Goal: Task Accomplishment & Management: Use online tool/utility

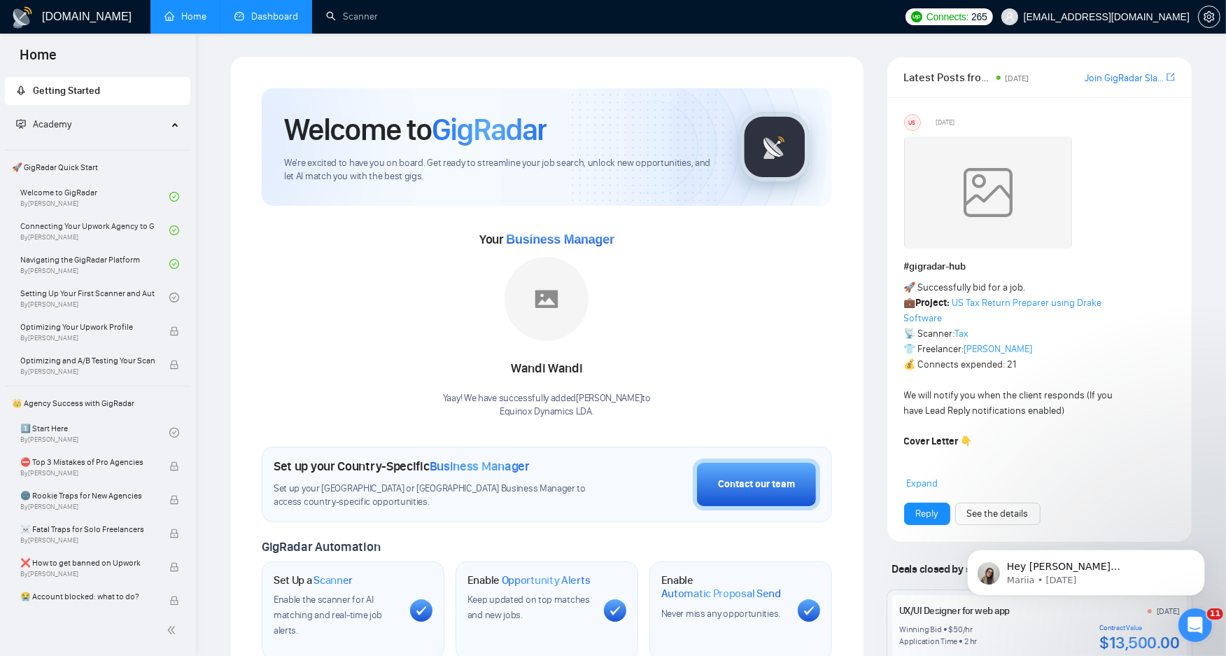
click at [281, 22] on link "Dashboard" at bounding box center [266, 16] width 64 height 12
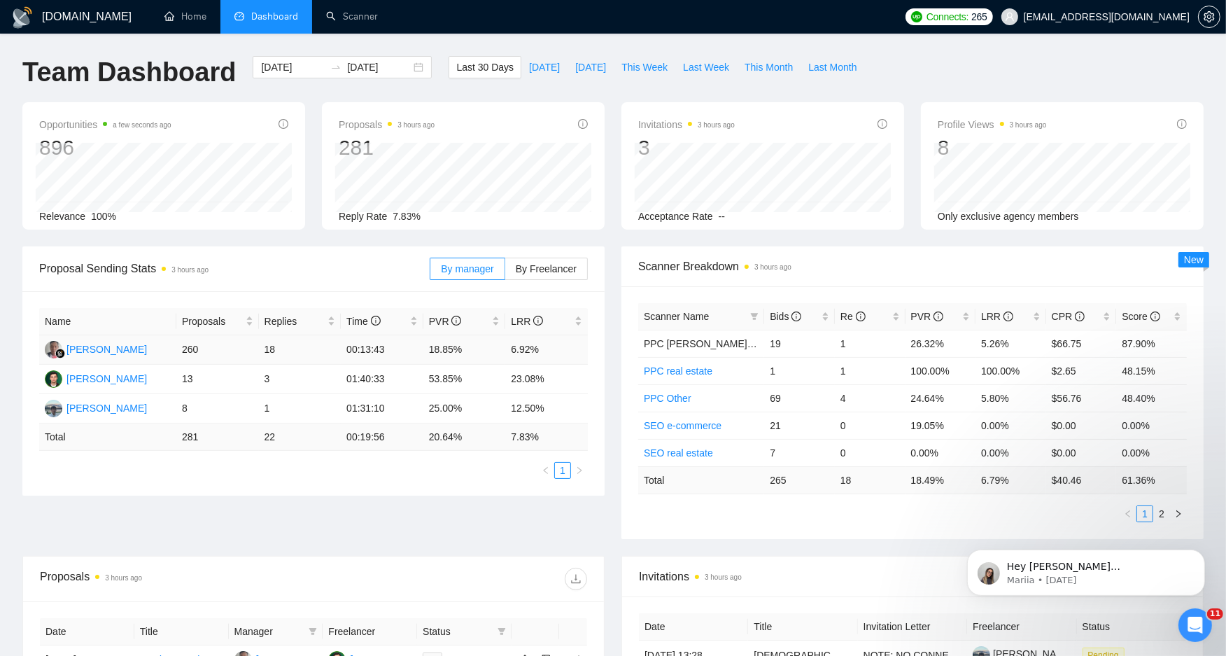
click at [428, 344] on td "18.85%" at bounding box center [464, 349] width 83 height 29
drag, startPoint x: 428, startPoint y: 344, endPoint x: 496, endPoint y: 345, distance: 67.2
click at [496, 345] on td "18.85%" at bounding box center [464, 349] width 83 height 29
click at [537, 358] on td "6.92%" at bounding box center [546, 349] width 83 height 29
click at [533, 351] on td "6.92%" at bounding box center [546, 349] width 83 height 29
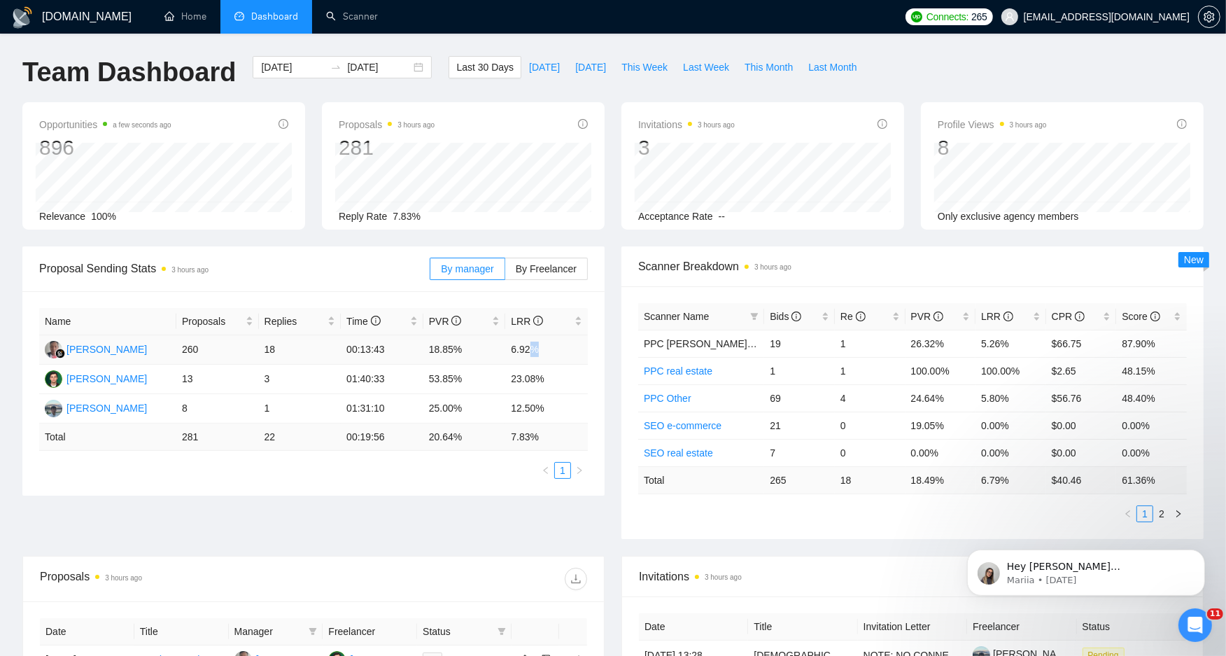
click at [531, 351] on td "6.92%" at bounding box center [546, 349] width 83 height 29
click at [530, 351] on td "6.92%" at bounding box center [546, 349] width 83 height 29
click at [493, 350] on td "18.85%" at bounding box center [464, 349] width 83 height 29
drag, startPoint x: 493, startPoint y: 350, endPoint x: 416, endPoint y: 346, distance: 76.4
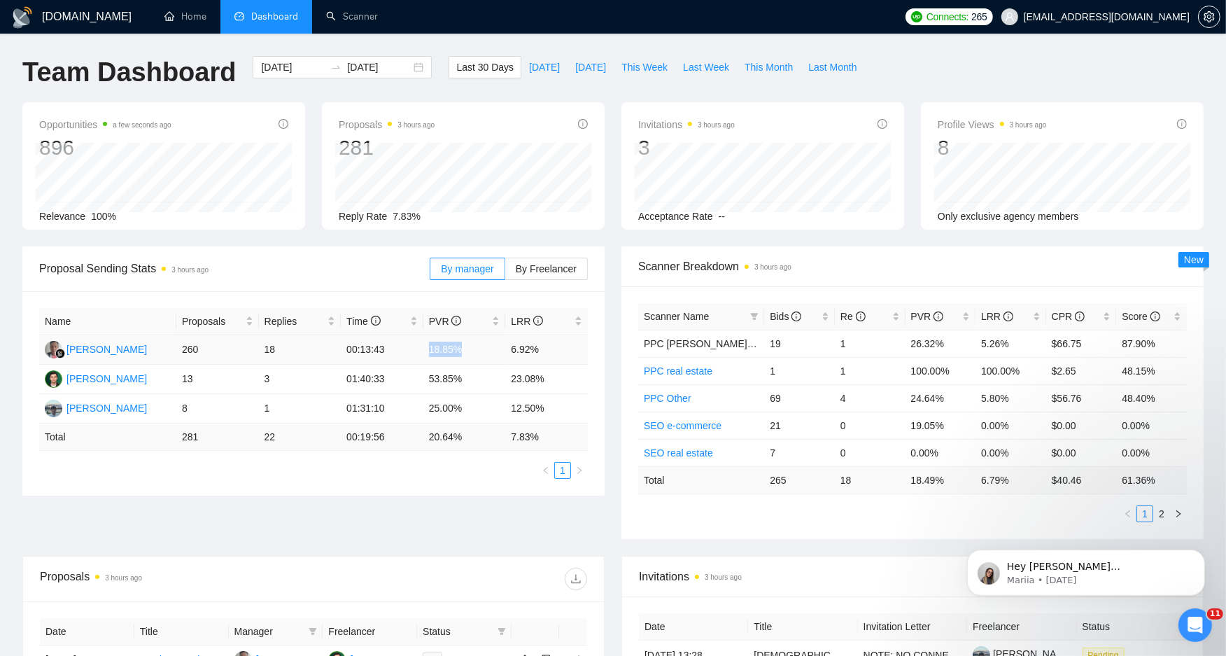
click at [416, 346] on tr "Wandi Wandi 260 18 00:13:43 18.85% 6.92%" at bounding box center [313, 349] width 549 height 29
drag, startPoint x: 416, startPoint y: 346, endPoint x: 442, endPoint y: 347, distance: 25.9
click at [443, 348] on td "18.85%" at bounding box center [464, 349] width 83 height 29
click at [440, 346] on td "18.85%" at bounding box center [464, 349] width 83 height 29
drag, startPoint x: 440, startPoint y: 346, endPoint x: 537, endPoint y: 349, distance: 97.3
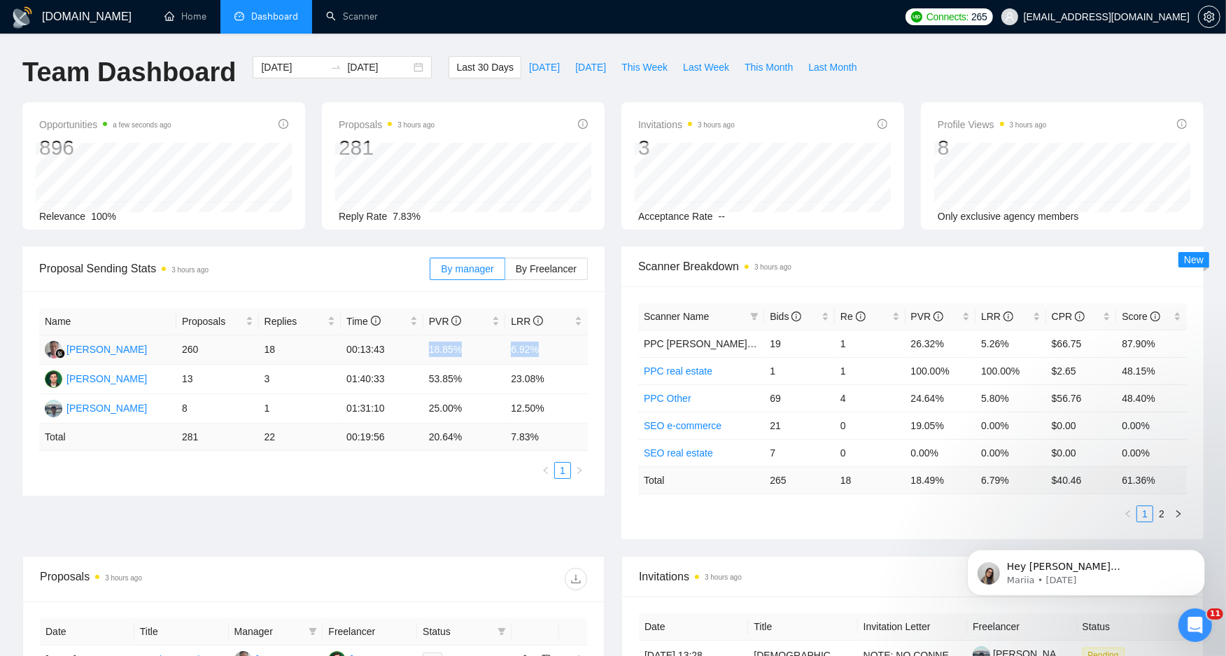
click at [537, 349] on tr "Wandi Wandi 260 18 00:13:43 18.85% 6.92%" at bounding box center [313, 349] width 549 height 29
click at [537, 349] on td "6.92%" at bounding box center [546, 349] width 83 height 29
click at [525, 354] on td "6.92%" at bounding box center [546, 349] width 83 height 29
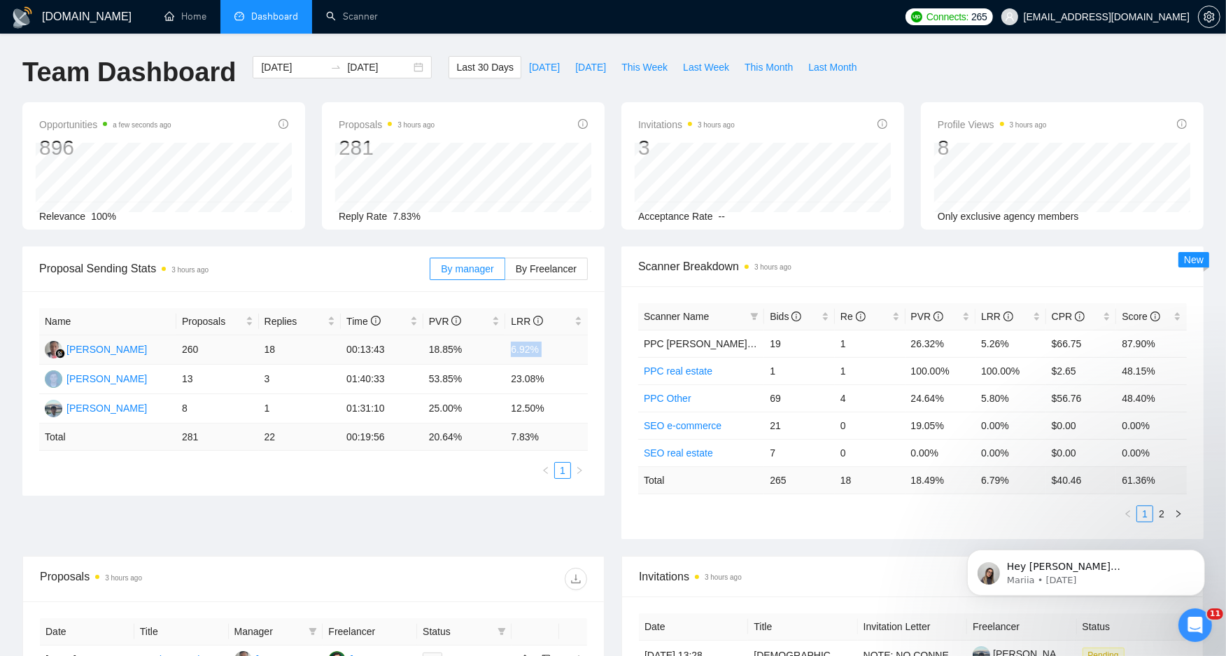
click at [525, 354] on td "6.92%" at bounding box center [546, 349] width 83 height 29
drag, startPoint x: 525, startPoint y: 354, endPoint x: 457, endPoint y: 347, distance: 68.2
click at [460, 347] on td "18.85%" at bounding box center [464, 349] width 83 height 29
click at [451, 349] on td "18.85%" at bounding box center [464, 349] width 83 height 29
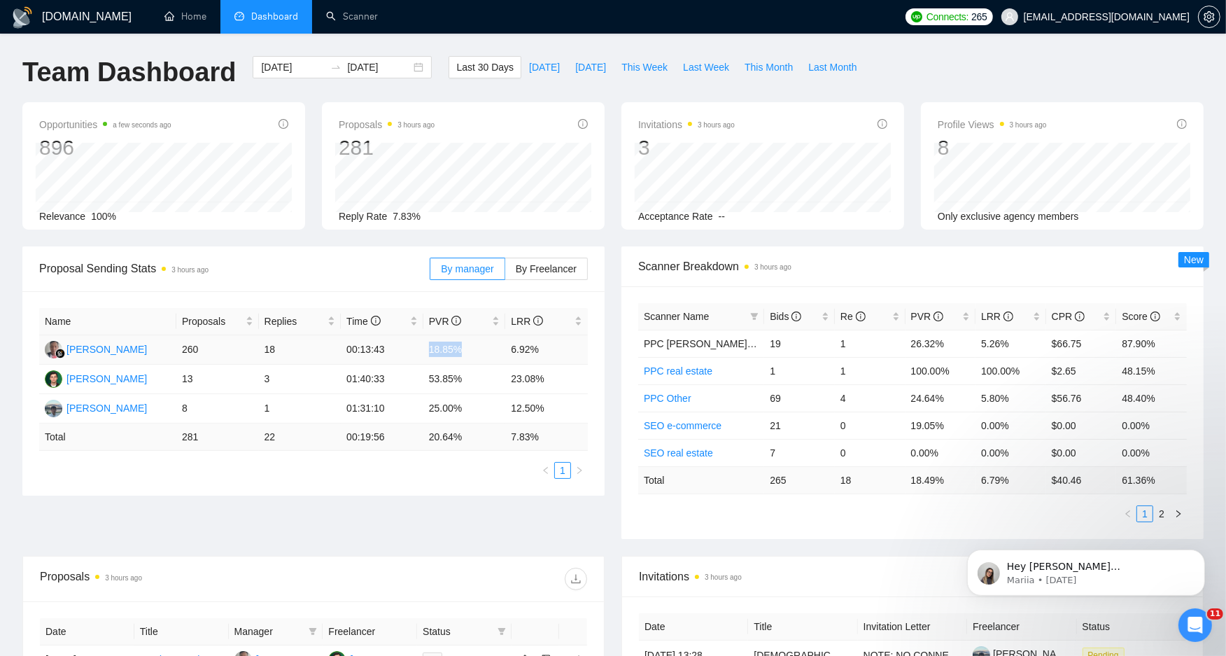
click at [451, 349] on td "18.85%" at bounding box center [464, 349] width 83 height 29
drag, startPoint x: 451, startPoint y: 350, endPoint x: 490, endPoint y: 358, distance: 39.9
click at [490, 358] on td "18.85%" at bounding box center [464, 349] width 83 height 29
click at [447, 351] on td "18.85%" at bounding box center [464, 349] width 83 height 29
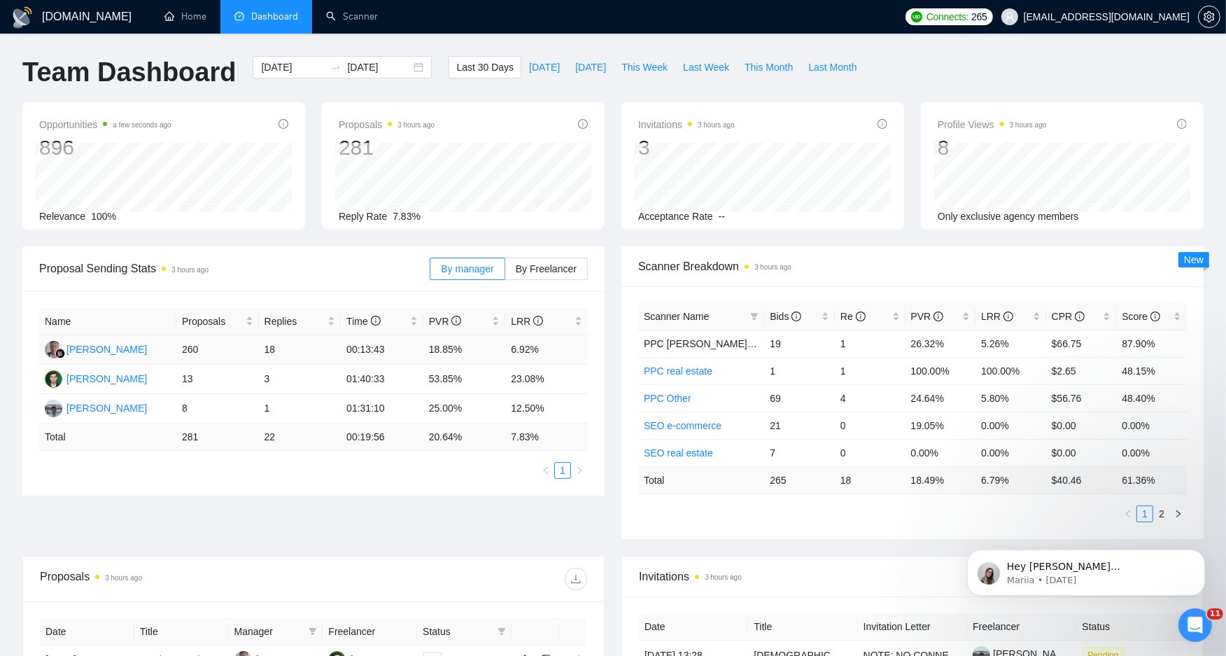
drag, startPoint x: 447, startPoint y: 351, endPoint x: 471, endPoint y: 353, distance: 24.5
click at [471, 353] on td "18.85%" at bounding box center [464, 349] width 83 height 29
click at [344, 346] on td "00:13:43" at bounding box center [382, 349] width 83 height 29
click at [344, 349] on td "00:13:43" at bounding box center [382, 349] width 83 height 29
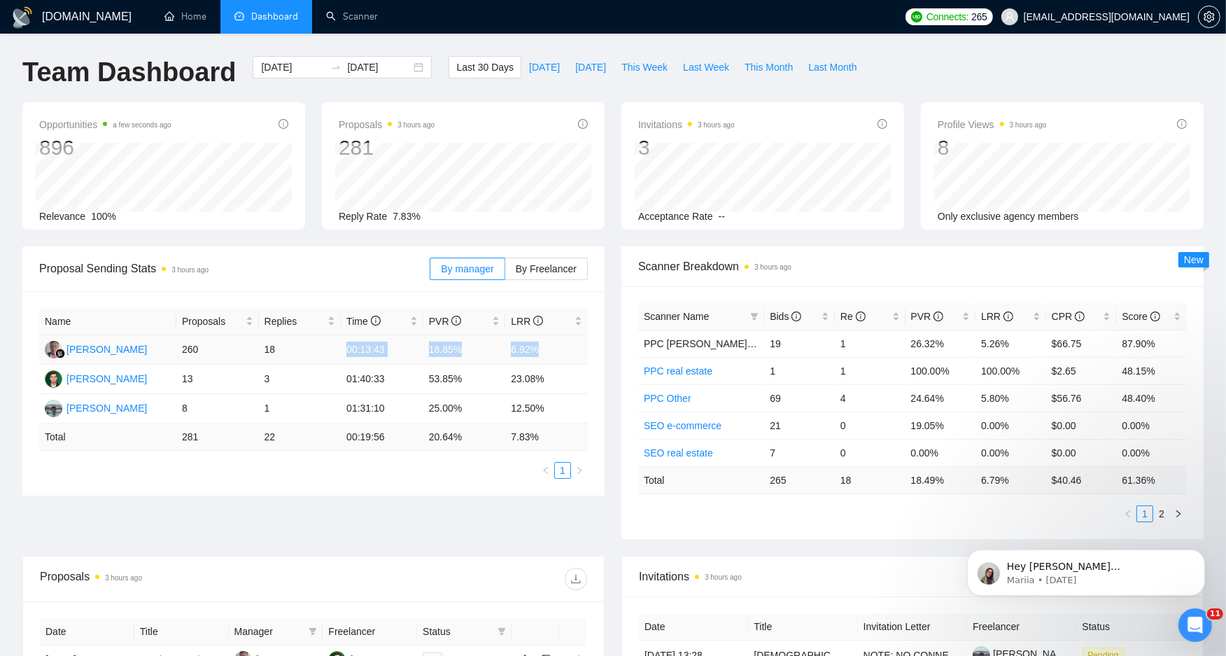
drag, startPoint x: 344, startPoint y: 349, endPoint x: 545, endPoint y: 346, distance: 200.2
click at [545, 346] on tr "Wandi Wandi 260 18 00:13:43 18.85% 6.92%" at bounding box center [313, 349] width 549 height 29
click at [540, 349] on td "6.92%" at bounding box center [546, 349] width 83 height 29
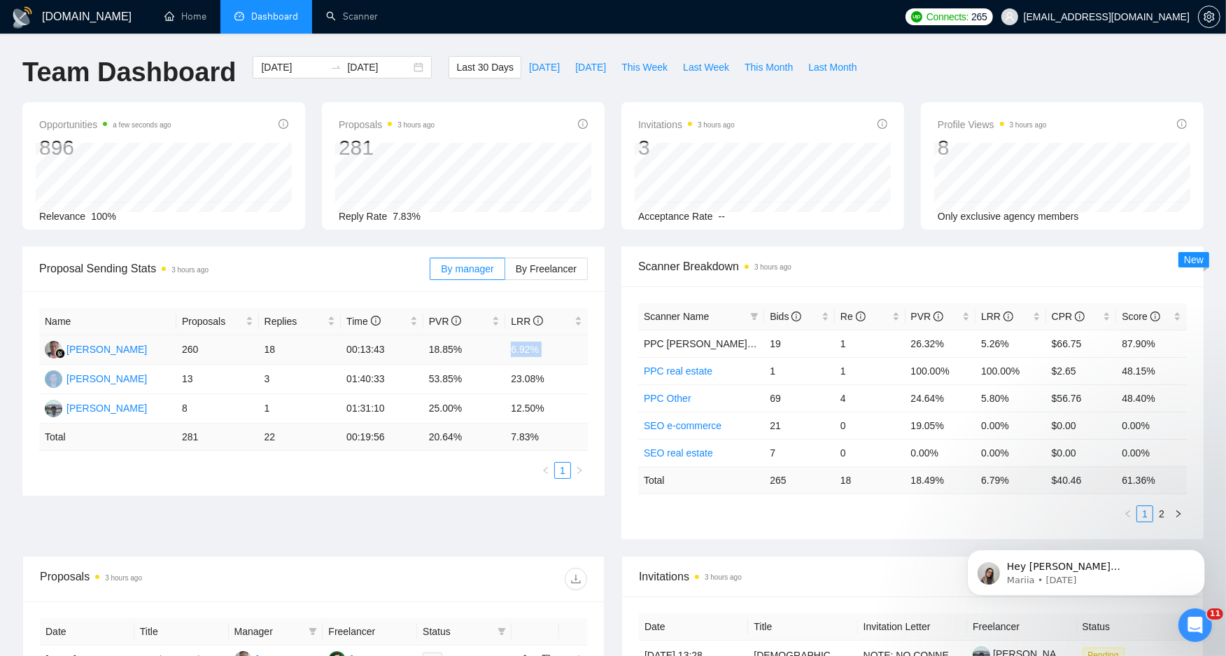
click at [540, 349] on td "6.92%" at bounding box center [546, 349] width 83 height 29
drag, startPoint x: 540, startPoint y: 349, endPoint x: 514, endPoint y: 353, distance: 26.9
click at [514, 353] on td "6.92%" at bounding box center [546, 349] width 83 height 29
drag, startPoint x: 514, startPoint y: 353, endPoint x: 529, endPoint y: 349, distance: 16.0
click at [529, 349] on td "6.92%" at bounding box center [546, 349] width 83 height 29
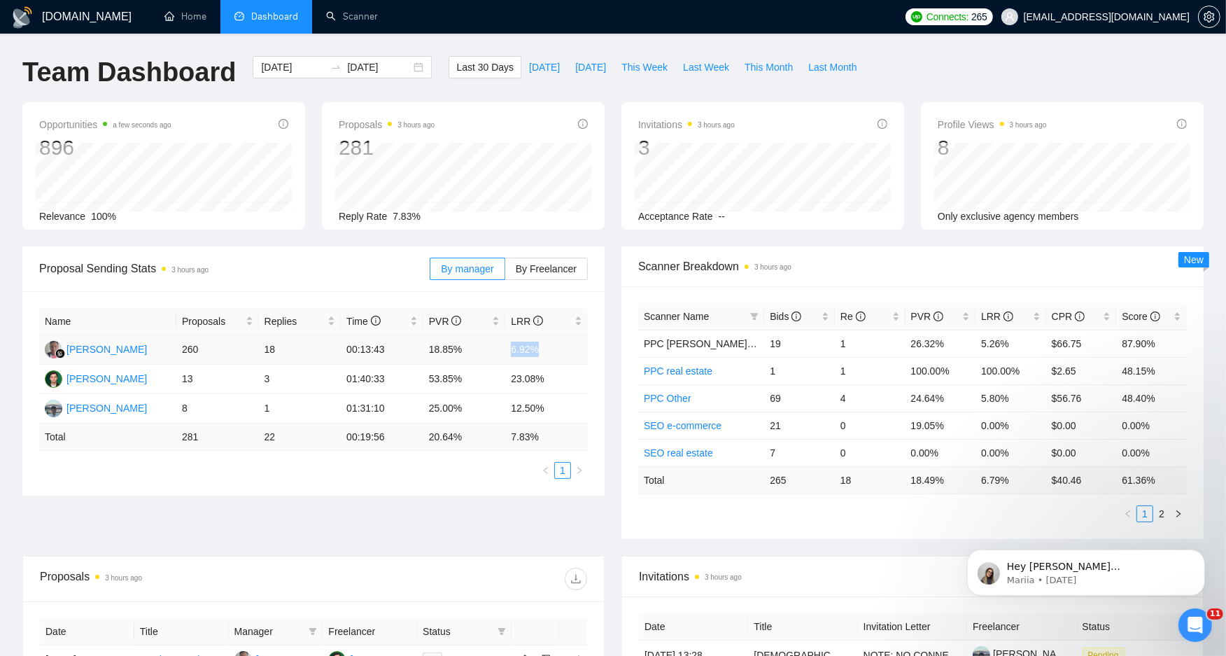
click at [529, 349] on td "6.92%" at bounding box center [546, 349] width 83 height 29
click at [531, 349] on td "6.92%" at bounding box center [546, 349] width 83 height 29
drag, startPoint x: 531, startPoint y: 349, endPoint x: 183, endPoint y: 346, distance: 347.9
click at [183, 346] on tr "Wandi Wandi 260 18 00:13:43 18.85% 6.92%" at bounding box center [313, 349] width 549 height 29
drag, startPoint x: 183, startPoint y: 346, endPoint x: 190, endPoint y: 346, distance: 7.0
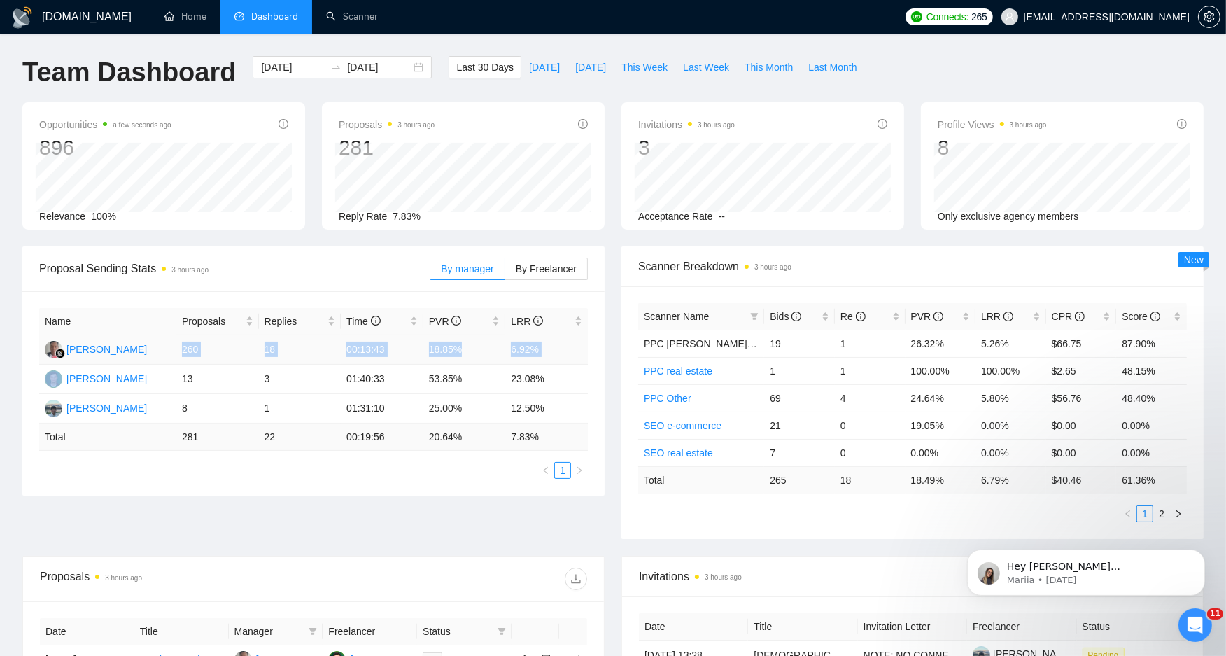
click at [190, 346] on td "260" at bounding box center [217, 349] width 83 height 29
drag, startPoint x: 190, startPoint y: 346, endPoint x: 531, endPoint y: 351, distance: 340.9
click at [531, 351] on tr "Wandi Wandi 260 18 00:13:43 18.85% 6.92%" at bounding box center [313, 349] width 549 height 29
click at [537, 352] on td "6.92%" at bounding box center [546, 349] width 83 height 29
drag, startPoint x: 537, startPoint y: 352, endPoint x: 185, endPoint y: 349, distance: 352.1
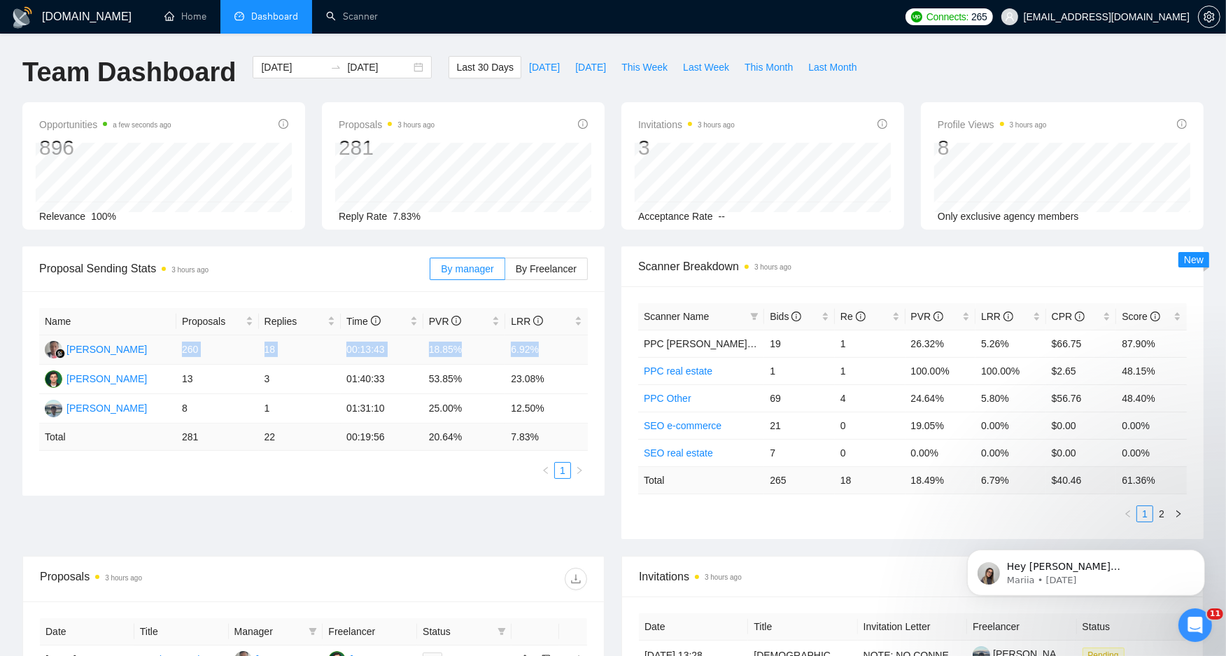
click at [185, 349] on tr "Wandi Wandi 260 18 00:13:43 18.85% 6.92%" at bounding box center [313, 349] width 549 height 29
click at [185, 349] on td "260" at bounding box center [217, 349] width 83 height 29
drag, startPoint x: 185, startPoint y: 349, endPoint x: 528, endPoint y: 350, distance: 343.7
click at [528, 350] on tr "Wandi Wandi 260 18 00:13:43 18.85% 6.92%" at bounding box center [313, 349] width 549 height 29
click at [528, 350] on td "6.92%" at bounding box center [546, 349] width 83 height 29
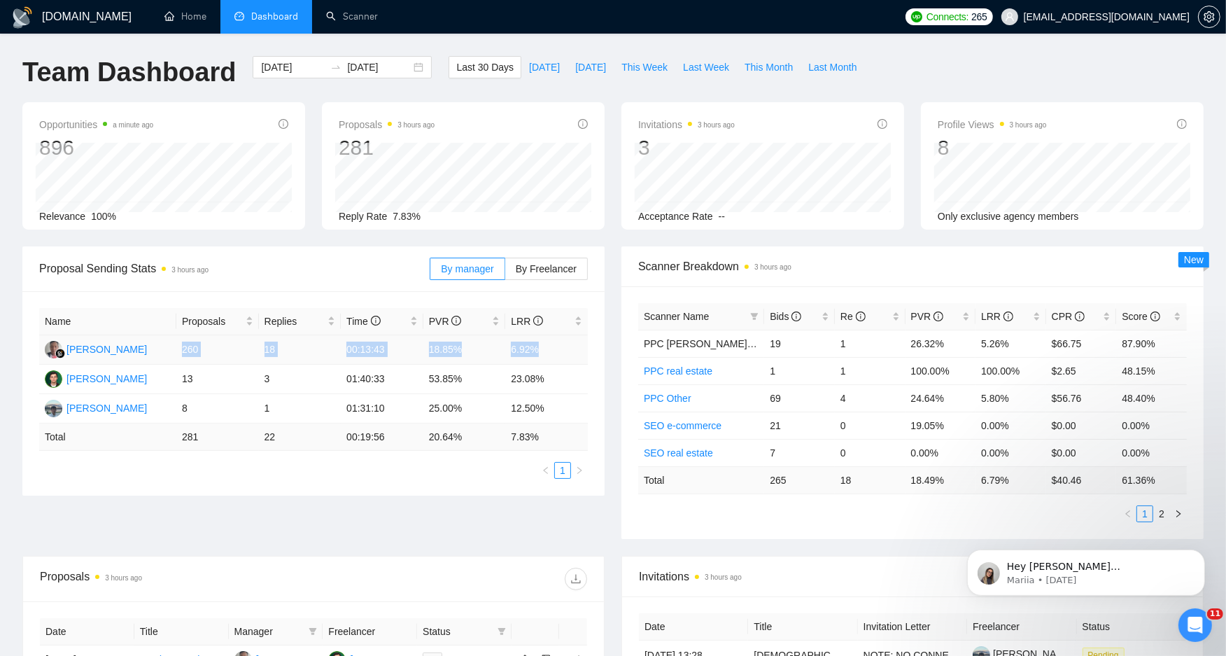
drag, startPoint x: 528, startPoint y: 350, endPoint x: 192, endPoint y: 352, distance: 336.0
click at [192, 352] on tr "Wandi Wandi 260 18 00:13:43 18.85% 6.92%" at bounding box center [313, 349] width 549 height 29
click at [192, 352] on td "260" at bounding box center [217, 349] width 83 height 29
click at [184, 22] on link "Home" at bounding box center [185, 16] width 42 height 12
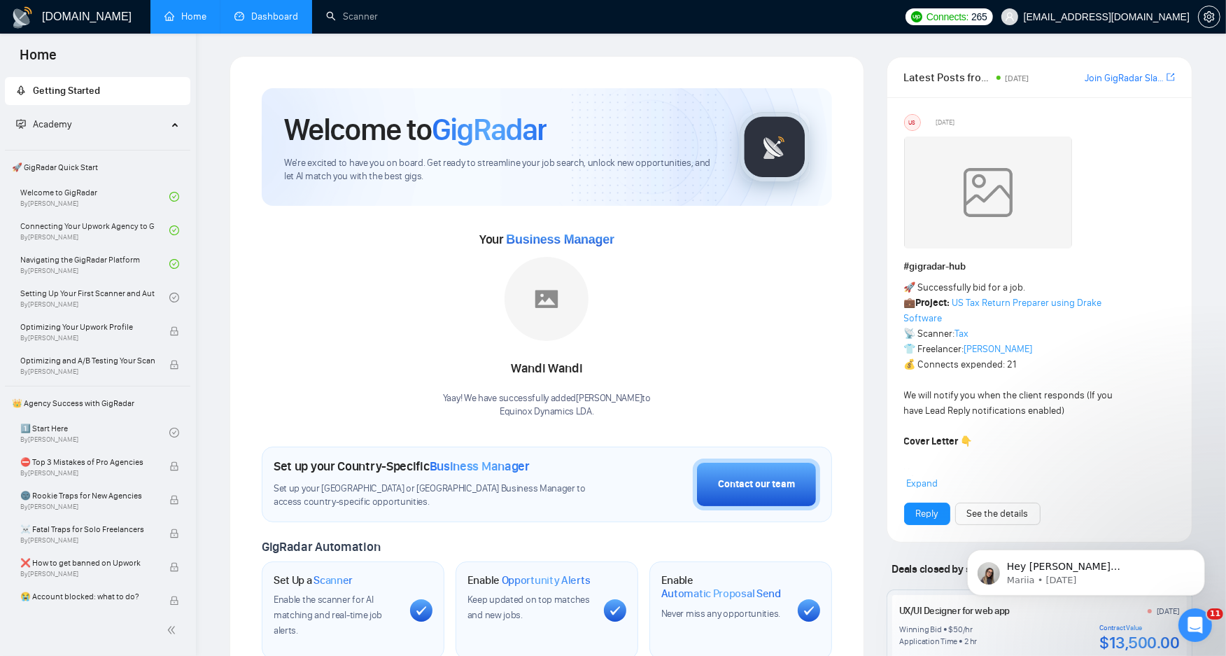
click at [274, 12] on link "Dashboard" at bounding box center [266, 16] width 64 height 12
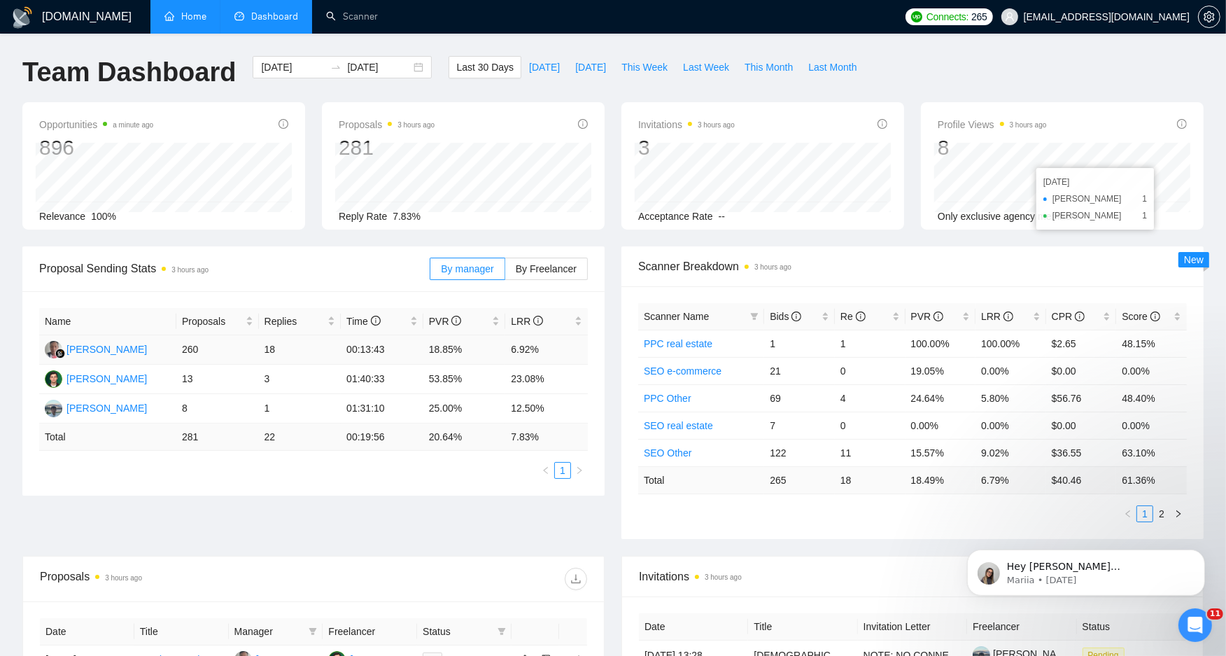
click at [509, 362] on td "6.92%" at bounding box center [546, 349] width 83 height 29
click at [513, 356] on td "6.92%" at bounding box center [546, 349] width 83 height 29
click at [514, 355] on td "6.92%" at bounding box center [546, 349] width 83 height 29
click at [515, 354] on td "6.92%" at bounding box center [546, 349] width 83 height 29
click at [516, 354] on td "6.92%" at bounding box center [546, 349] width 83 height 29
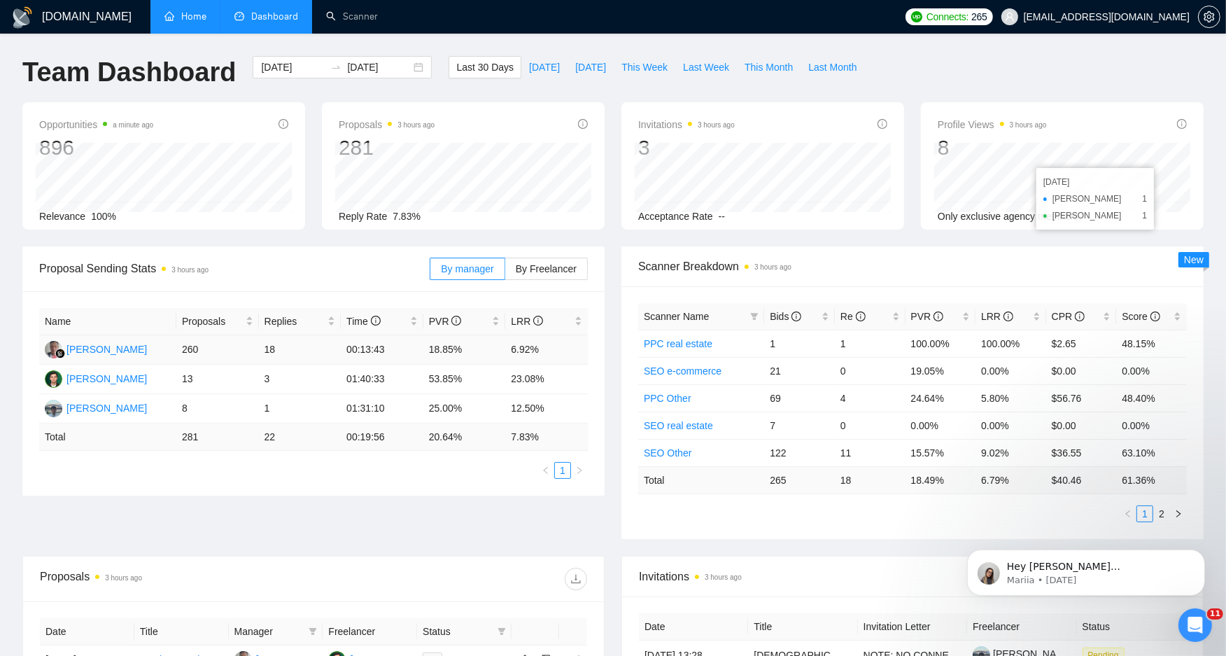
click at [523, 358] on td "6.92%" at bounding box center [546, 349] width 83 height 29
drag, startPoint x: 332, startPoint y: 33, endPoint x: 340, endPoint y: 28, distance: 9.1
click at [333, 32] on li "Scanner" at bounding box center [352, 17] width 80 height 34
click at [206, 10] on link "Home" at bounding box center [185, 16] width 42 height 12
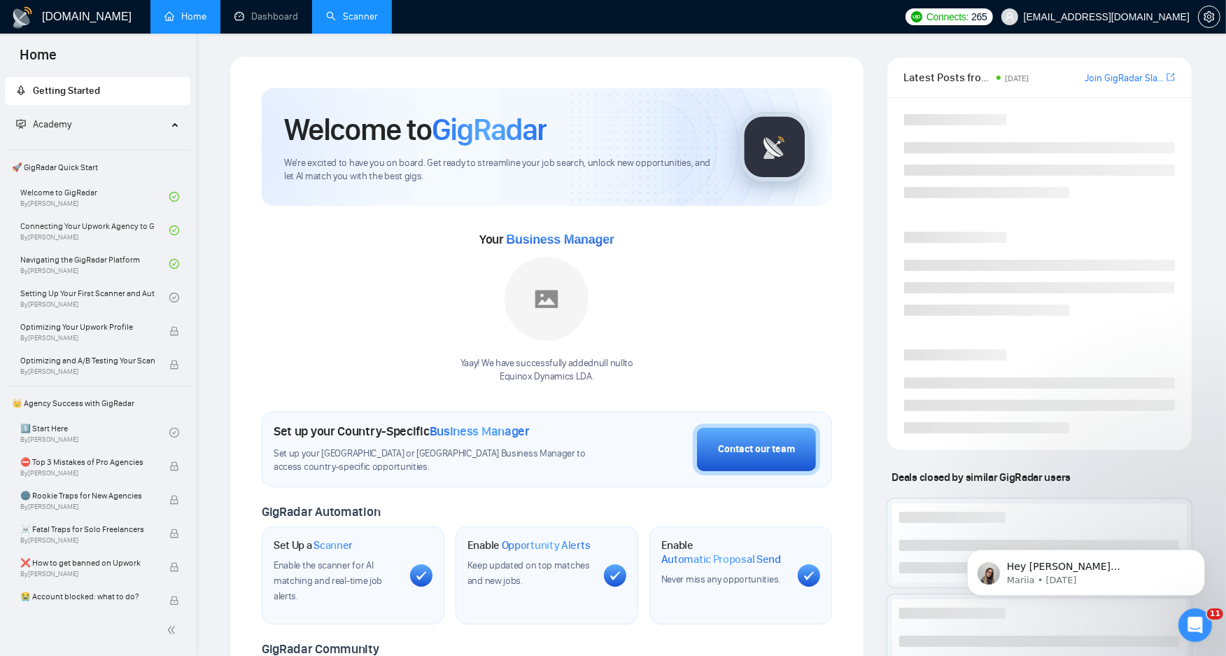
click at [347, 14] on link "Scanner" at bounding box center [352, 16] width 52 height 12
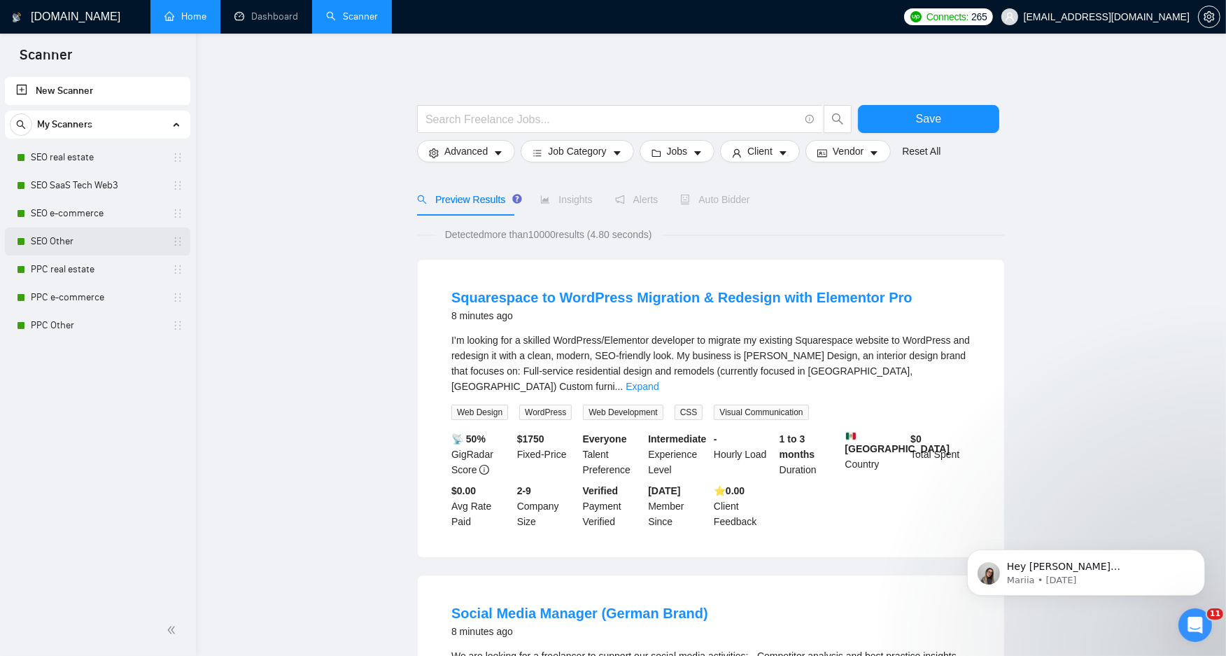
click at [86, 240] on link "SEO Other" at bounding box center [97, 241] width 133 height 28
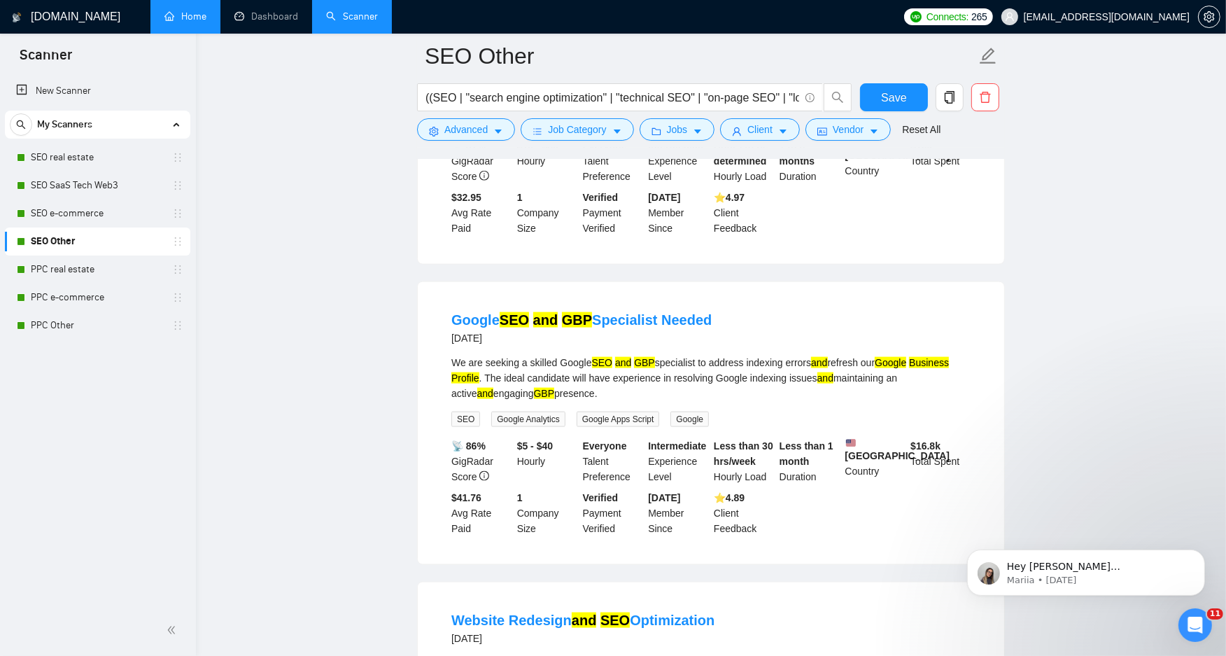
scroll to position [1555, 0]
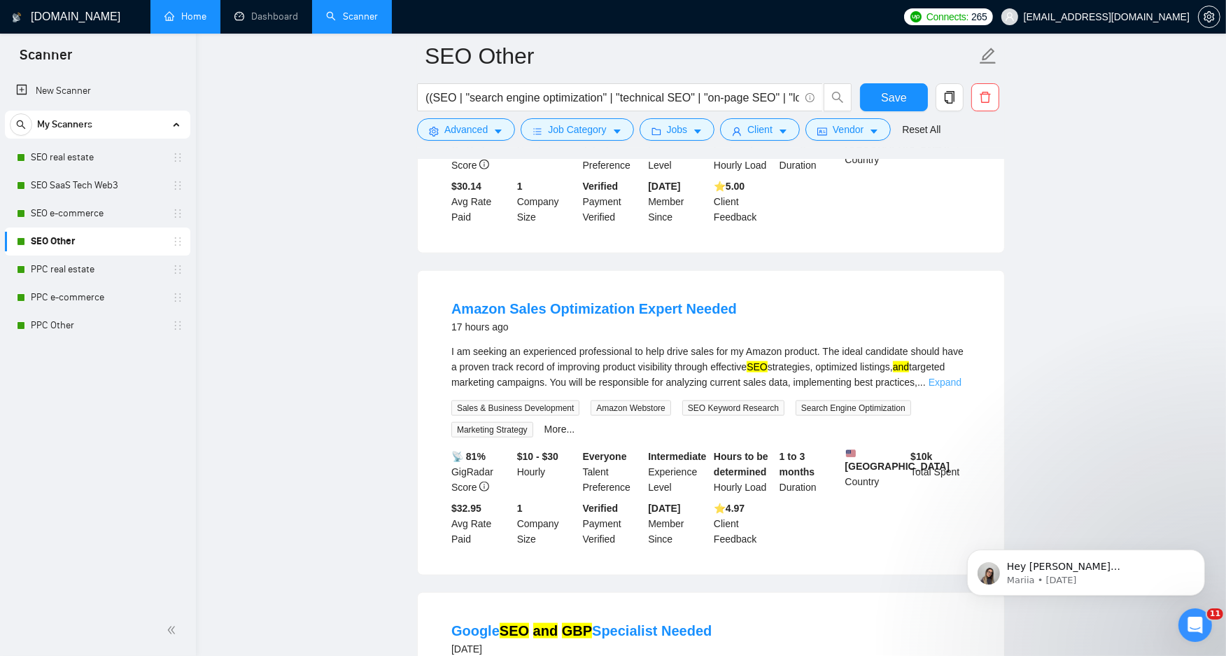
click at [941, 377] on link "Expand" at bounding box center [945, 382] width 33 height 11
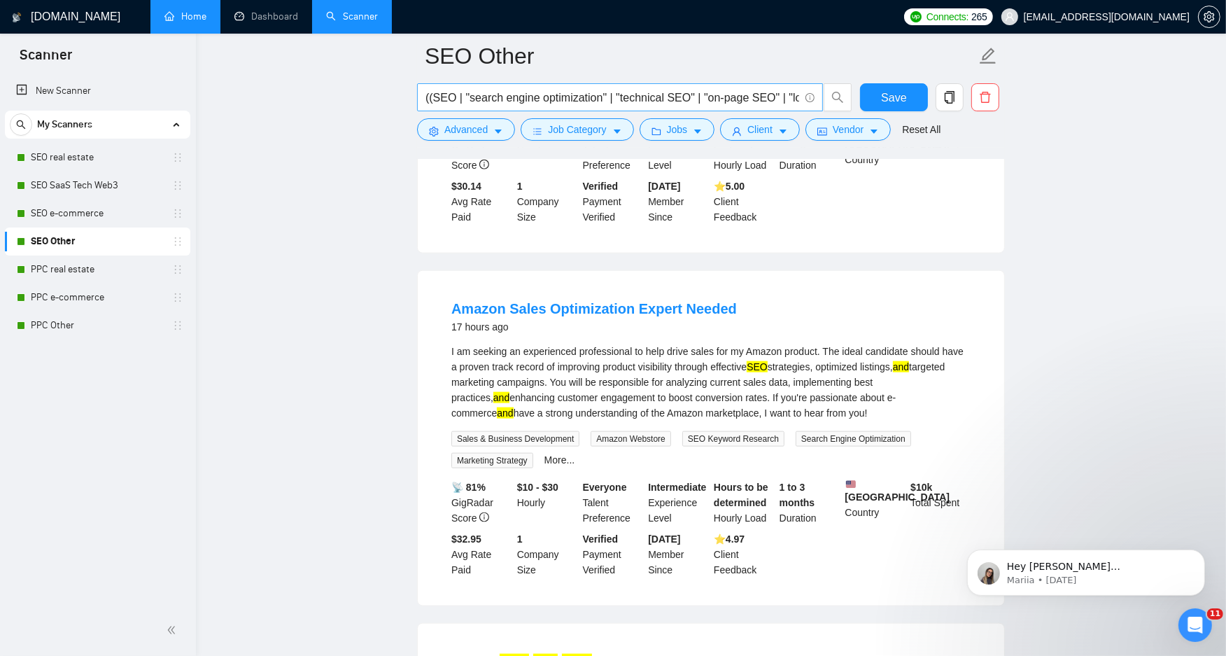
click at [557, 106] on input "((SEO | "search engine optimization" | "technical SEO" | "on-page SEO" | "local…" at bounding box center [613, 97] width 374 height 17
click at [244, 348] on main "SEO Other ((SEO | "search engine optimization" | "technical SEO" | "on-page SEO…" at bounding box center [710, 178] width 985 height 3355
drag, startPoint x: 444, startPoint y: 295, endPoint x: 754, endPoint y: 300, distance: 309.4
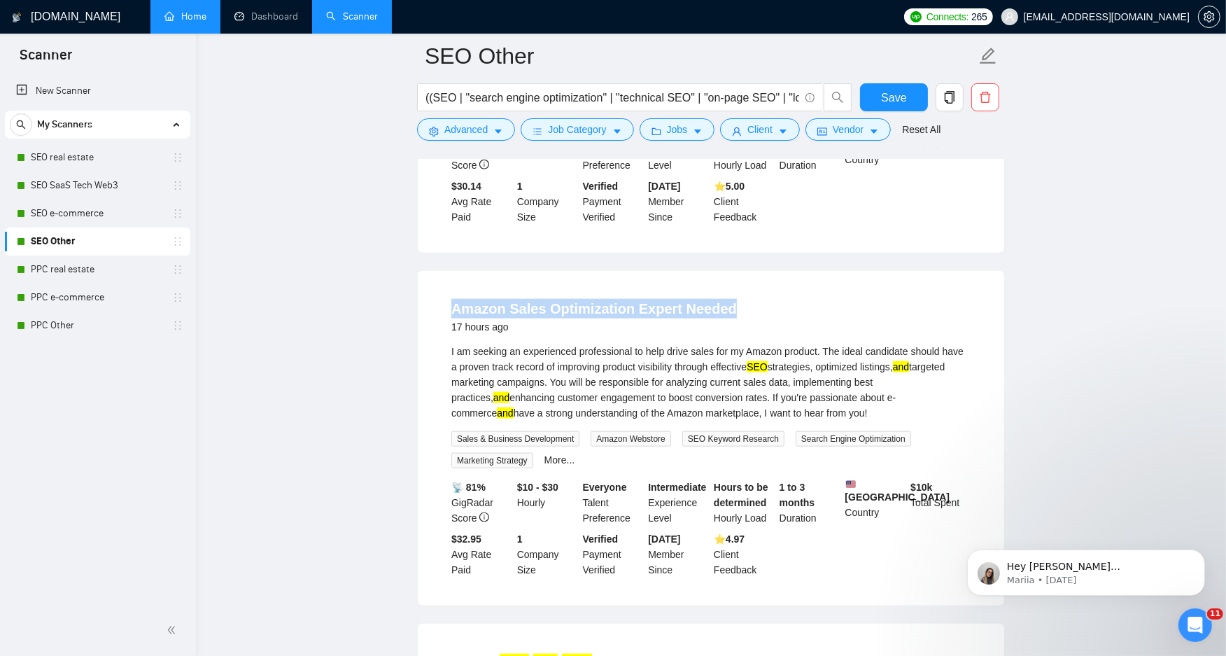
click at [754, 300] on li "Amazon Sales Optimization Expert Needed 17 hours ago I am seeking an experience…" at bounding box center [711, 438] width 553 height 301
copy link "Amazon Sales Optimization Expert Needed"
click at [225, 340] on main "SEO Other ((SEO | "search engine optimization" | "technical SEO" | "on-page SEO…" at bounding box center [710, 178] width 985 height 3355
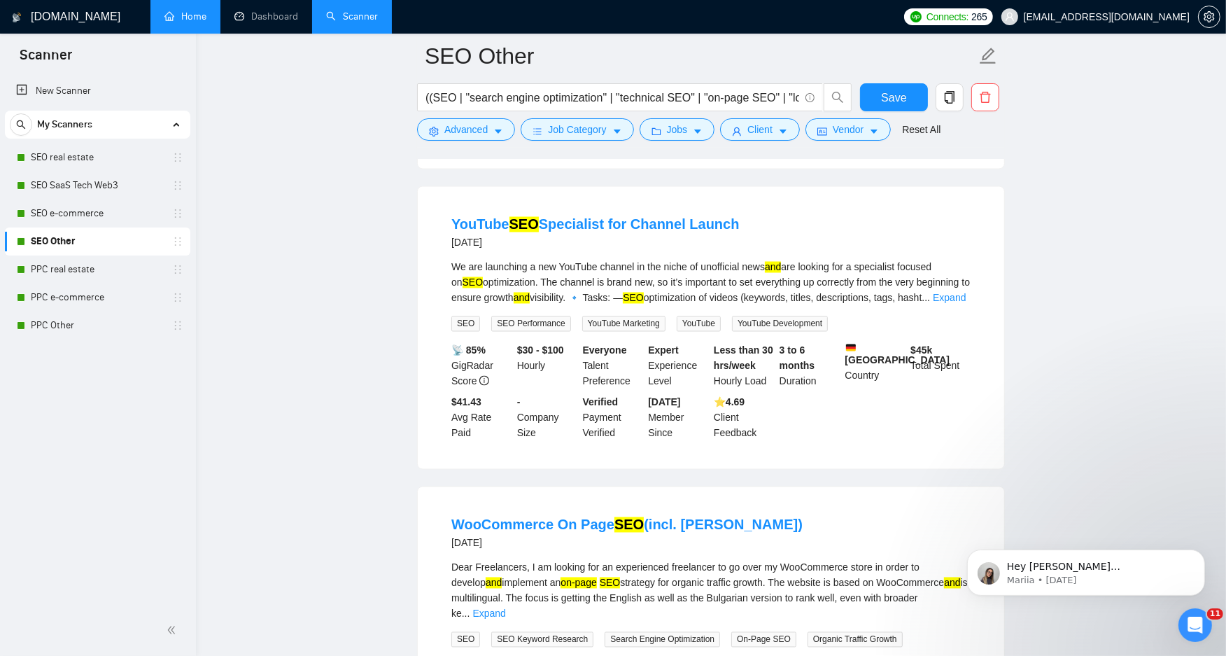
scroll to position [2566, 0]
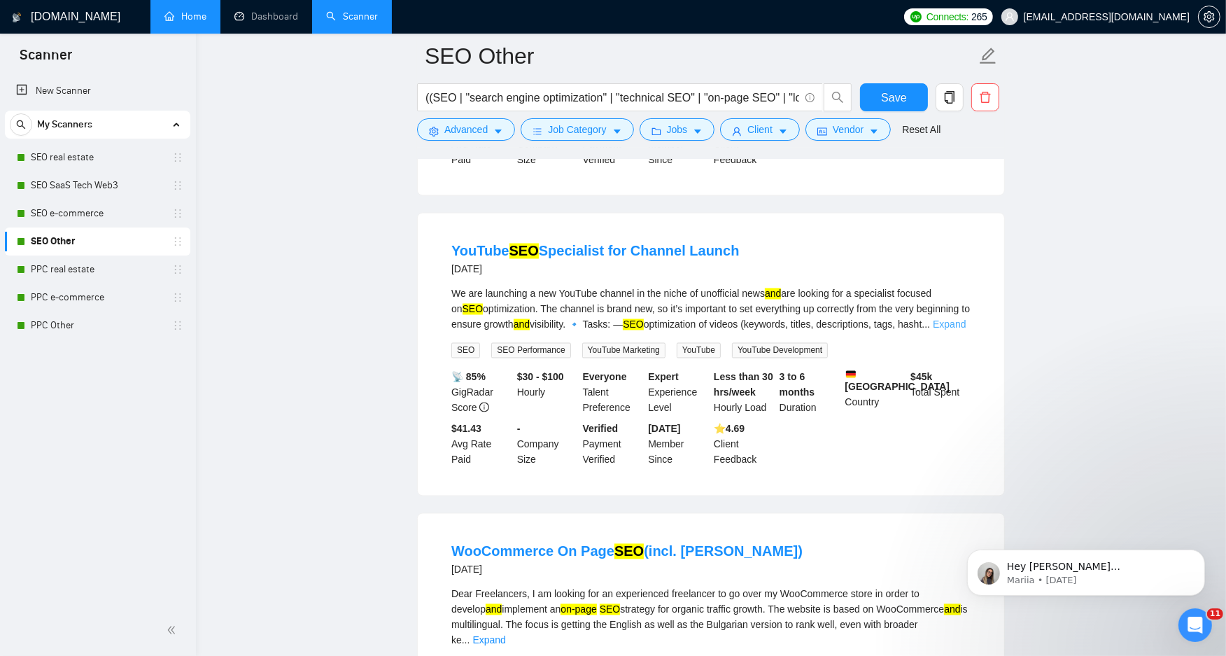
click at [957, 330] on link "Expand" at bounding box center [949, 324] width 33 height 11
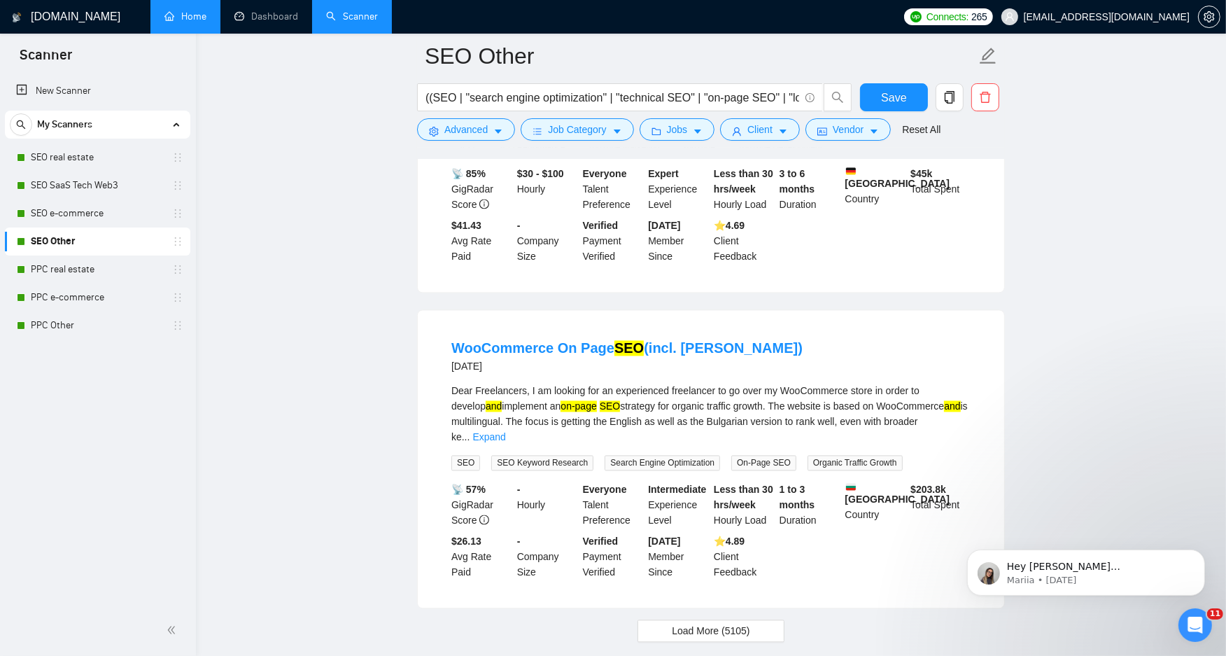
scroll to position [2955, 0]
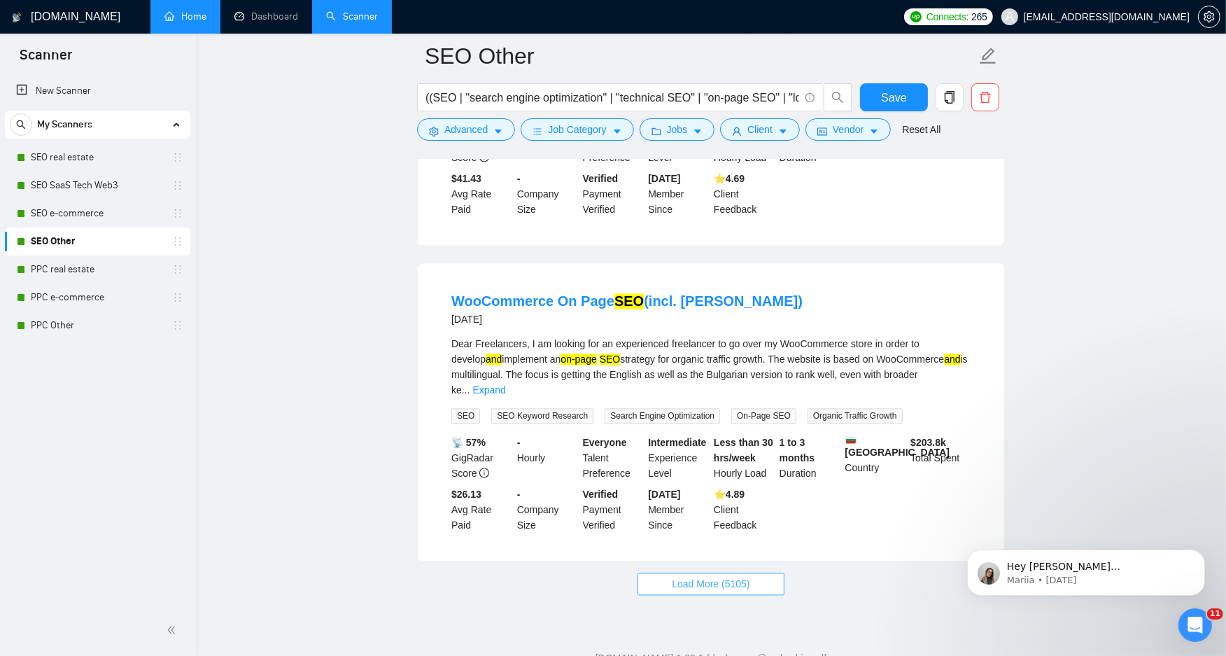
click at [691, 581] on span "Load More (5105)" at bounding box center [711, 583] width 78 height 15
click at [711, 591] on span "Loading..." at bounding box center [710, 583] width 53 height 15
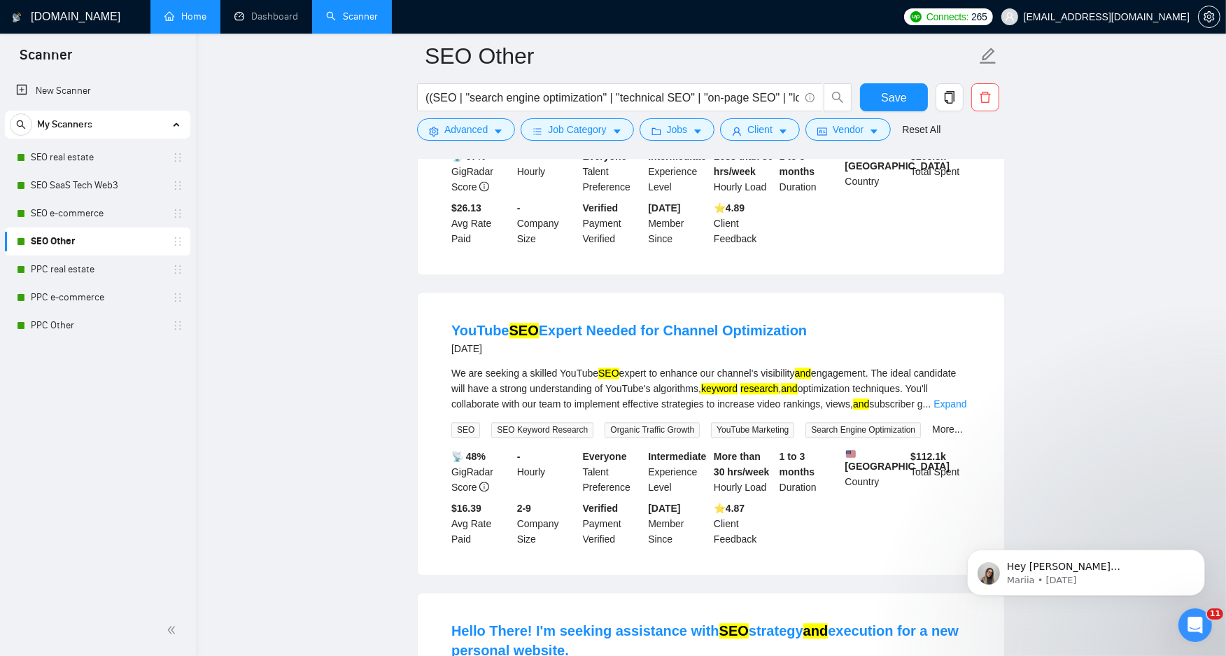
scroll to position [3266, 0]
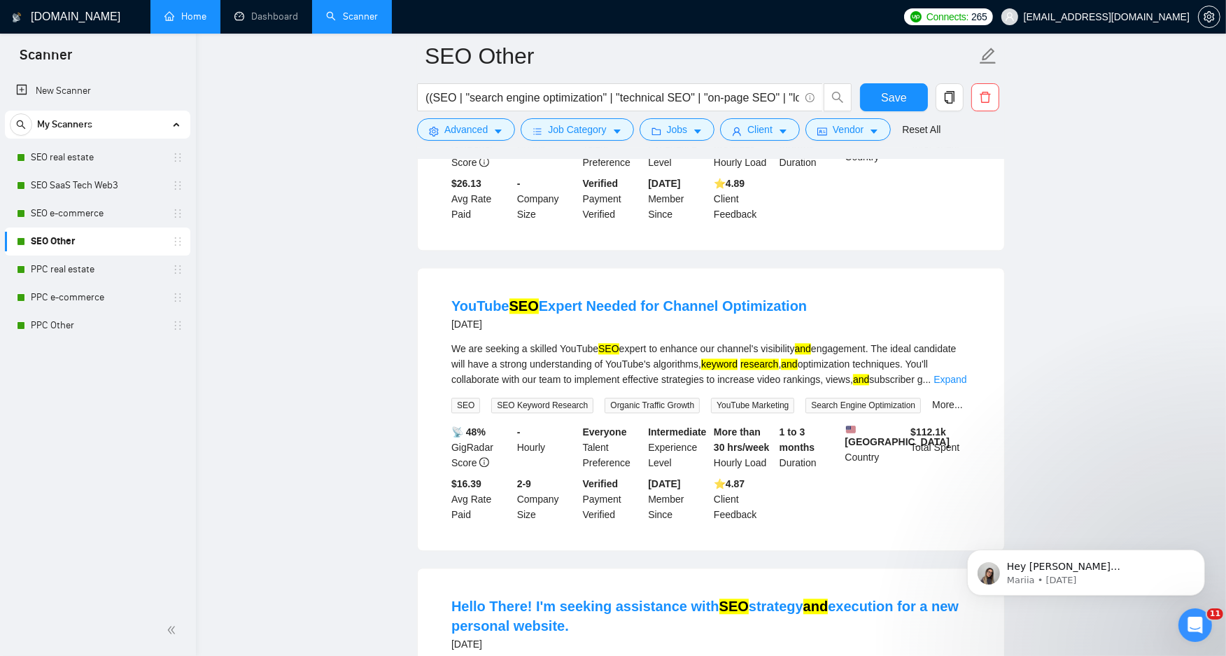
click at [966, 372] on div "We are seeking a skilled YouTube SEO expert to enhance our channel's visibility…" at bounding box center [710, 364] width 519 height 46
click at [966, 379] on link "Expand" at bounding box center [950, 379] width 33 height 11
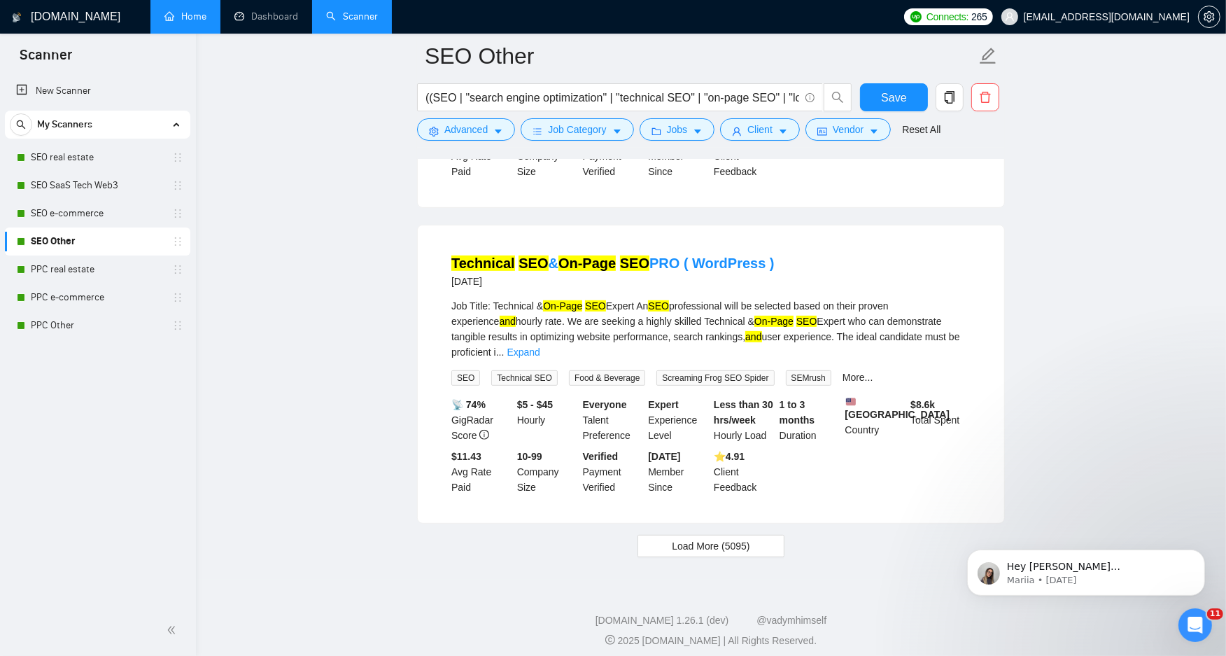
scroll to position [6104, 0]
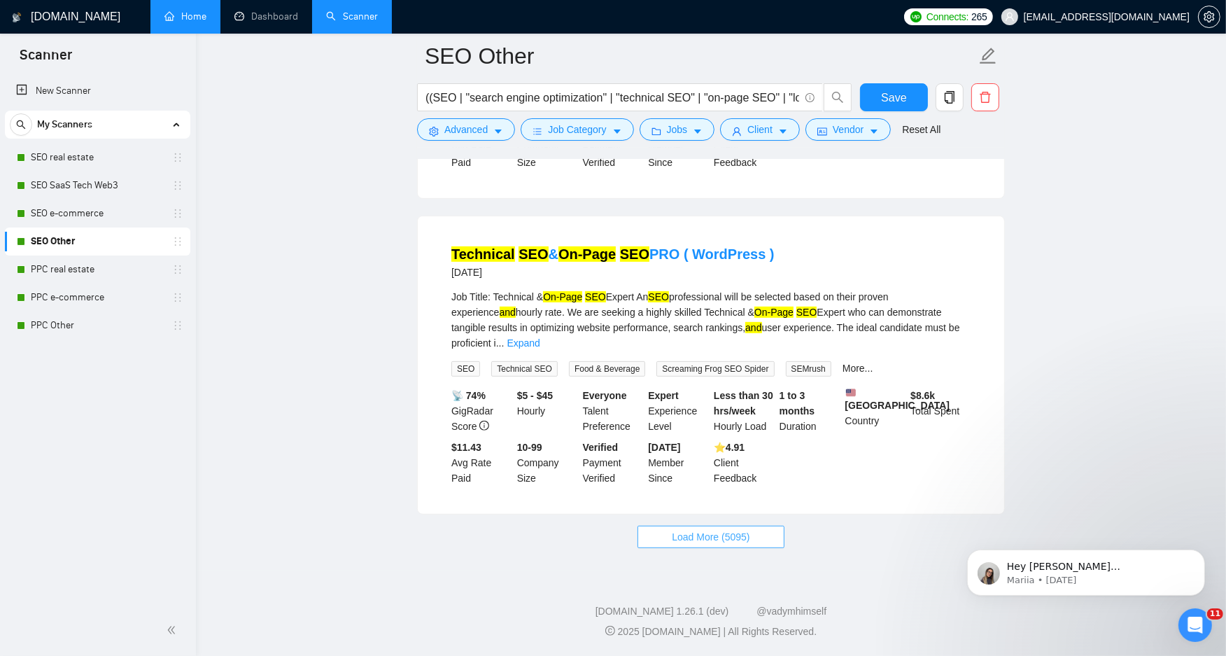
drag, startPoint x: 739, startPoint y: 534, endPoint x: 743, endPoint y: 540, distance: 7.6
click at [739, 535] on span "Load More (5095)" at bounding box center [711, 536] width 78 height 15
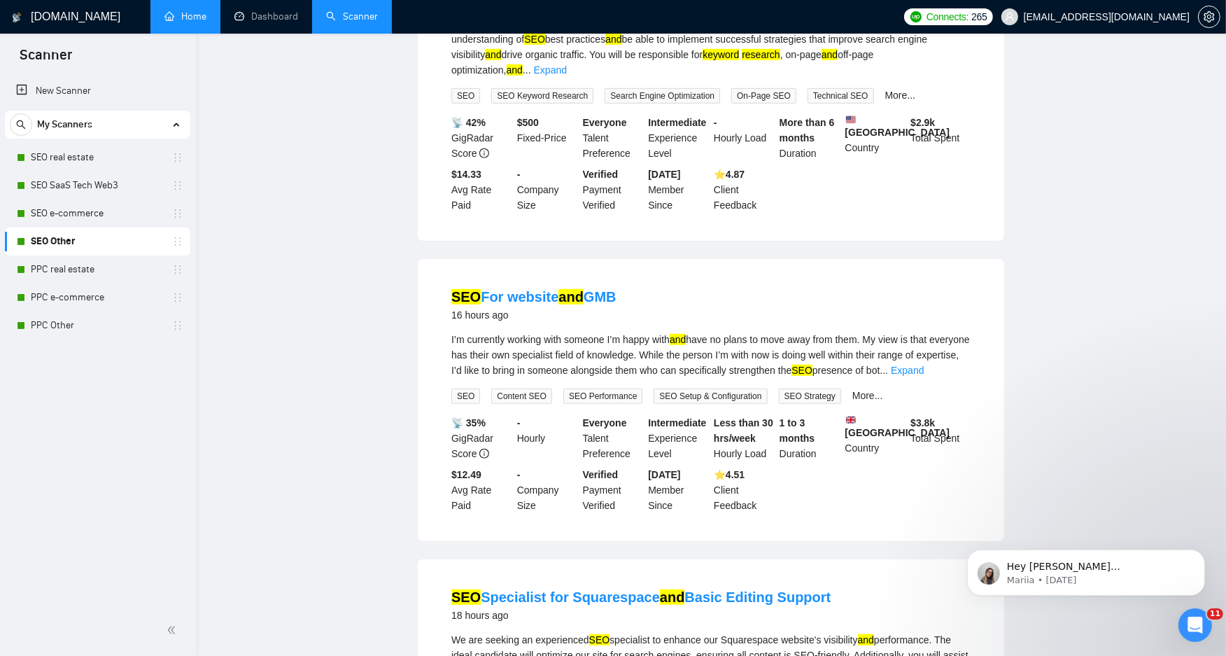
scroll to position [0, 0]
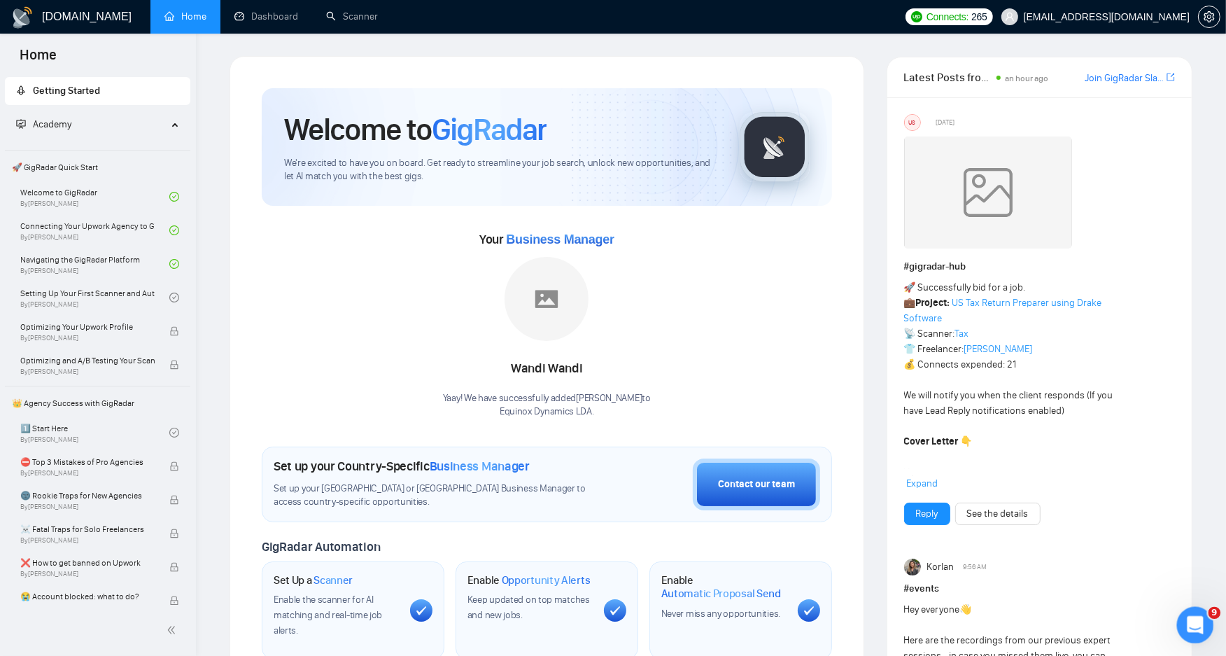
click at [1189, 622] on icon "Open Intercom Messenger" at bounding box center [1193, 623] width 23 height 23
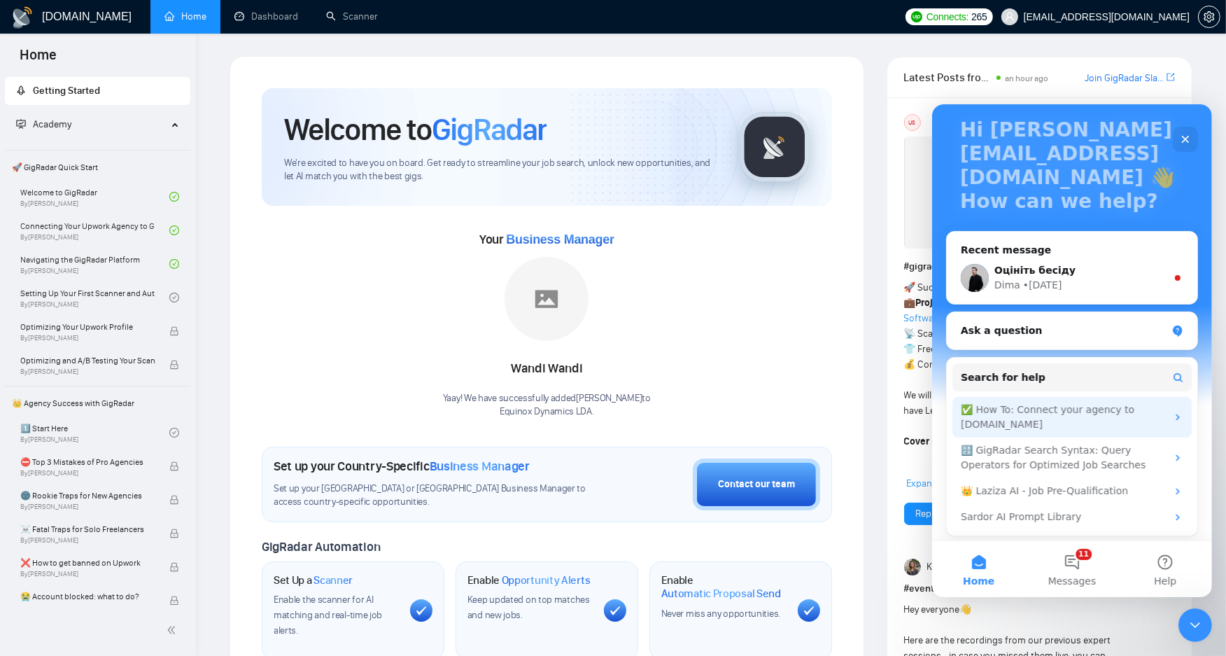
scroll to position [87, 0]
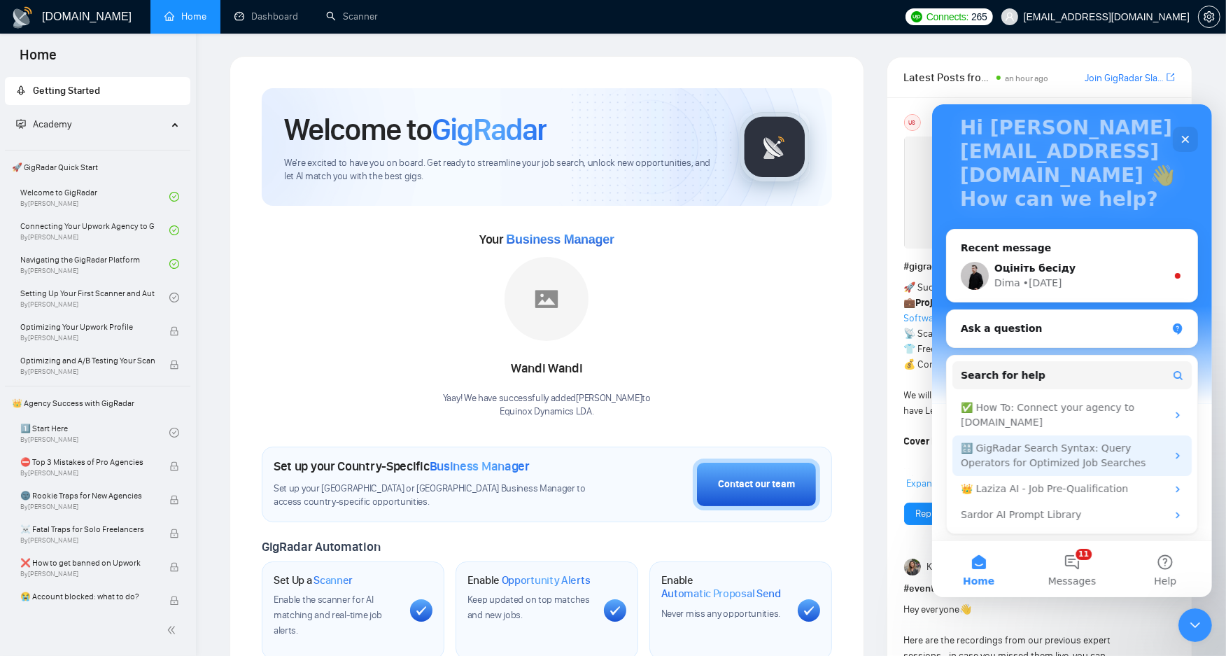
click at [1139, 454] on div "🔠 GigRadar Search Syntax: Query Operators for Optimized Job Searches" at bounding box center [1063, 454] width 206 height 29
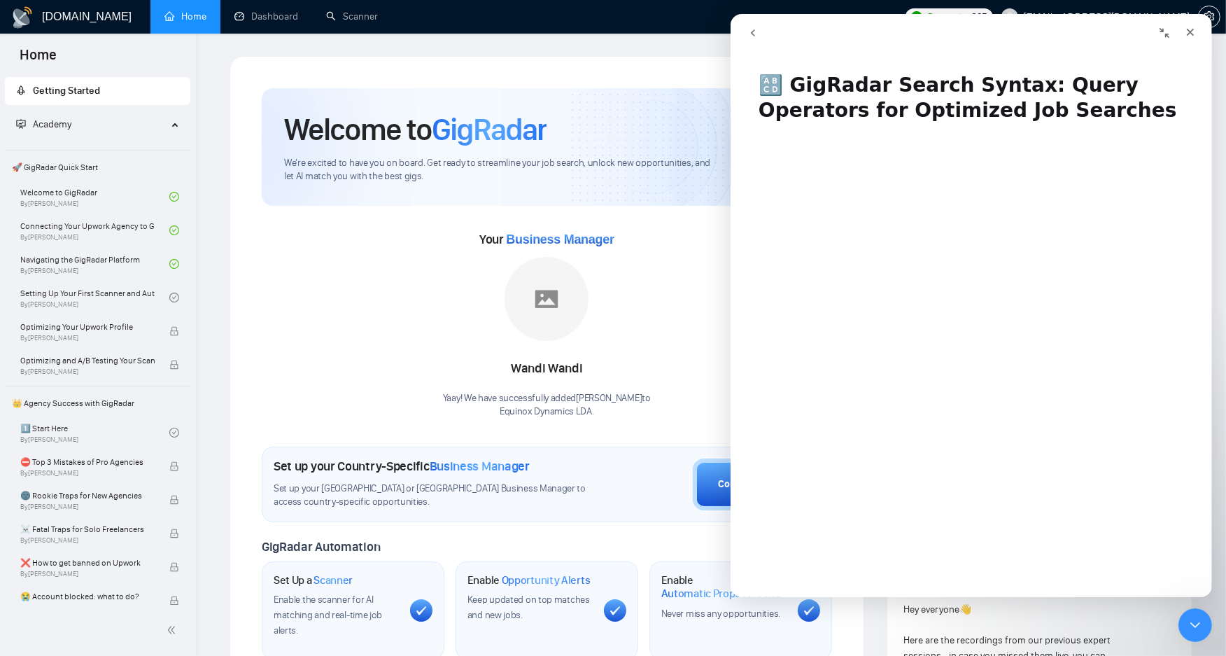
click at [764, 86] on h1 "🔠 GigRadar Search Syntax: Query Operators for Optimized Job Searches" at bounding box center [971, 93] width 482 height 68
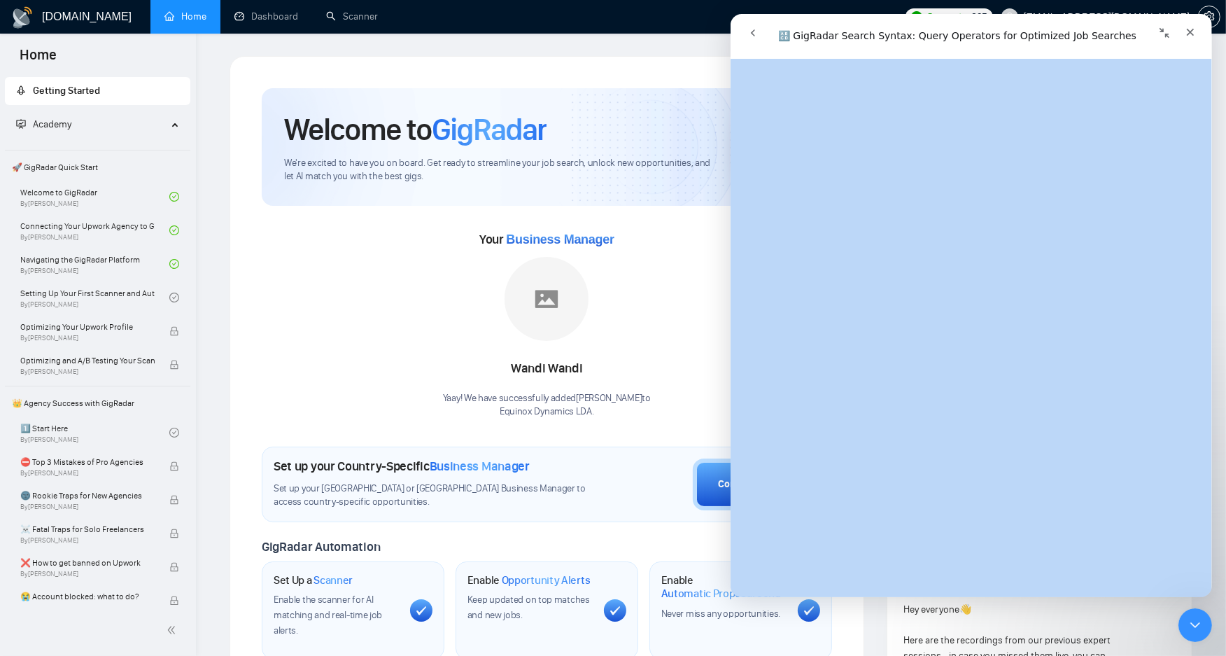
scroll to position [109, 0]
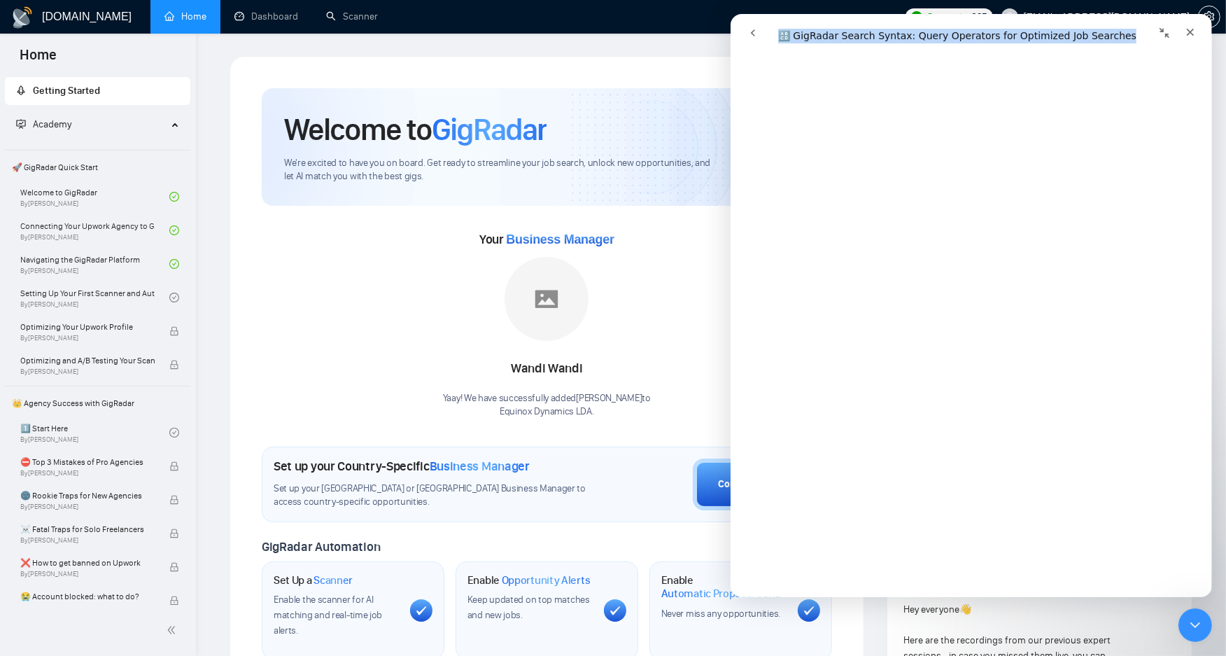
drag, startPoint x: 764, startPoint y: 83, endPoint x: 990, endPoint y: 44, distance: 229.4
click at [990, 44] on div "🔠 GigRadar Search Syntax: Query Operators for Optimized Job Searches 🔠 GigRadar…" at bounding box center [971, 305] width 482 height 583
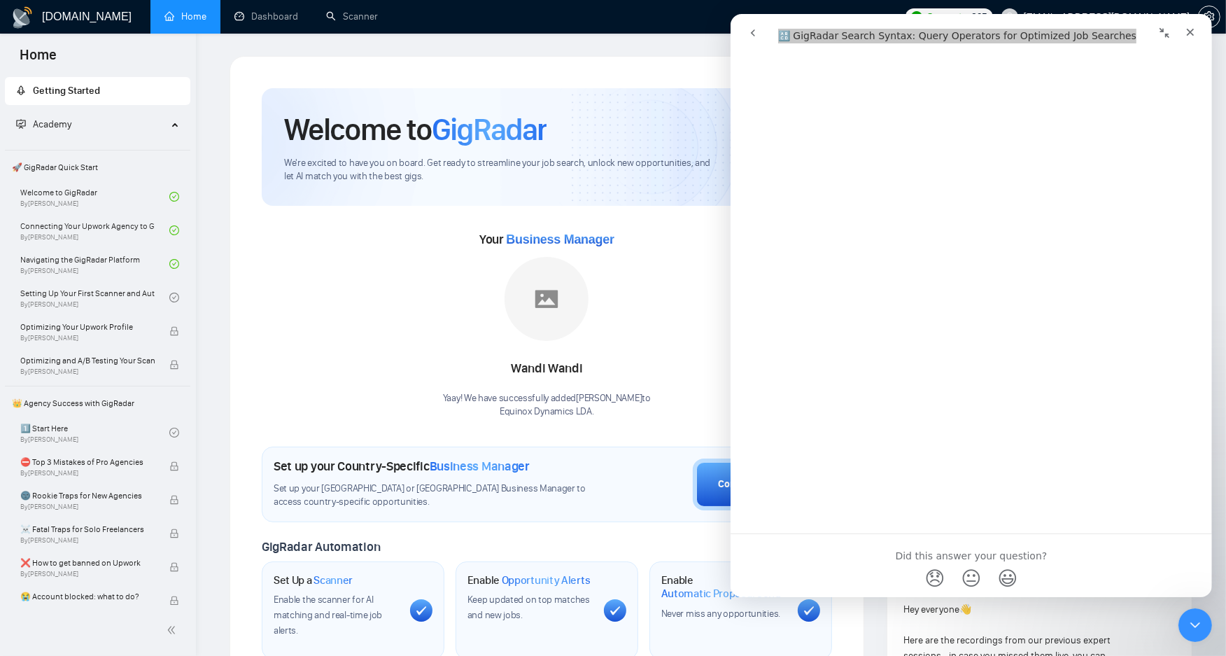
scroll to position [4970, 0]
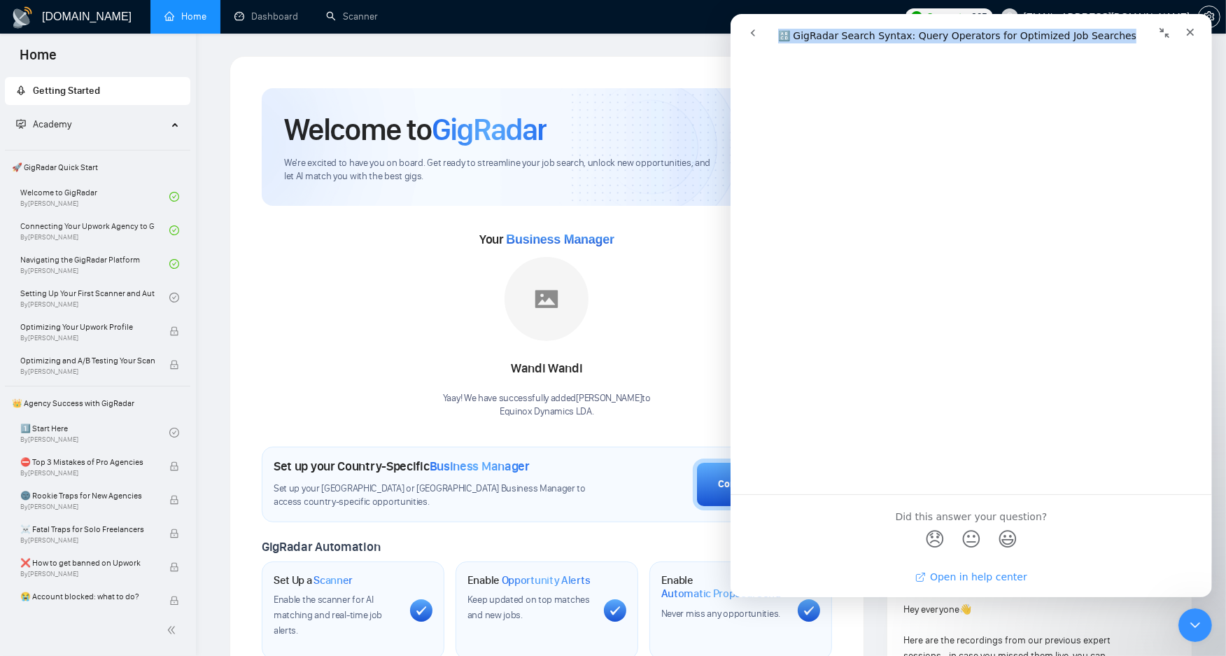
click at [990, 578] on link "Open in help center" at bounding box center [971, 576] width 112 height 11
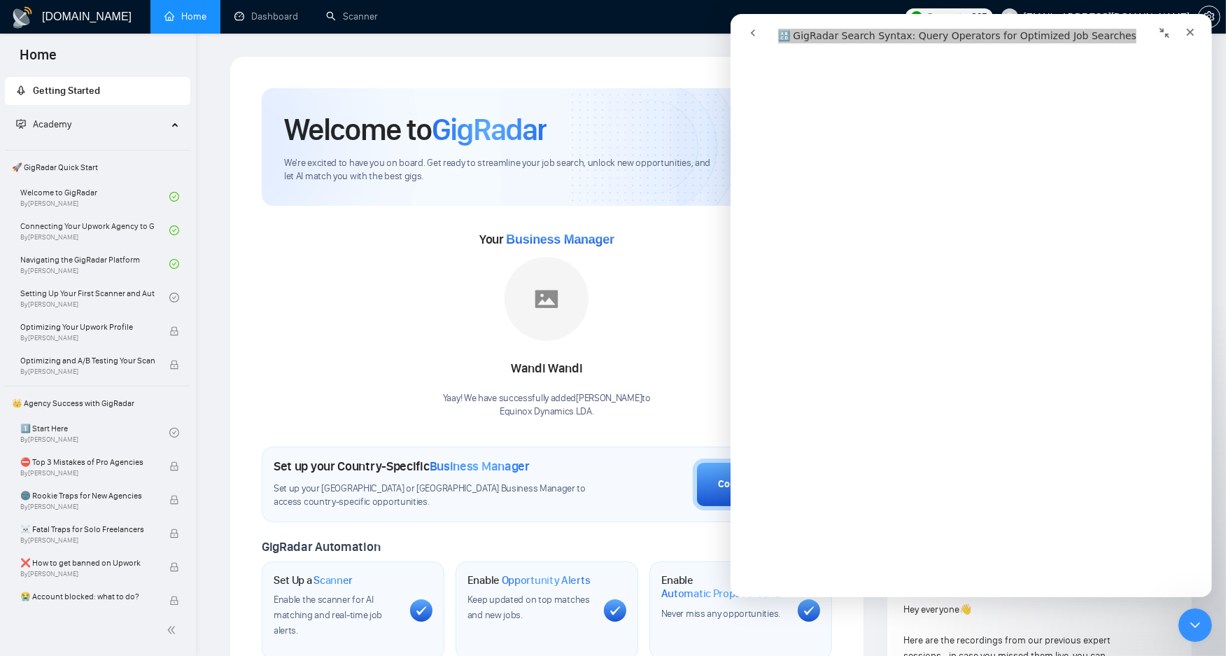
scroll to position [0, 0]
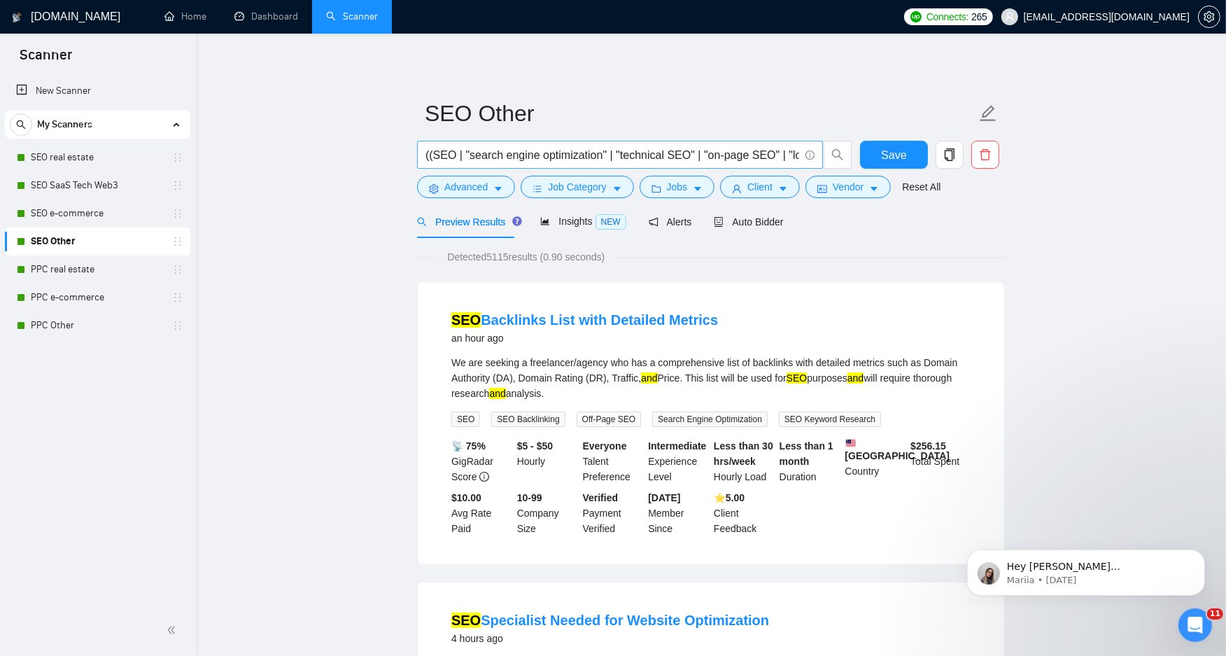
click at [507, 155] on input "((SEO | "search engine optimization" | "technical SEO" | "on-page SEO" | "local…" at bounding box center [613, 154] width 374 height 17
click at [507, 157] on input "((SEO | "search engine optimization" | "technical SEO" | "on-page SEO" | "local…" at bounding box center [613, 154] width 374 height 17
click at [510, 162] on input "((SEO | "search engine optimization" | "technical SEO" | "on-page SEO" | "local…" at bounding box center [613, 154] width 374 height 17
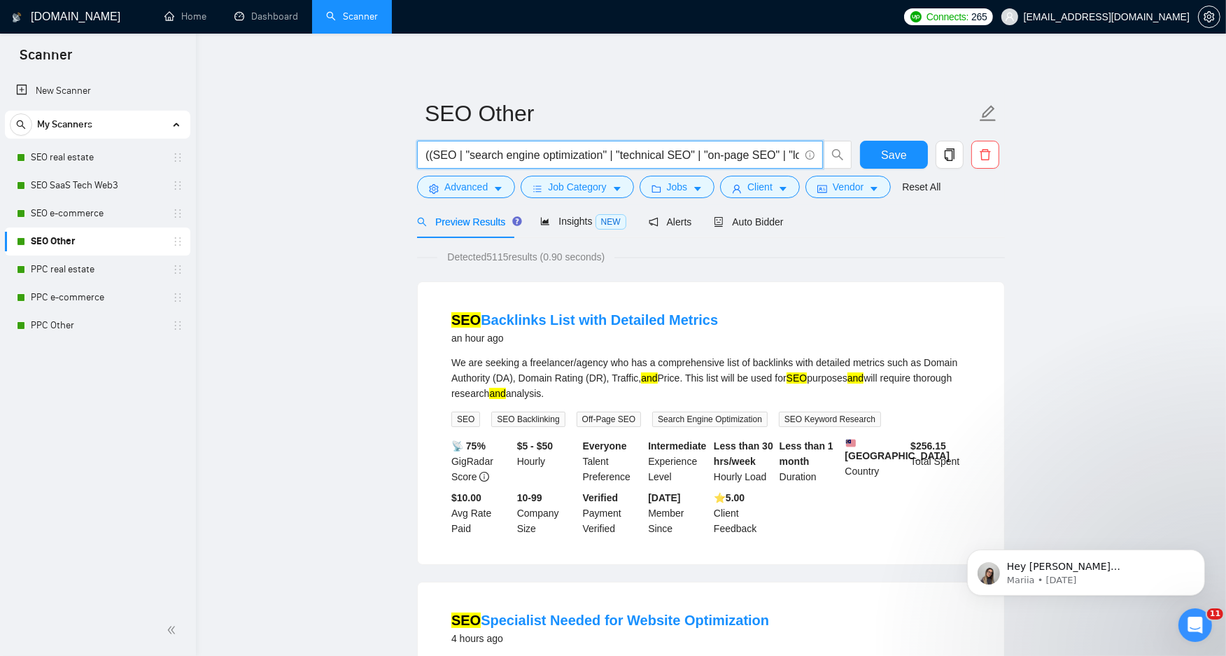
click at [510, 162] on input "((SEO | "search engine optimization" | "technical SEO" | "on-page SEO" | "local…" at bounding box center [613, 154] width 374 height 17
click at [450, 192] on span "Advanced" at bounding box center [465, 186] width 43 height 15
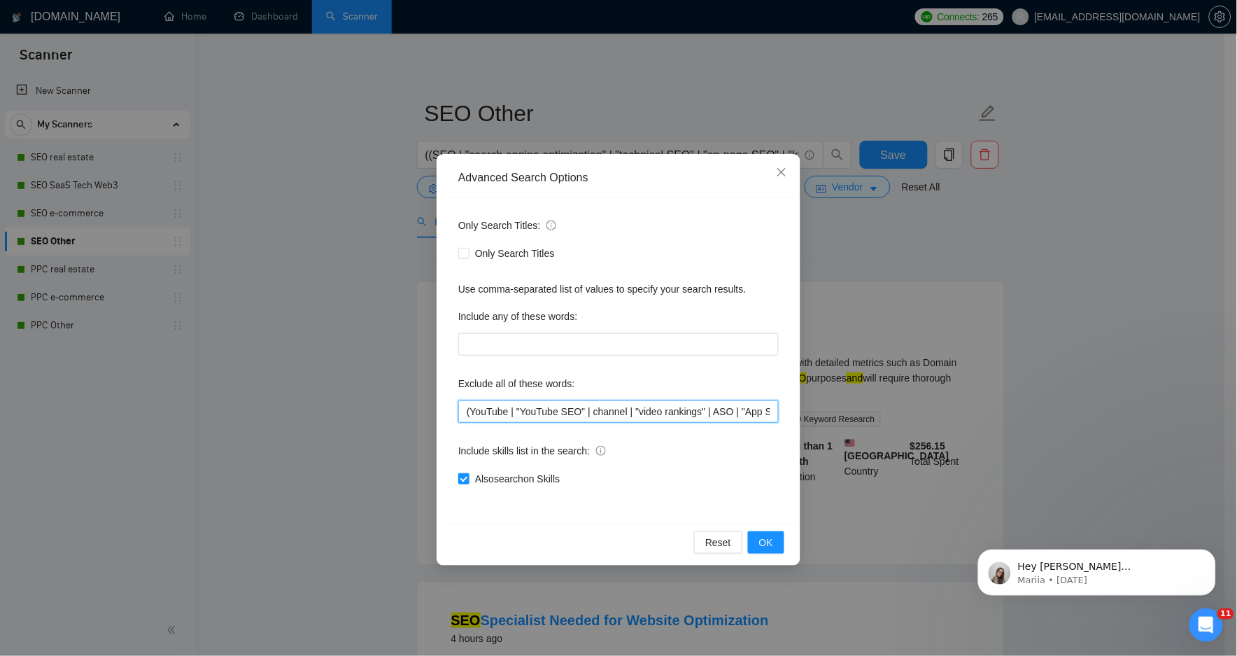
drag, startPoint x: 577, startPoint y: 400, endPoint x: 574, endPoint y: 407, distance: 7.2
click at [577, 403] on input "(YouTube | "YouTube SEO" | channel | "video rankings" | ASO | "App Store Optimi…" at bounding box center [618, 411] width 321 height 22
click at [574, 407] on input "(YouTube | "YouTube SEO" | channel | "video rankings" | ASO | "App Store Optimi…" at bounding box center [618, 411] width 321 height 22
click at [574, 408] on input "(YouTube | "YouTube SEO" | channel | "video rankings" | ASO | "App Store Optimi…" at bounding box center [618, 411] width 321 height 22
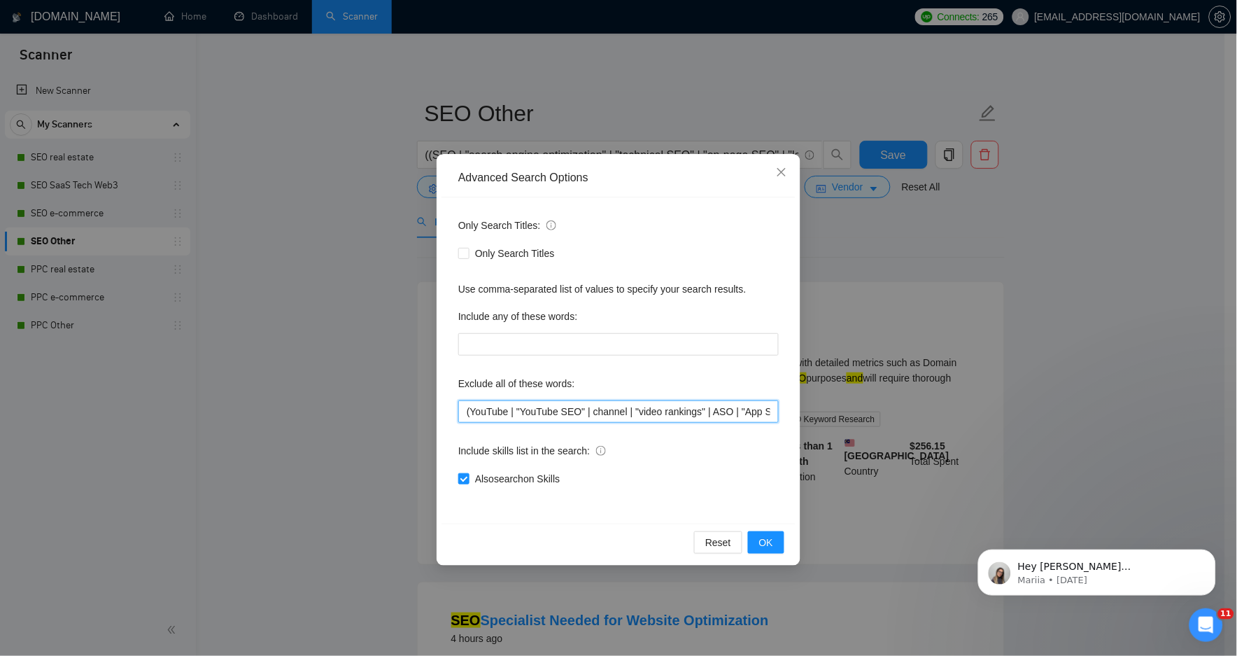
click at [574, 408] on input "(YouTube | "YouTube SEO" | channel | "video rankings" | ASO | "App Store Optimi…" at bounding box center [618, 411] width 321 height 22
click at [705, 434] on div "Only Search Titles: Only Search Titles Use comma-separated list of values to sp…" at bounding box center [619, 360] width 354 height 326
click at [466, 384] on label "Exclude all of these words:" at bounding box center [516, 383] width 117 height 22
drag, startPoint x: 466, startPoint y: 384, endPoint x: 608, endPoint y: 394, distance: 141.8
click at [608, 394] on div "Exclude all of these words:" at bounding box center [618, 386] width 321 height 28
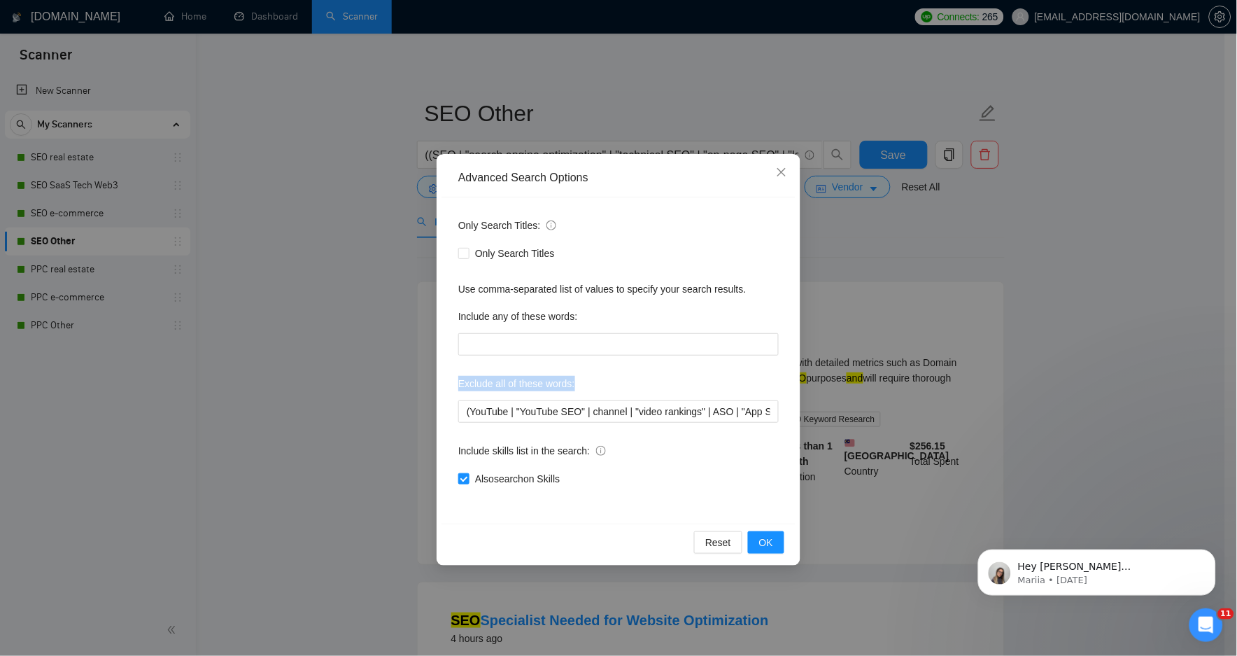
copy label "Exclude all of these words:"
drag, startPoint x: 359, startPoint y: 274, endPoint x: 366, endPoint y: 263, distance: 12.6
click at [359, 272] on div "Advanced Search Options Only Search Titles: Only Search Titles Use comma-separa…" at bounding box center [618, 328] width 1237 height 656
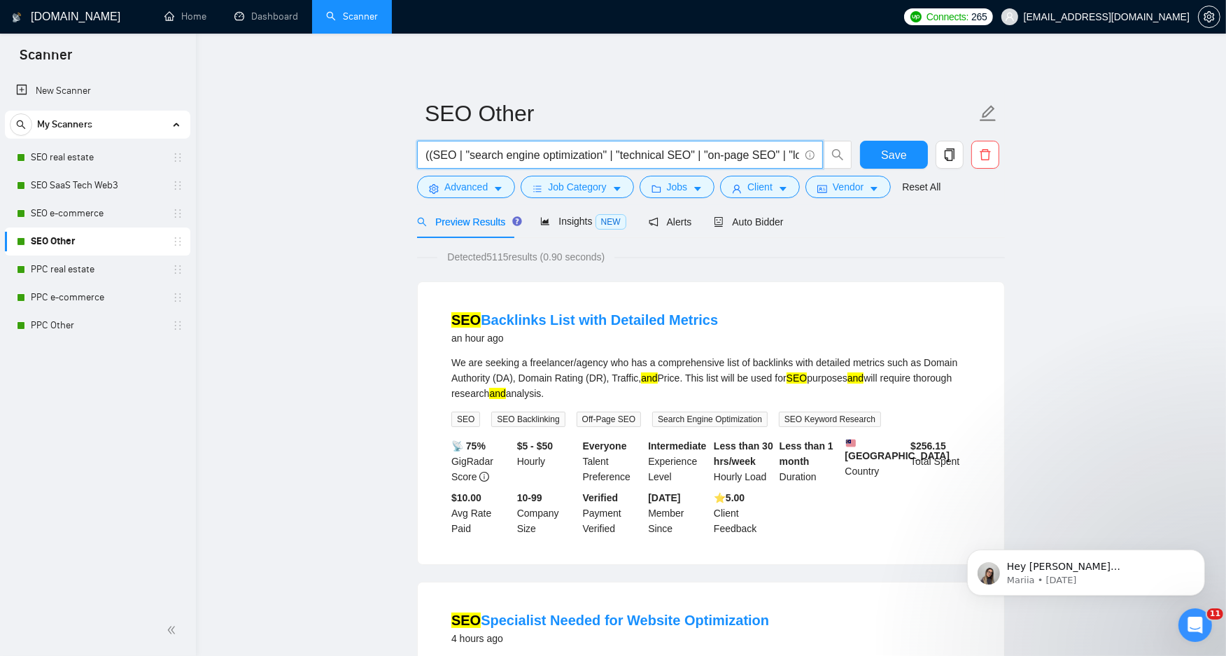
click at [470, 150] on input "((SEO | "search engine optimization" | "technical SEO" | "on-page SEO" | "local…" at bounding box center [613, 154] width 374 height 17
click at [538, 146] on input "((SEO | "search engine optimization" | "technical SEO" | "on-page SEO" | "local…" at bounding box center [613, 154] width 374 height 17
click at [92, 325] on link "PPC Other" at bounding box center [97, 325] width 133 height 28
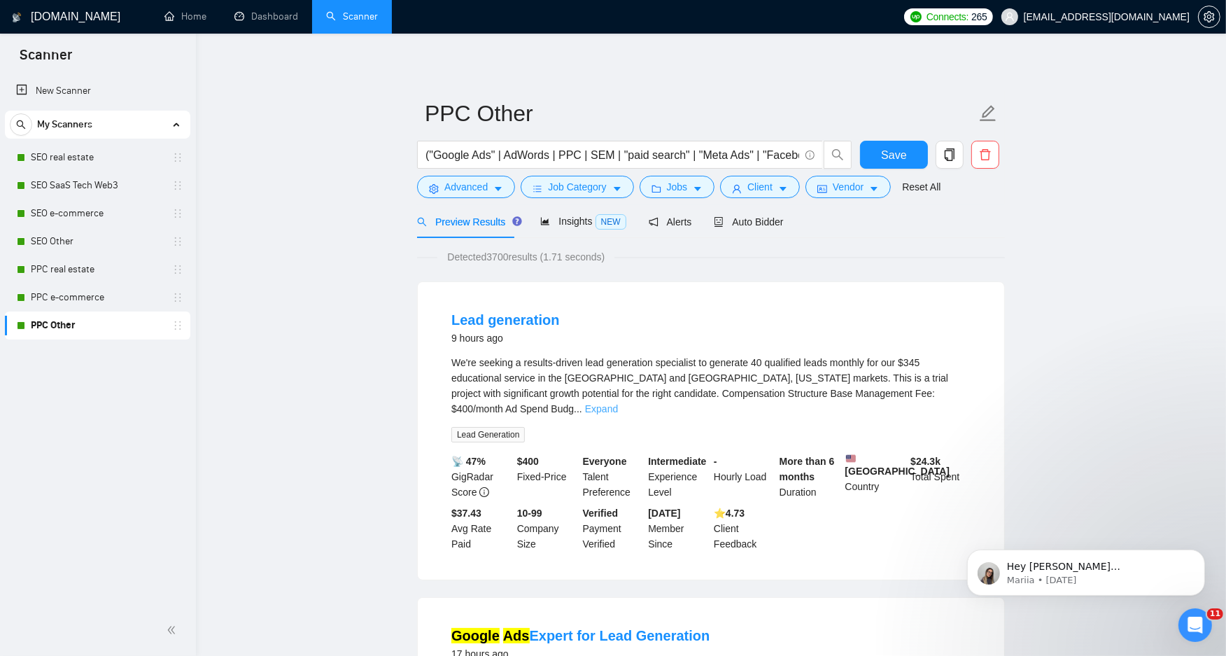
click at [618, 403] on link "Expand" at bounding box center [601, 408] width 33 height 11
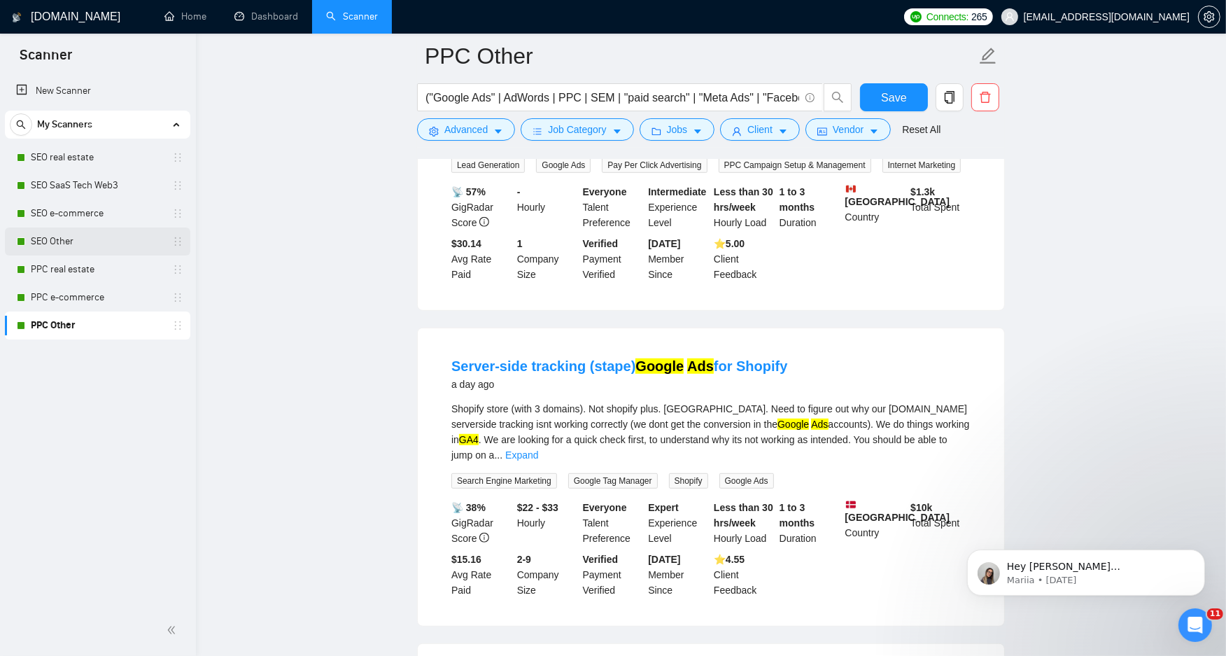
scroll to position [933, 0]
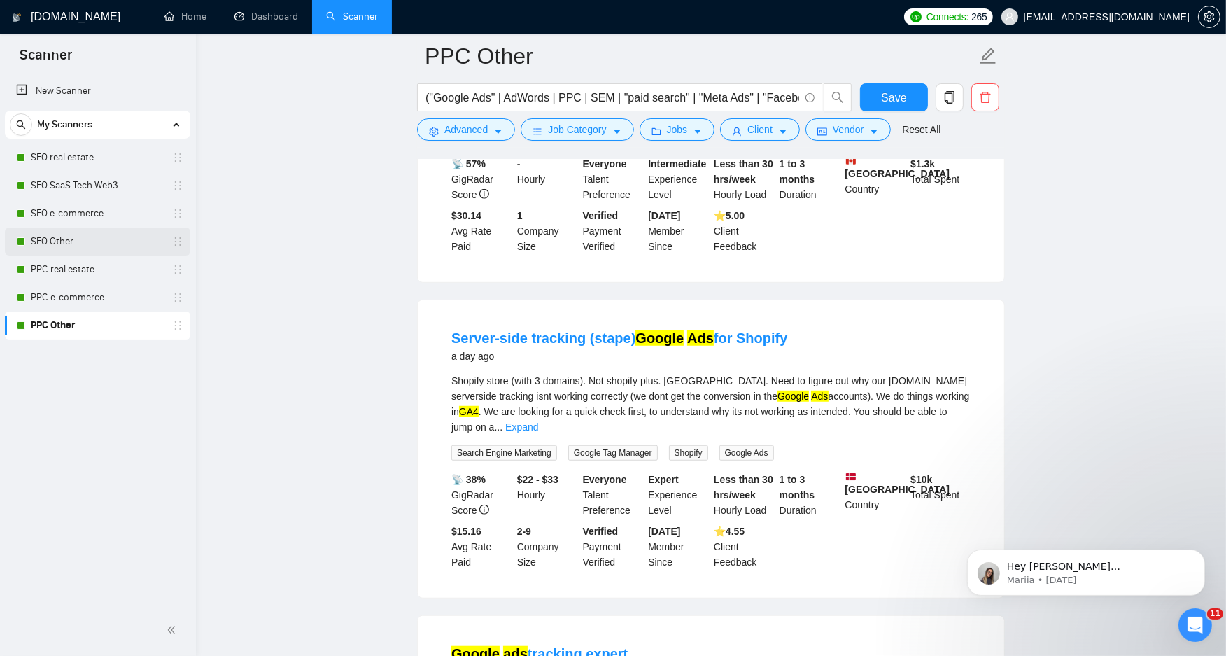
click at [106, 246] on link "SEO Other" at bounding box center [97, 241] width 133 height 28
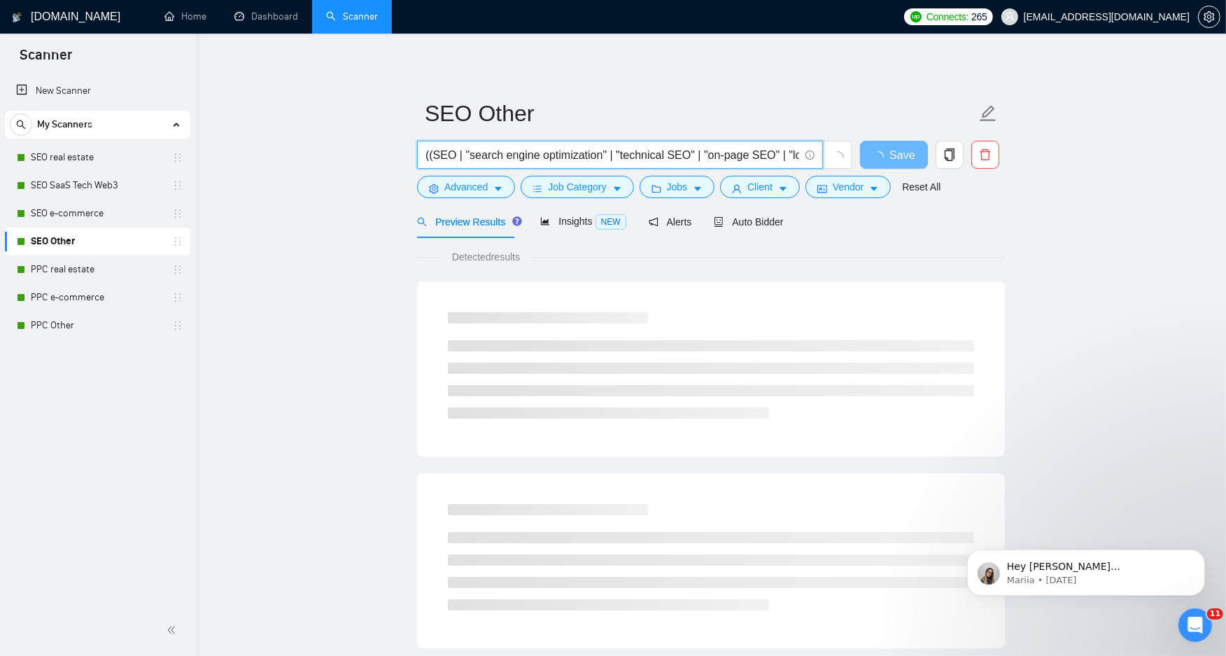
click at [526, 162] on input "((SEO | "search engine optimization" | "technical SEO" | "on-page SEO" | "local…" at bounding box center [613, 154] width 374 height 17
click at [526, 161] on input "((SEO | "search engine optimization" | "technical SEO" | "on-page SEO" | "local…" at bounding box center [613, 154] width 374 height 17
paste input "SEO | Search engine (optim)) ("technical SEO" | "SEO audit" | "site audit" | "w…"
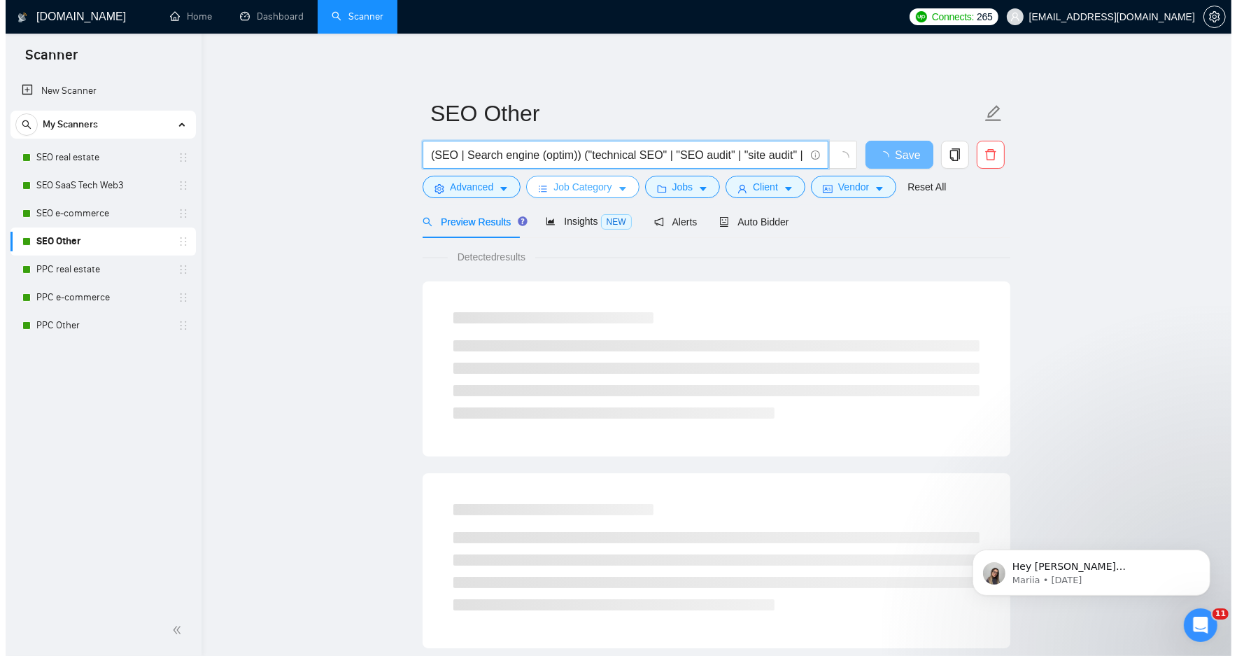
scroll to position [0, 1813]
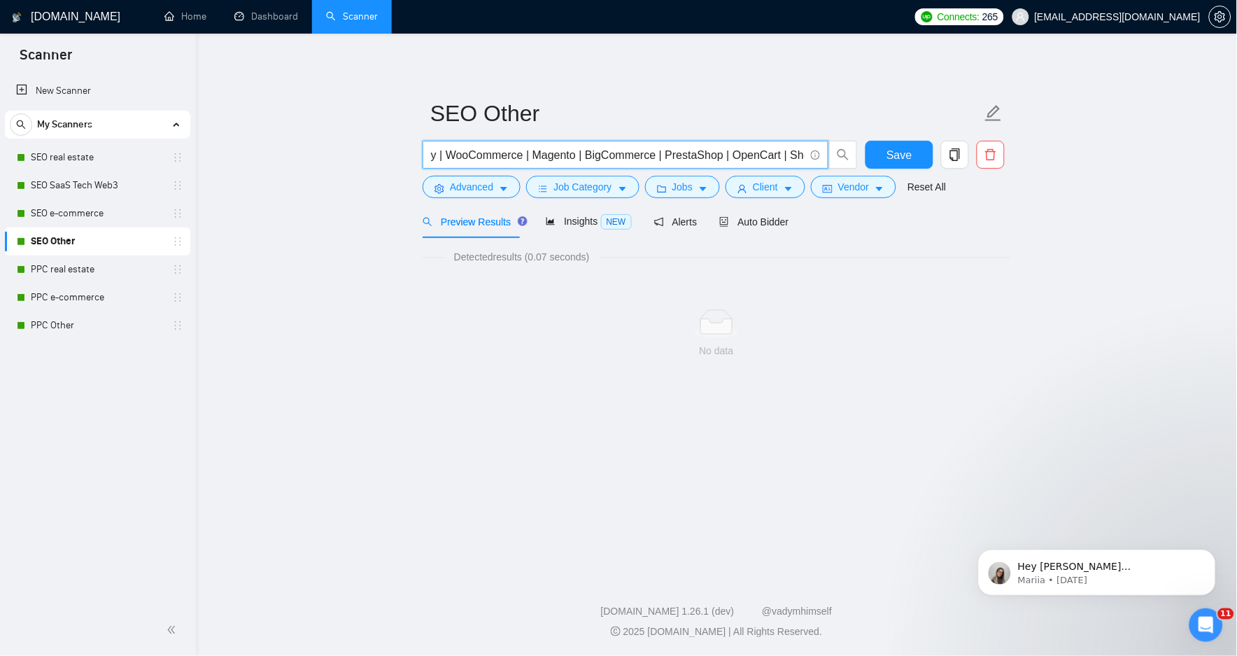
type input "(SEO | Search engine (optim)) ("technical SEO" | "SEO audit" | "site audit" | "…"
click at [469, 192] on span "Advanced" at bounding box center [471, 186] width 43 height 15
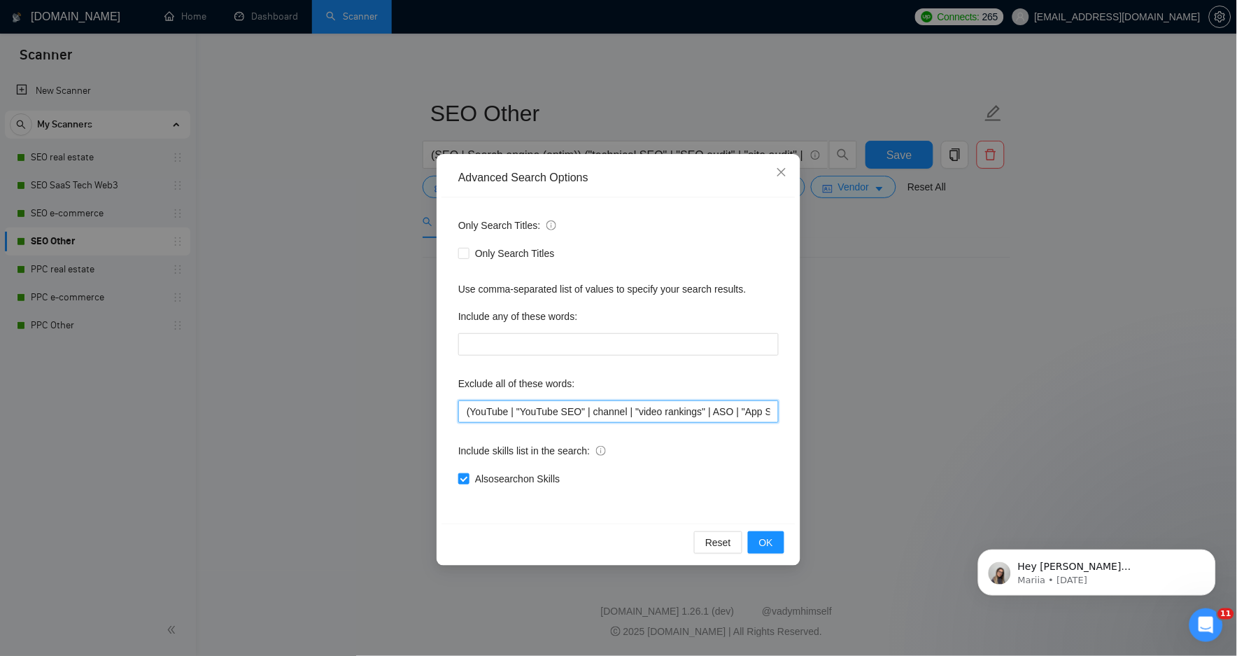
click at [570, 414] on input "(YouTube | "YouTube SEO" | channel | "video rankings" | ASO | "App Store Optimi…" at bounding box center [618, 411] width 321 height 22
paste input "PPC | "Google Ads" | AdWords | SEM | "paid search" | "Meta Ads" | "Facebook Ads…"
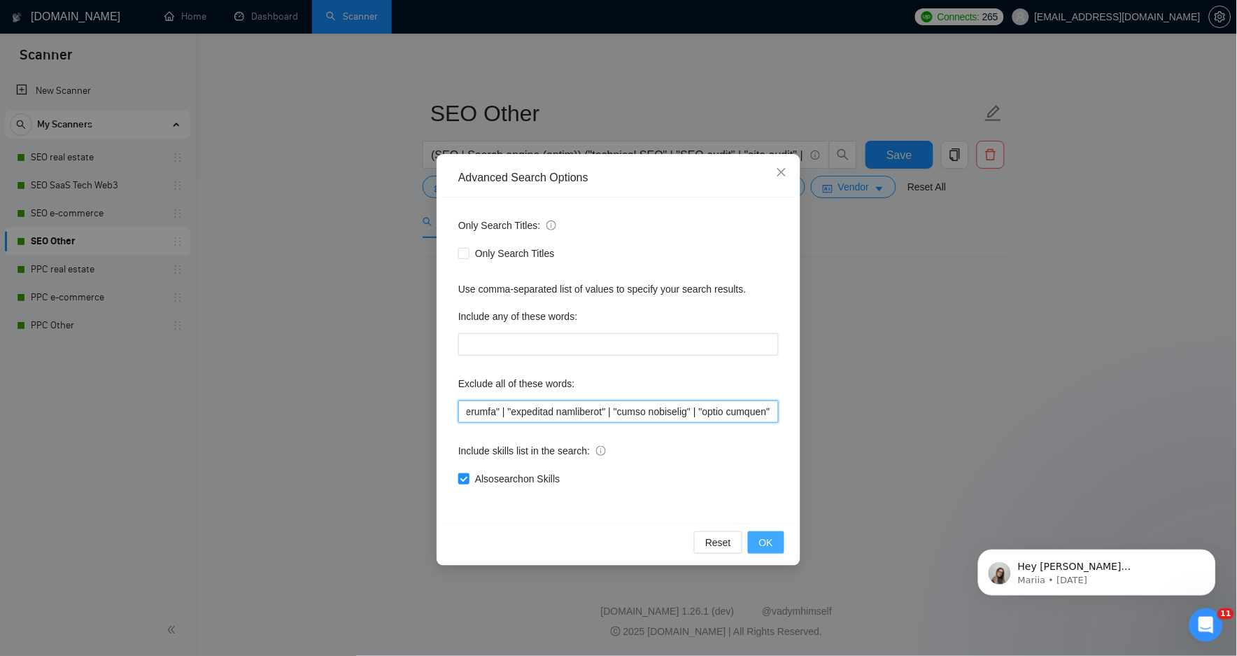
type input "PPC | "Google Ads" | AdWords | SEM | "paid search" | "Meta Ads" | "Facebook Ads…"
click at [765, 549] on span "OK" at bounding box center [766, 542] width 14 height 15
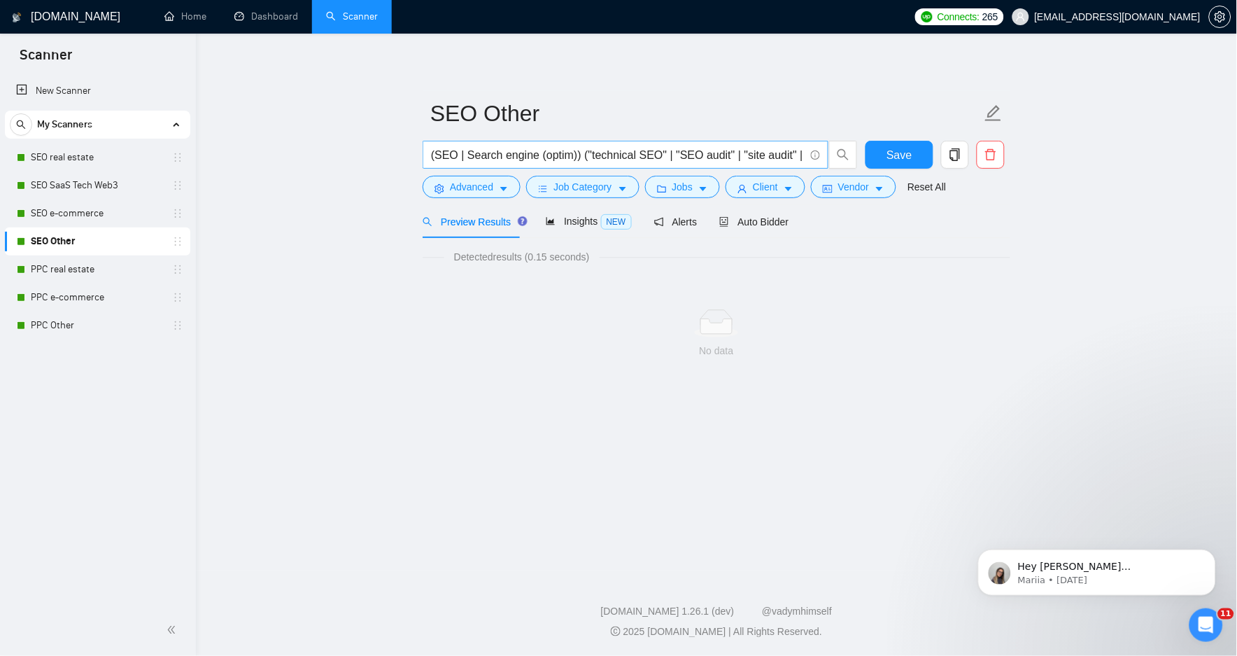
click at [470, 158] on input "(SEO | Search engine (optim)) ("technical SEO" | "SEO audit" | "site audit" | "…" at bounding box center [618, 154] width 374 height 17
click at [441, 158] on input "(SEO | Search engine (optim)) ("technical SEO" | "SEO audit" | "site audit" | "…" at bounding box center [618, 154] width 374 height 17
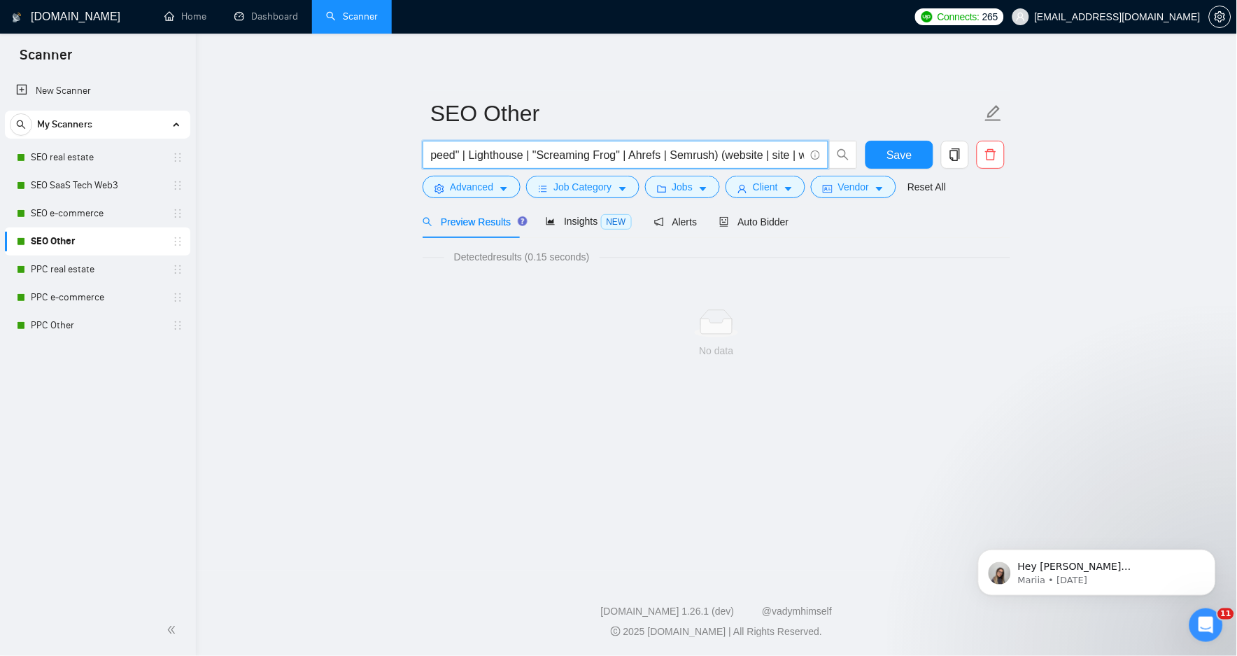
drag, startPoint x: 441, startPoint y: 158, endPoint x: 694, endPoint y: 156, distance: 253.4
click at [694, 156] on input "(SEO | Search engine (optim)) ("technical SEO" | "SEO audit" | "site audit" | "…" at bounding box center [618, 154] width 374 height 17
click at [577, 166] on span "(SEO | Search engine (optim)) ("technical SEO" | "SEO audit" | "site audit" | "…" at bounding box center [626, 155] width 406 height 28
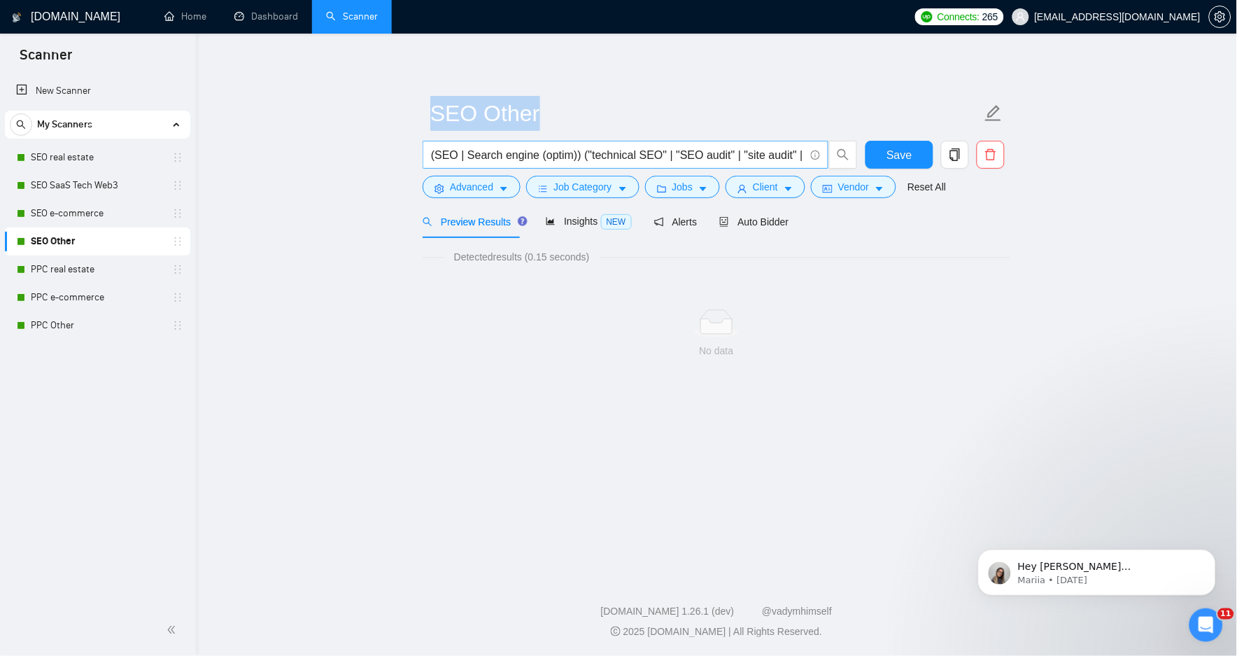
click at [577, 166] on span "(SEO | Search engine (optim)) ("technical SEO" | "SEO audit" | "site audit" | "…" at bounding box center [626, 155] width 406 height 28
click at [577, 164] on span "(SEO | Search engine (optim)) ("technical SEO" | "SEO audit" | "site audit" | "…" at bounding box center [626, 155] width 406 height 28
click at [579, 157] on input "(SEO | Search engine (optim)) ("technical SEO" | "SEO audit" | "site audit" | "…" at bounding box center [618, 154] width 374 height 17
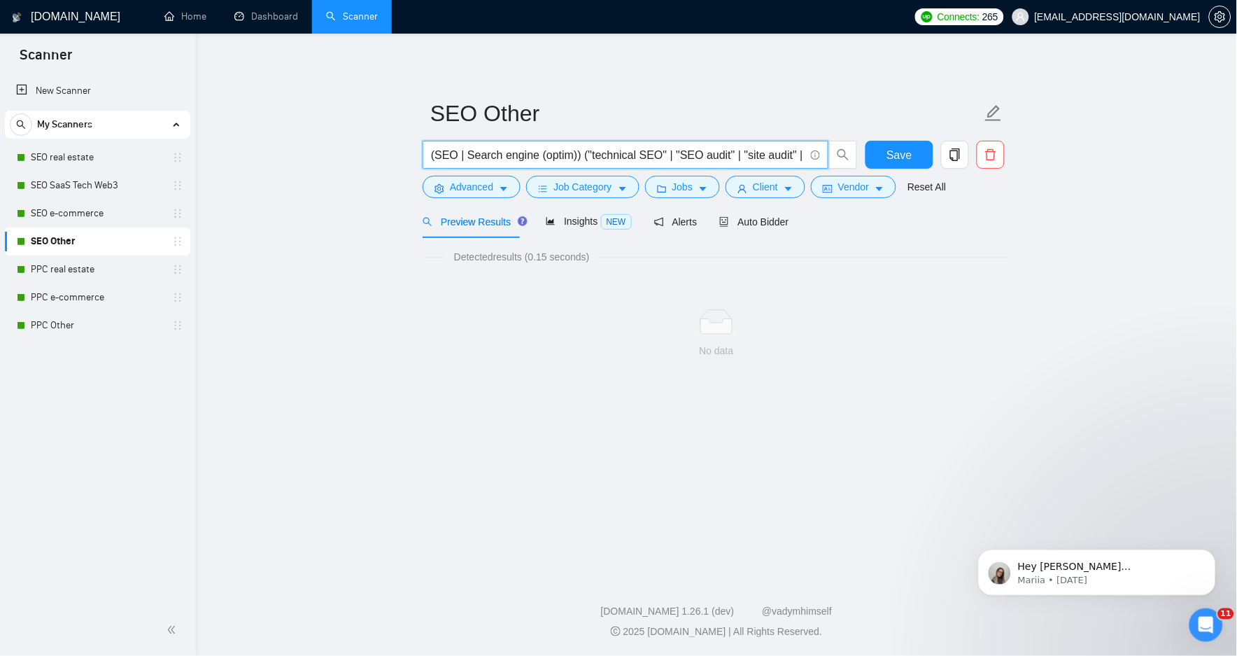
click at [579, 157] on input "(SEO | Search engine (optim)) ("technical SEO" | "SEO audit" | "site audit" | "…" at bounding box center [618, 154] width 374 height 17
paste input ""search engine (optim*)" | "technical SEO" | "on-page SEO" | "local SEO" | "org…"
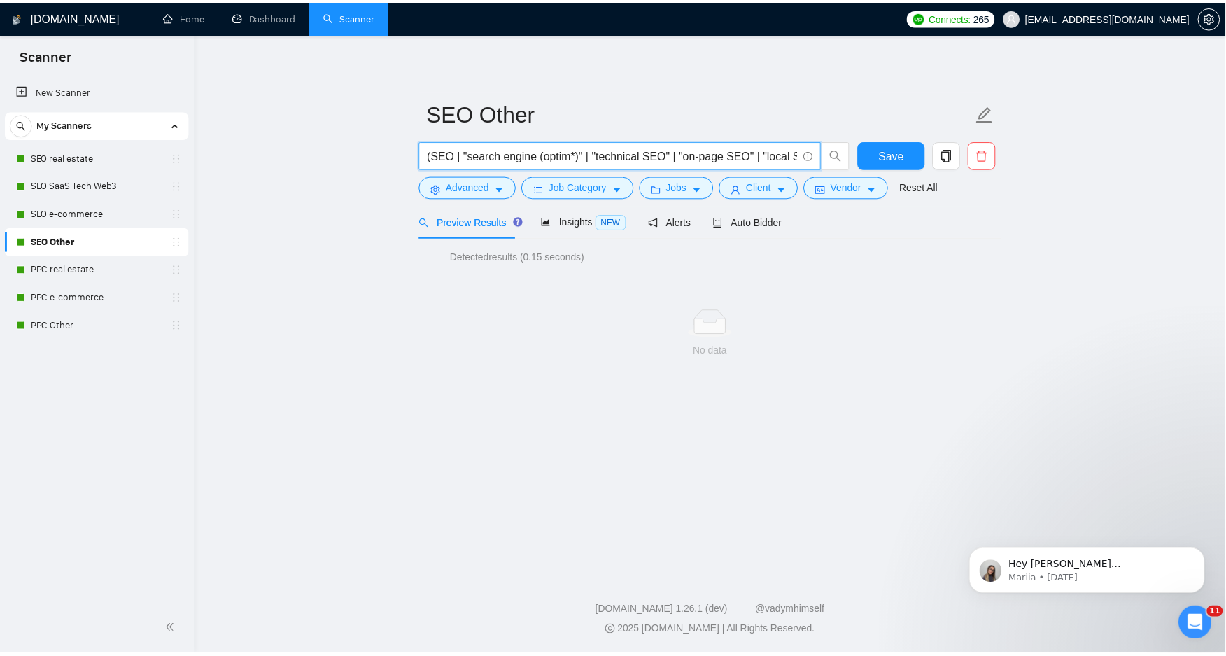
scroll to position [0, 1230]
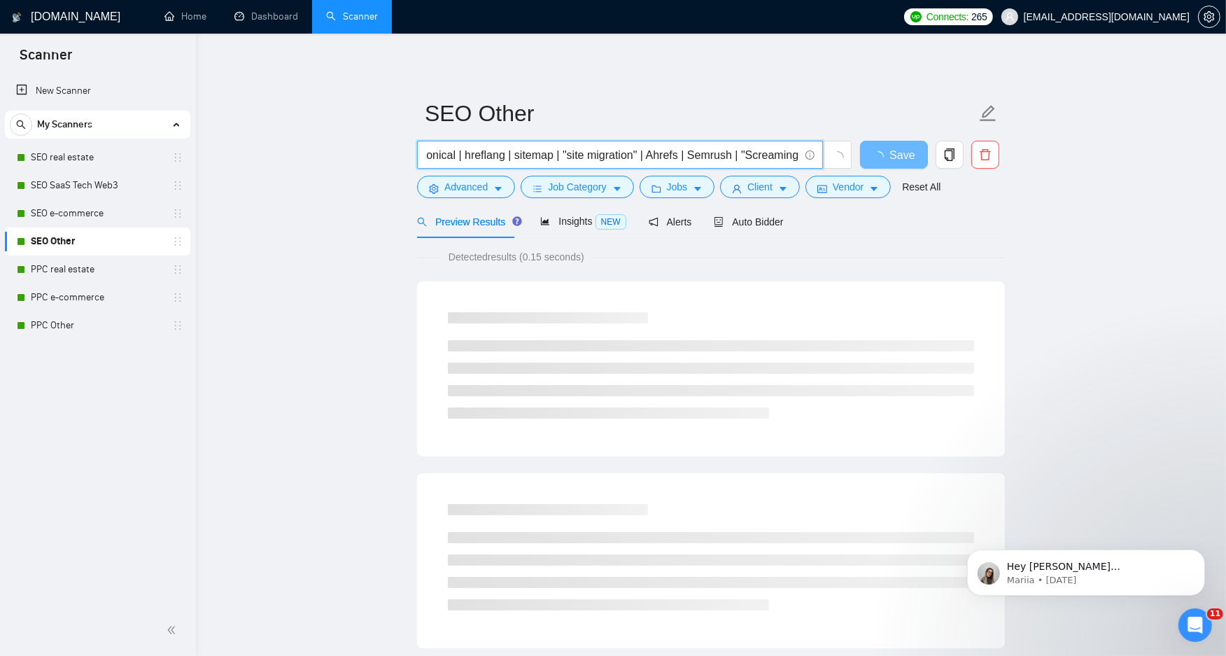
type input "(SEO | "search engine (optim*)" | "technical SEO" | "on-page SEO" | "local SEO"…"
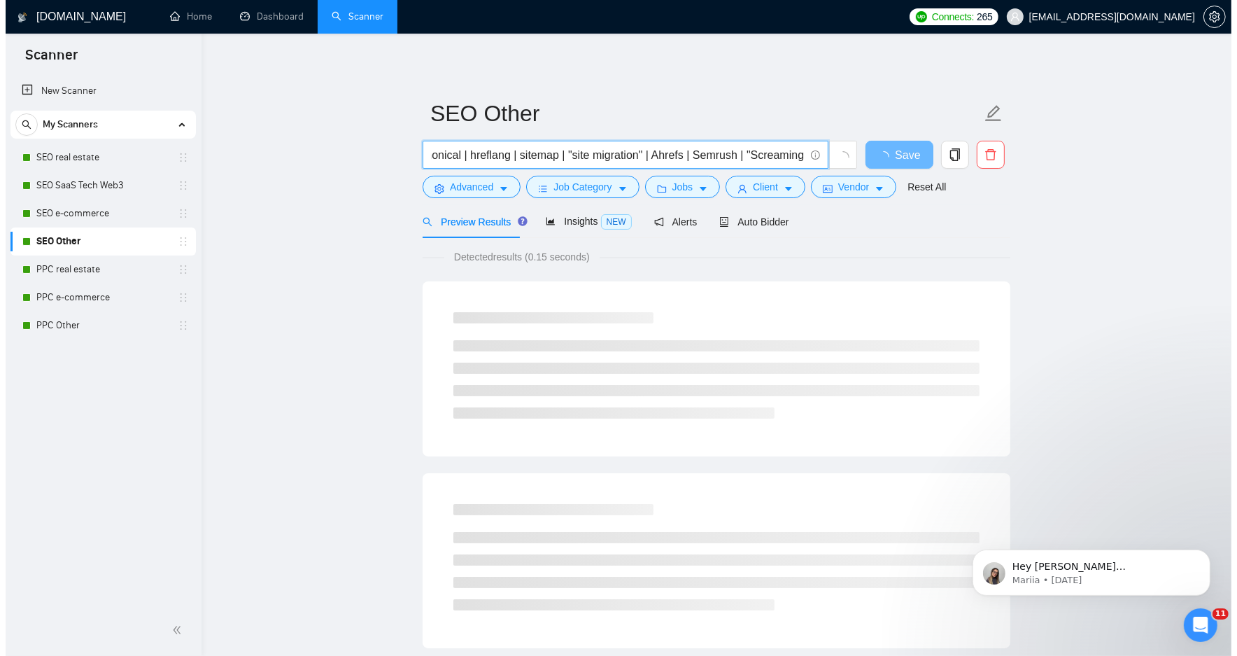
scroll to position [0, 0]
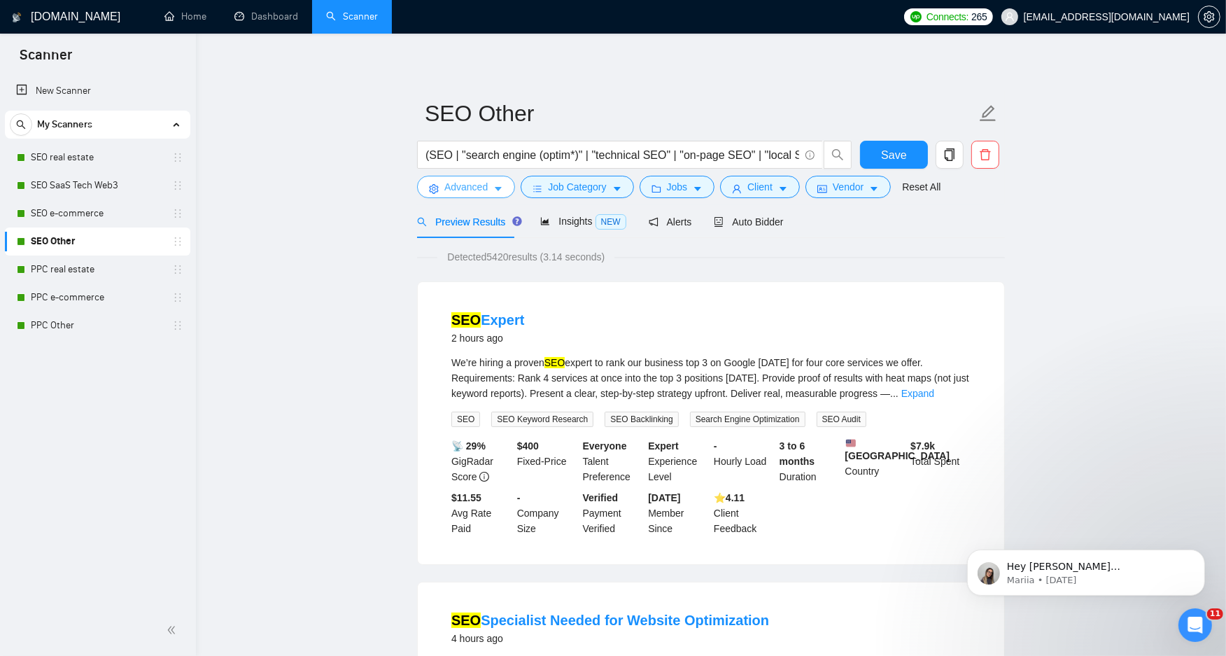
click at [473, 192] on span "Advanced" at bounding box center [465, 186] width 43 height 15
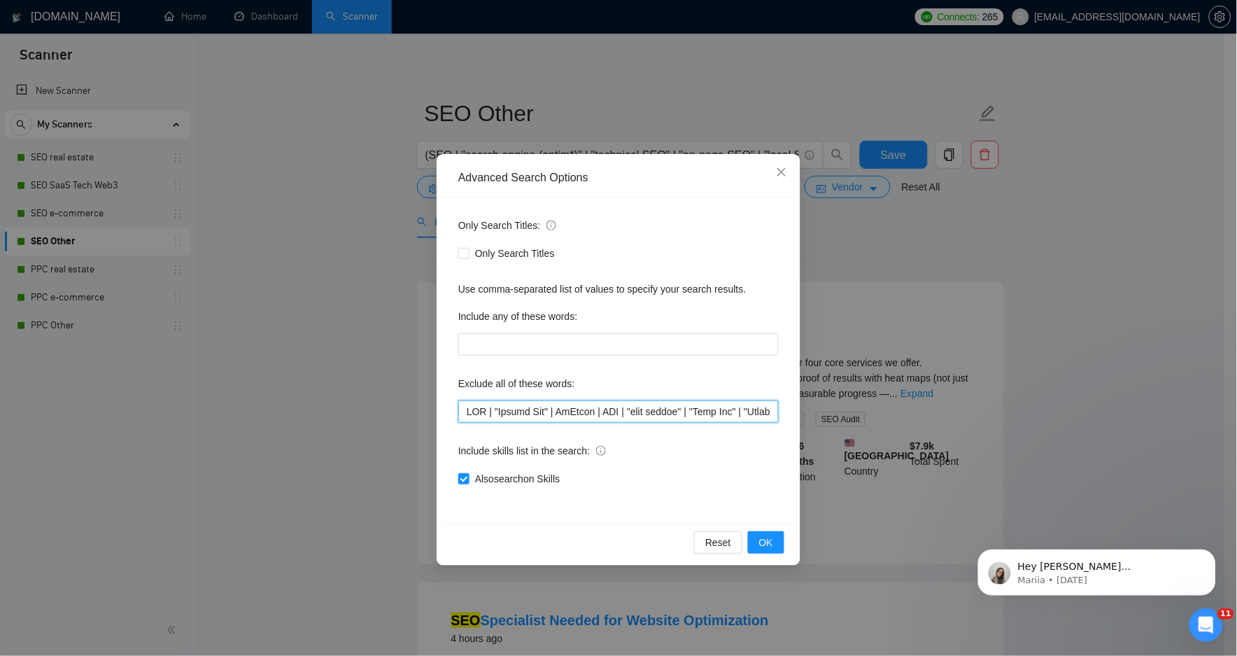
click at [547, 409] on input "text" at bounding box center [618, 411] width 321 height 22
paste input "YouTube | "YouTube SEO" | "YouTube channel" | "video SEO" | "video rankings" | …"
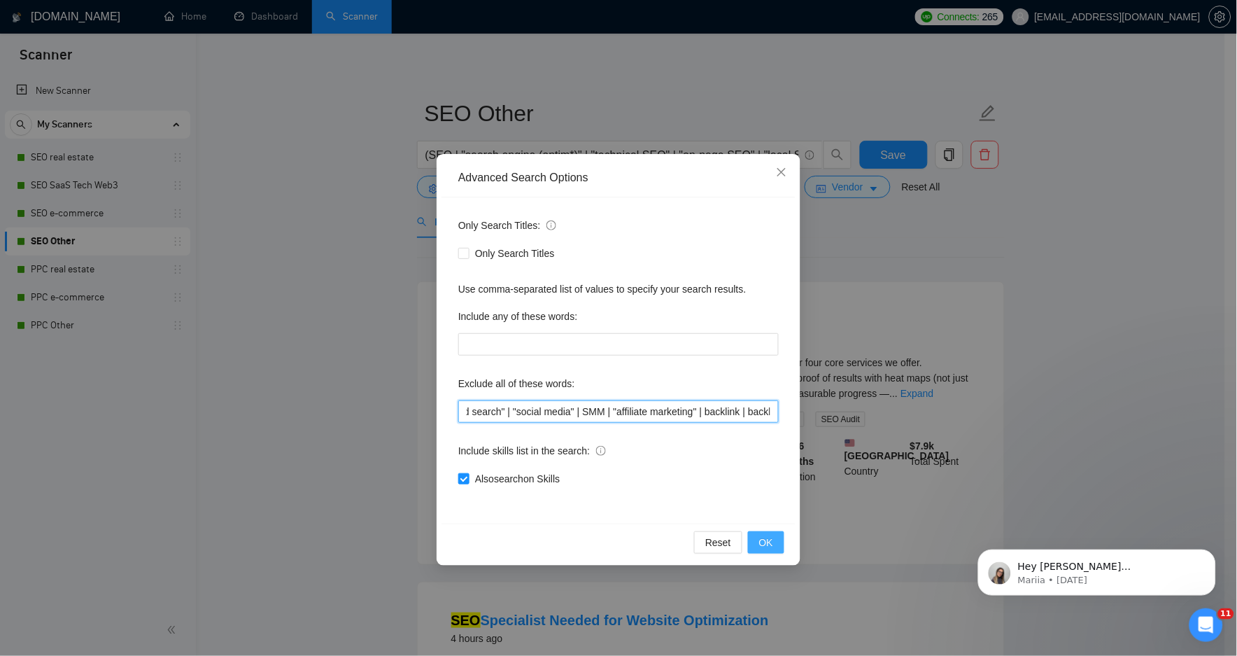
type input "YouTube | "YouTube SEO" | "YouTube channel" | "video SEO" | "video rankings" | …"
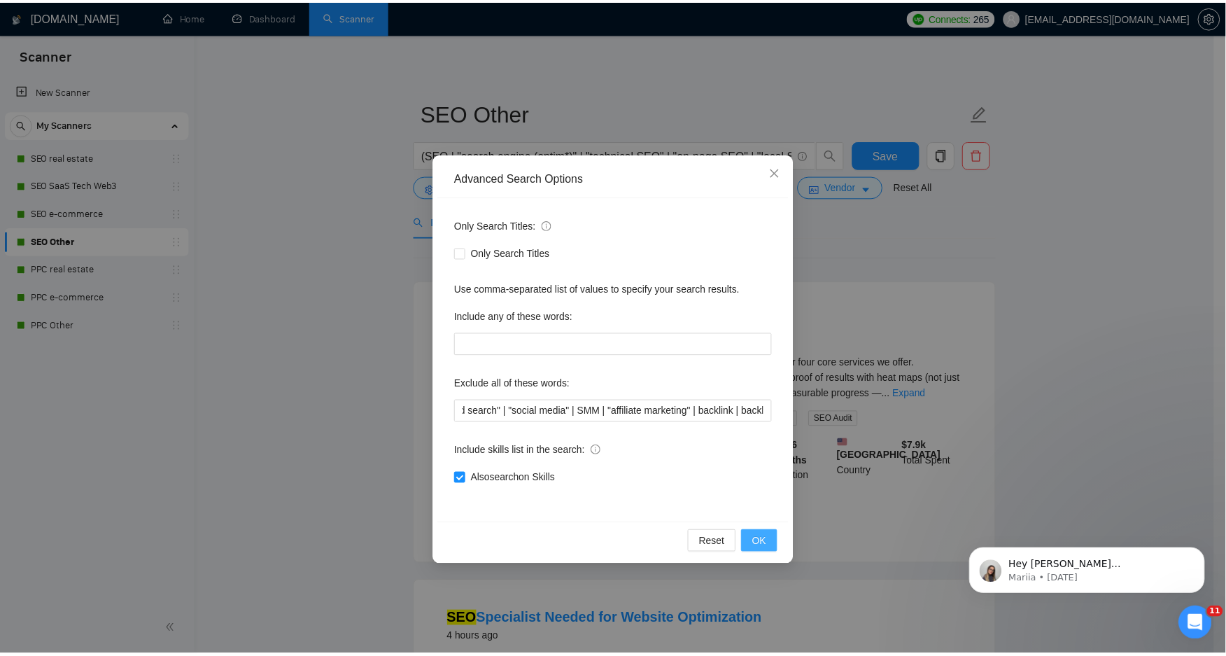
scroll to position [0, 0]
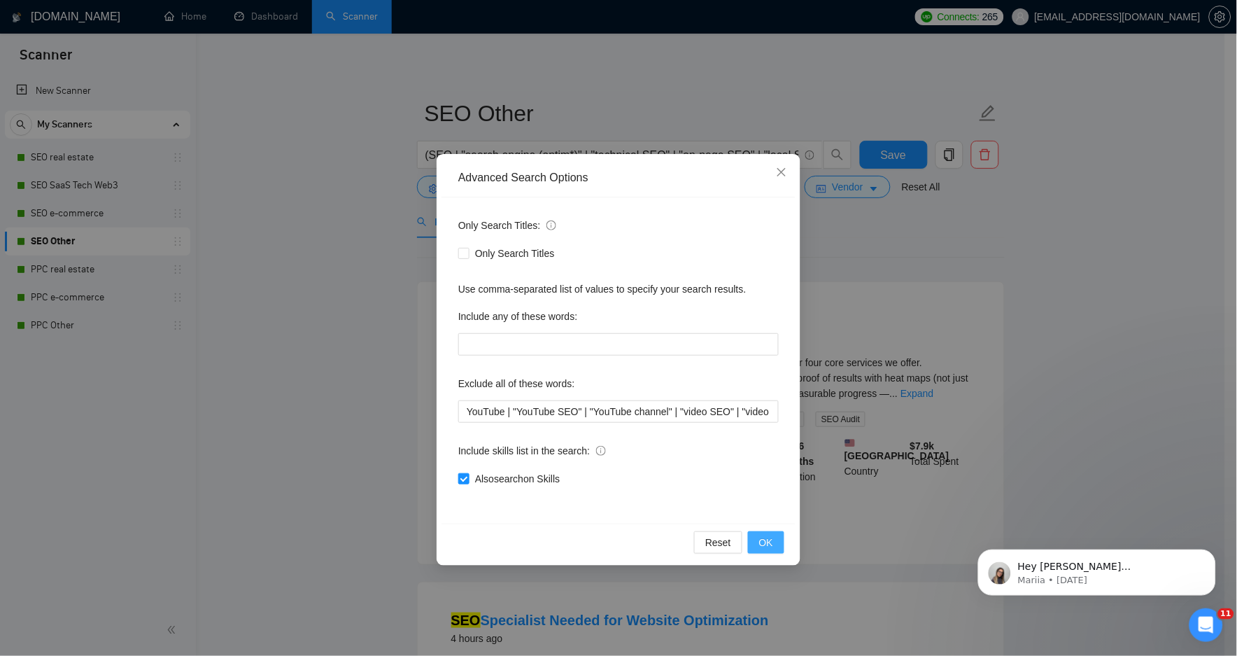
click at [763, 542] on span "OK" at bounding box center [766, 542] width 14 height 15
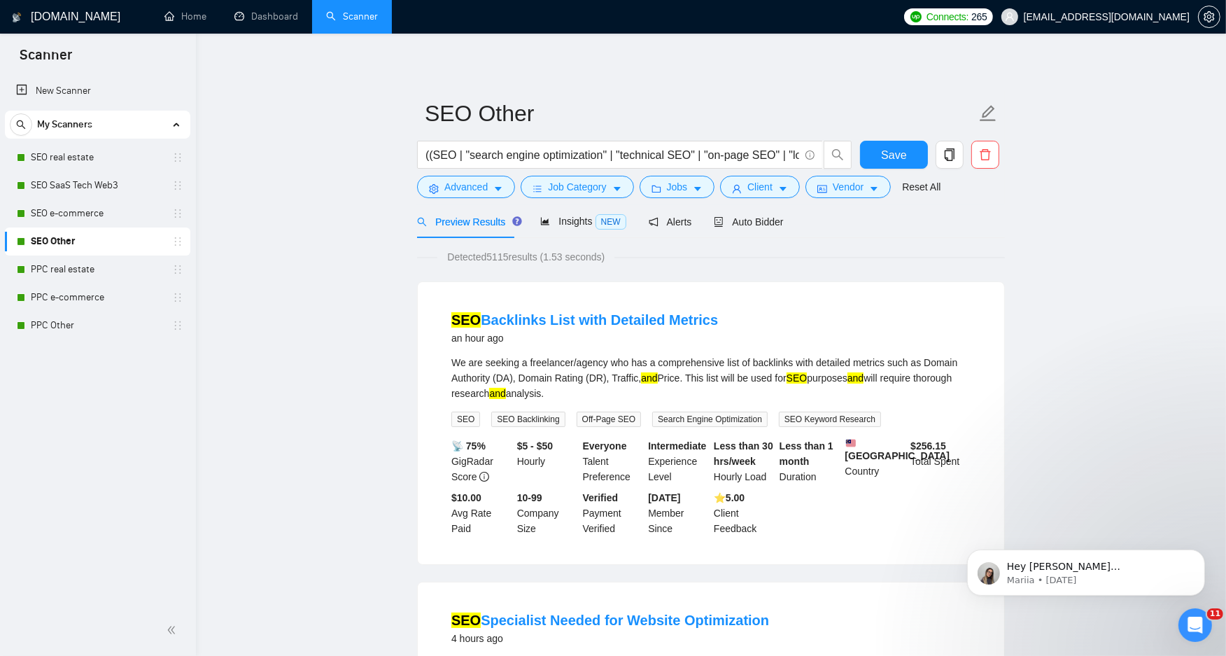
drag, startPoint x: 563, startPoint y: 400, endPoint x: 415, endPoint y: 322, distance: 167.8
drag, startPoint x: 415, startPoint y: 322, endPoint x: 351, endPoint y: 361, distance: 74.8
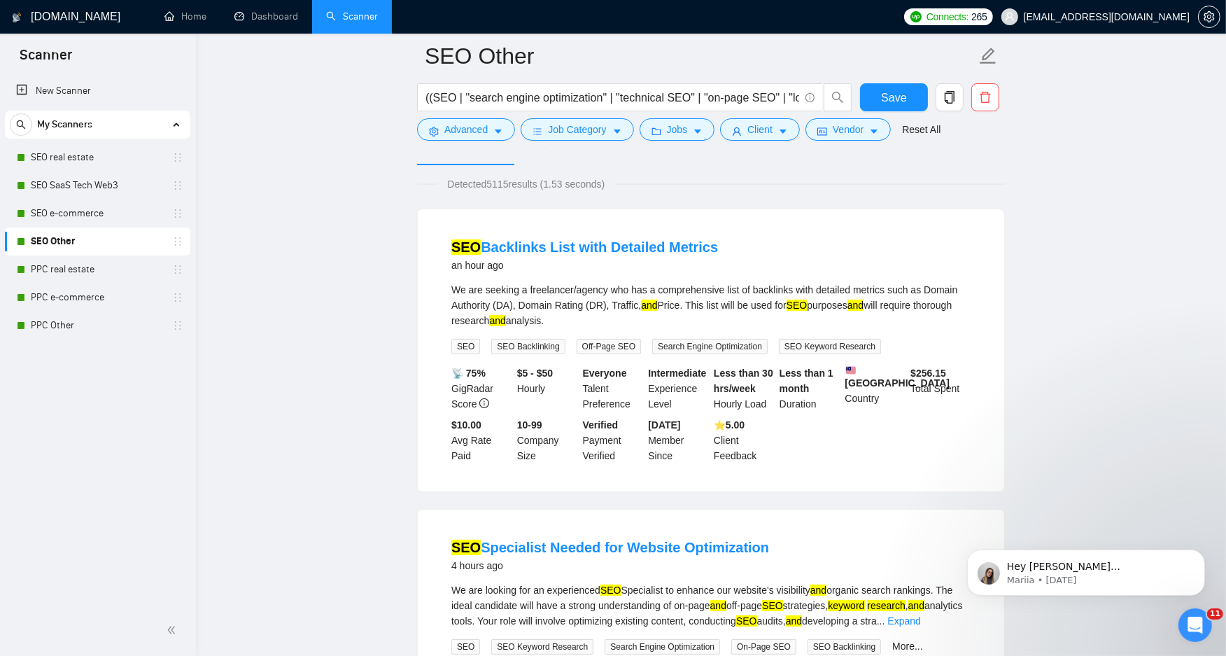
scroll to position [155, 0]
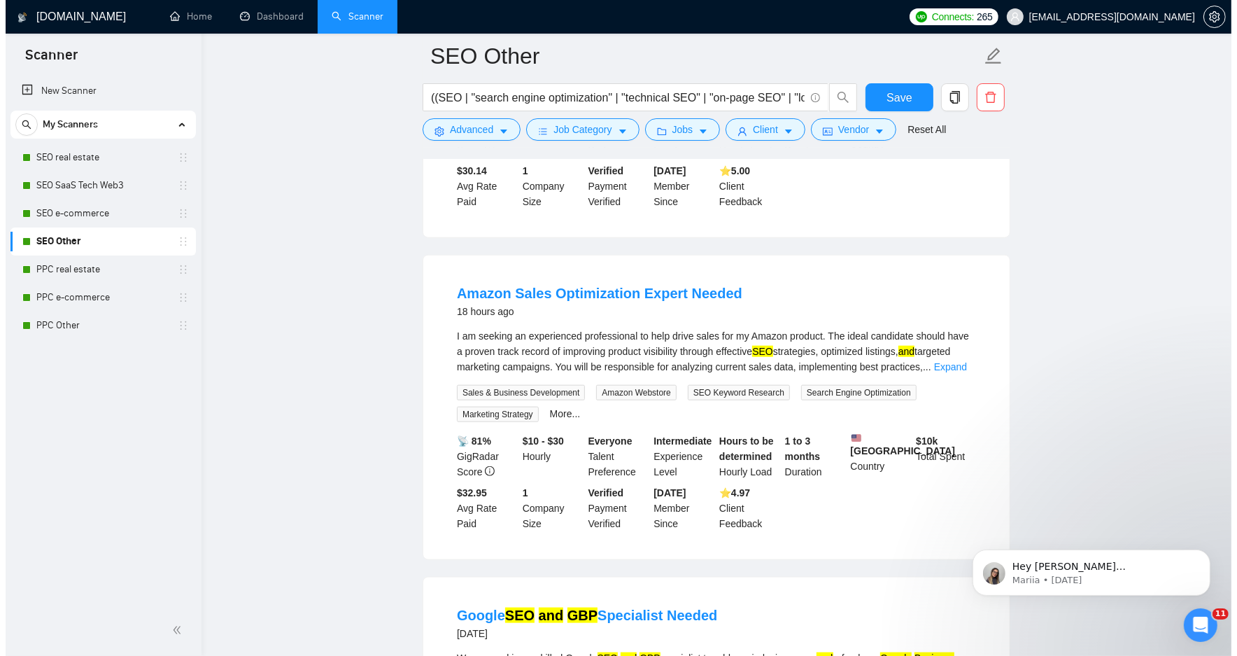
scroll to position [1633, 0]
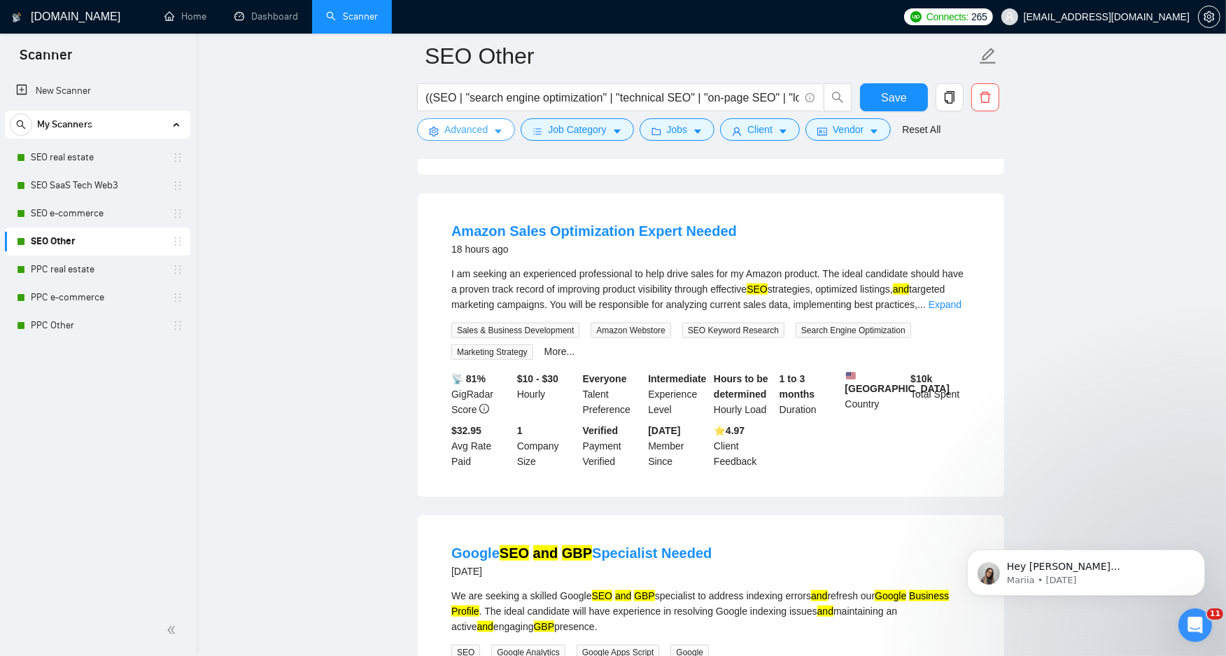
click at [500, 125] on button "Advanced" at bounding box center [466, 129] width 98 height 22
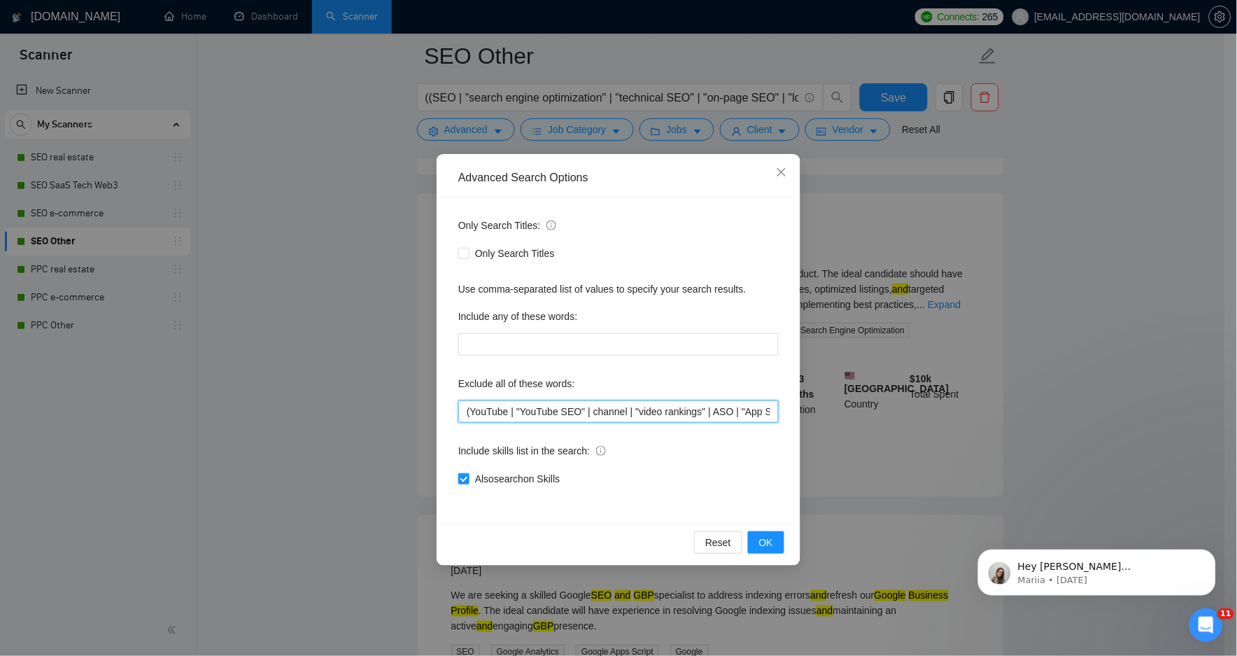
click at [549, 416] on input "(YouTube | "YouTube SEO" | channel | "video rankings" | ASO | "App Store Optimi…" at bounding box center [618, 411] width 321 height 22
paste input ""YouTube channel" | "YouTube Studio" | TubeBuddy | VidIQ | "video SEO" | channe…"
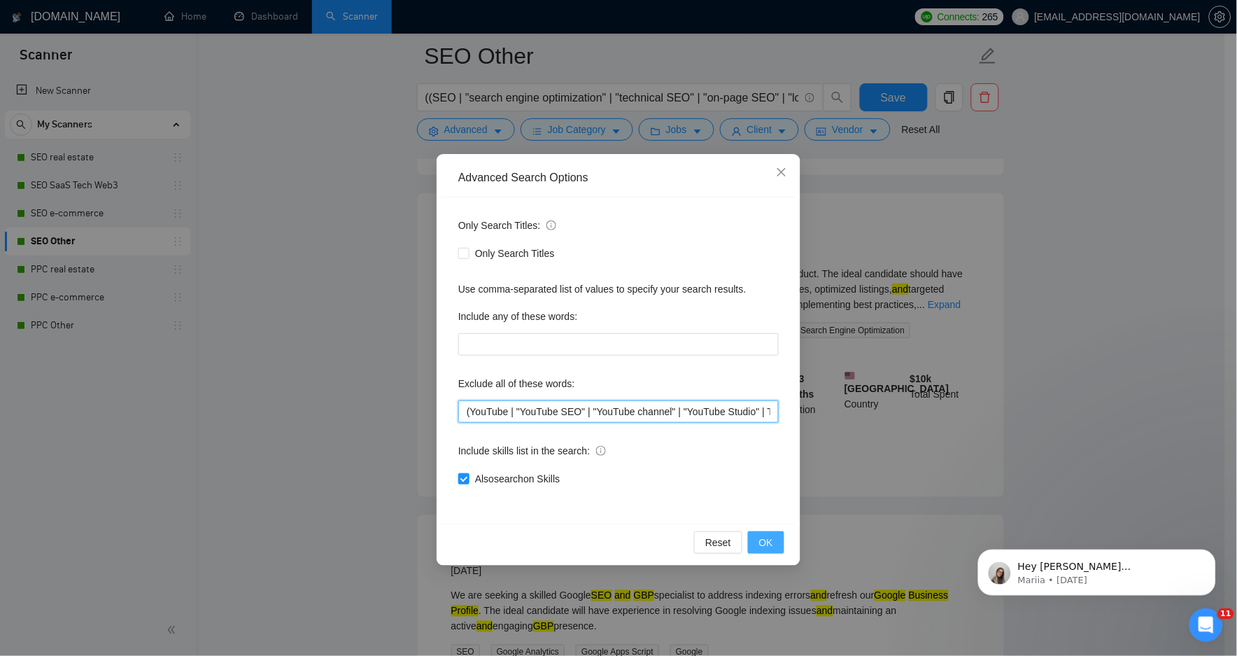
scroll to position [0, 3098]
click at [633, 414] on input "(YouTube | "YouTube SEO" | "YouTube channel" | "YouTube Studio" | TubeBuddy | V…" at bounding box center [618, 411] width 321 height 22
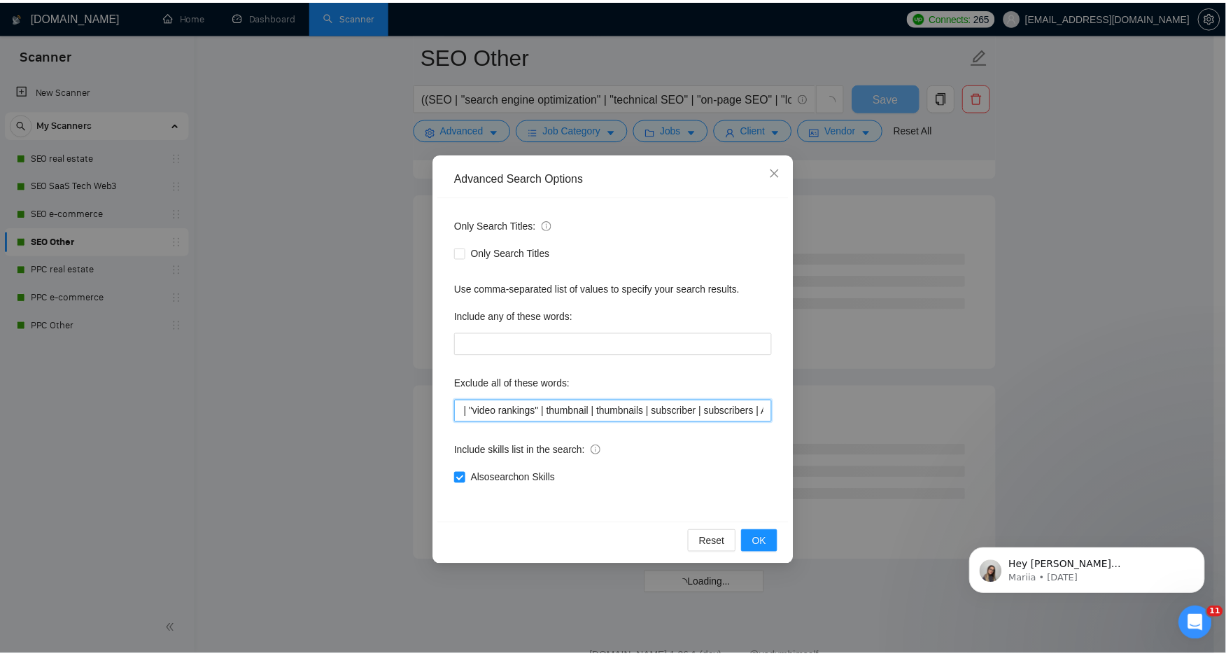
scroll to position [0, 0]
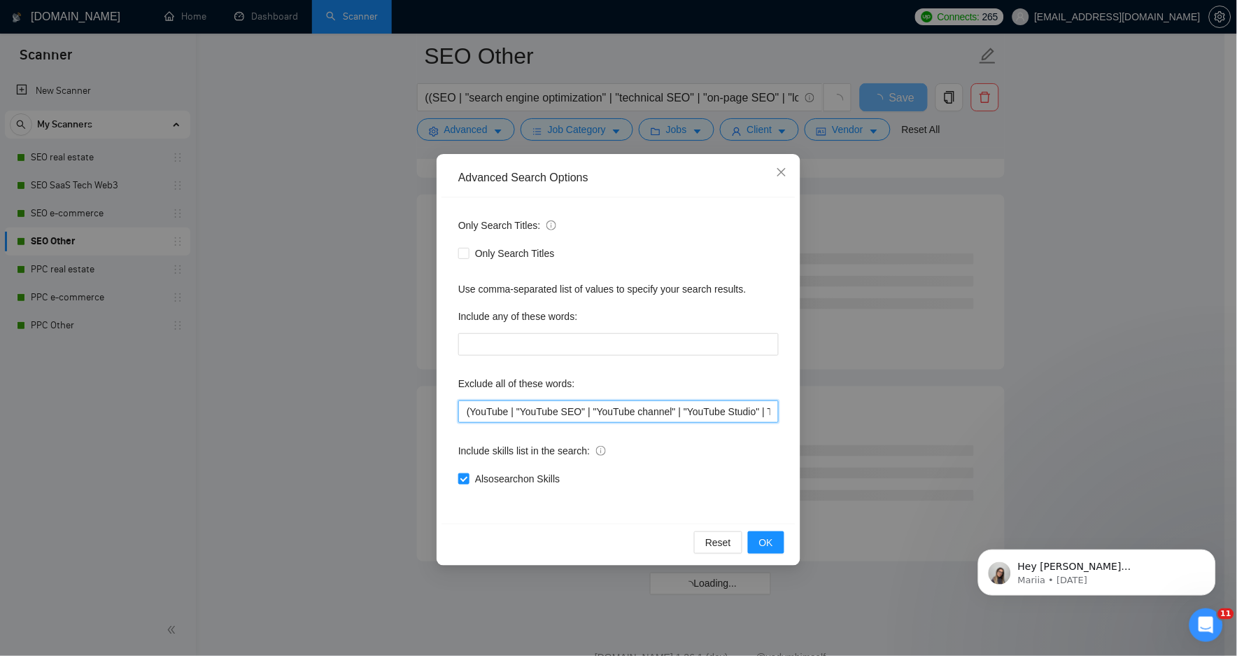
drag, startPoint x: 633, startPoint y: 414, endPoint x: 198, endPoint y: 428, distance: 434.9
click at [198, 428] on div "Advanced Search Options Only Search Titles: Only Search Titles Use comma-separa…" at bounding box center [618, 328] width 1237 height 656
click at [775, 540] on button "OK" at bounding box center [766, 542] width 36 height 22
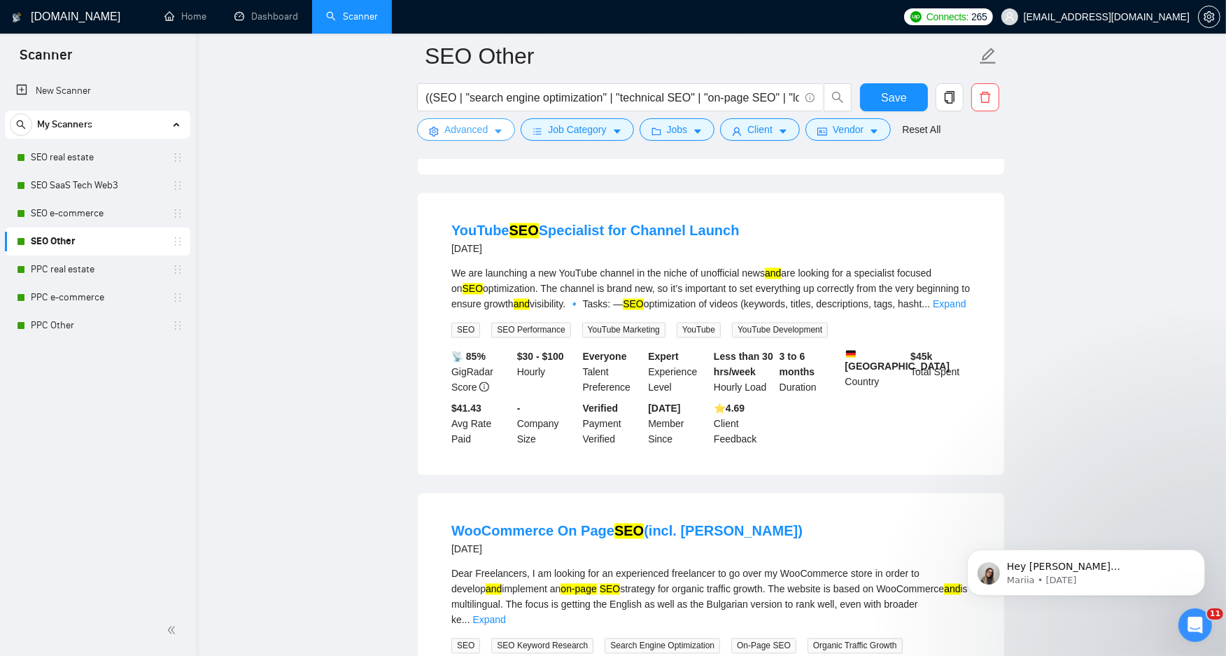
scroll to position [2566, 0]
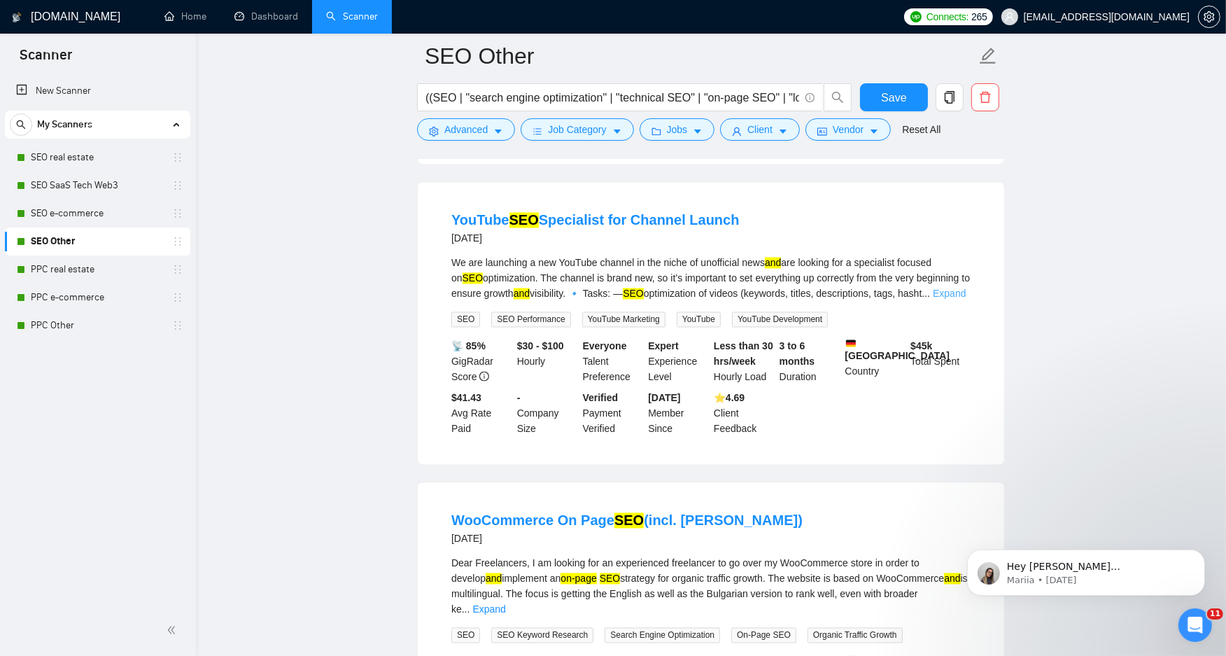
click at [953, 300] on link "Expand" at bounding box center [949, 293] width 33 height 11
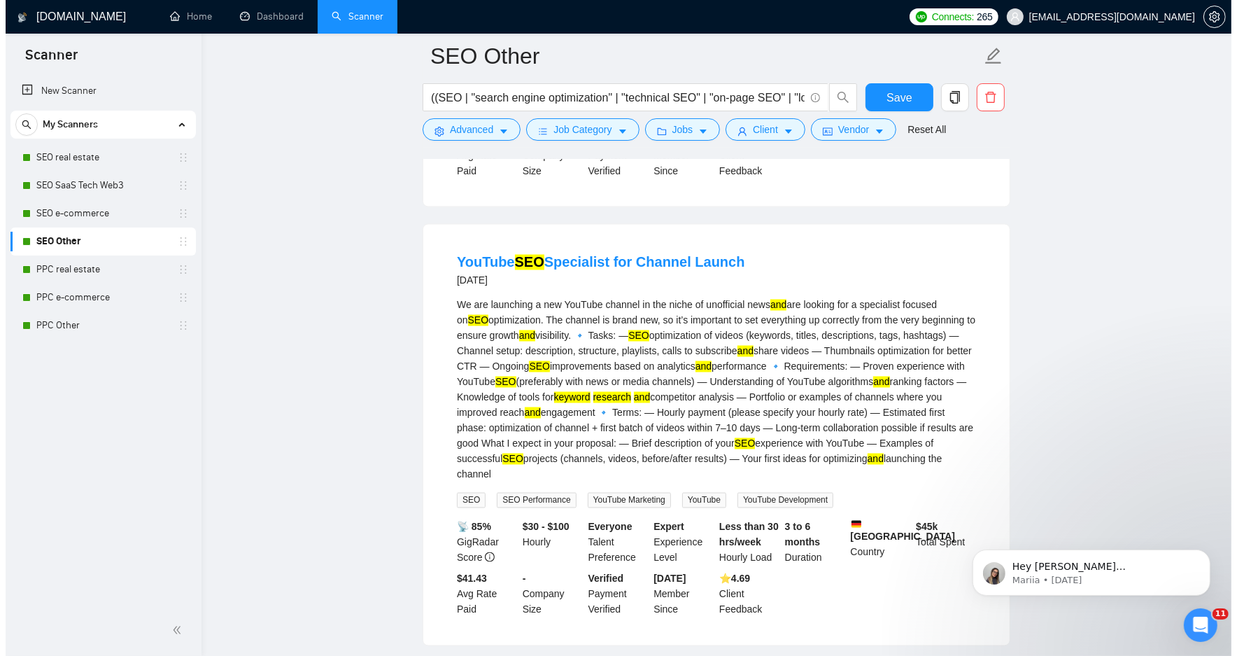
scroll to position [2488, 0]
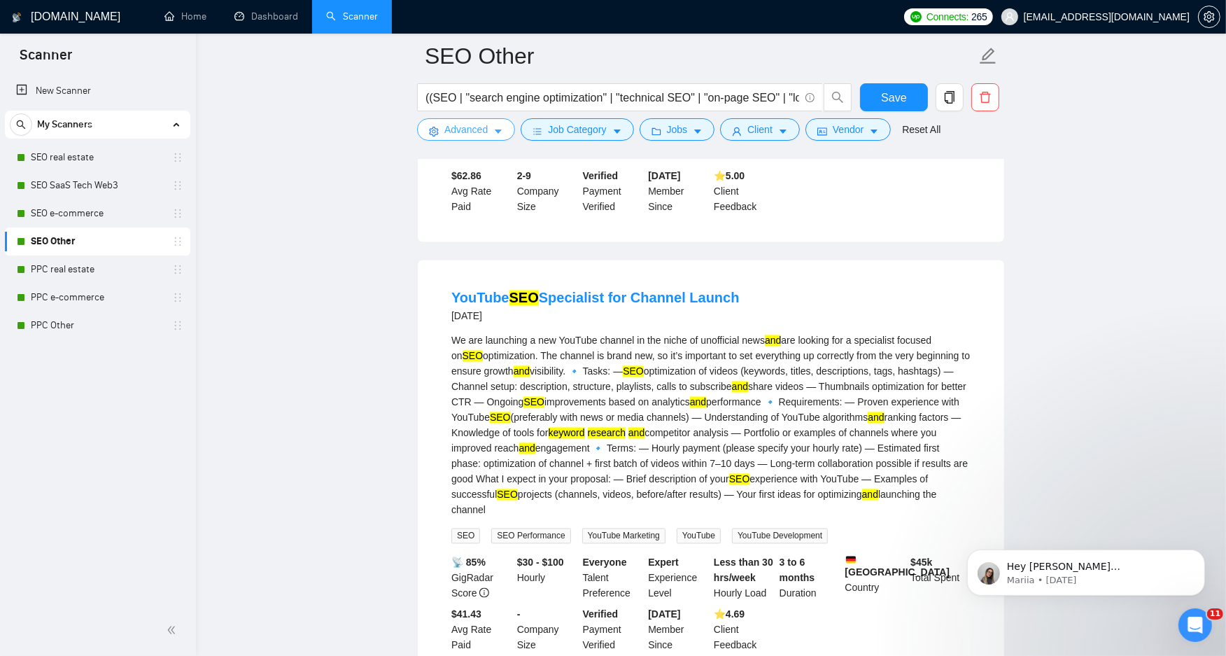
click at [479, 122] on span "Advanced" at bounding box center [465, 129] width 43 height 15
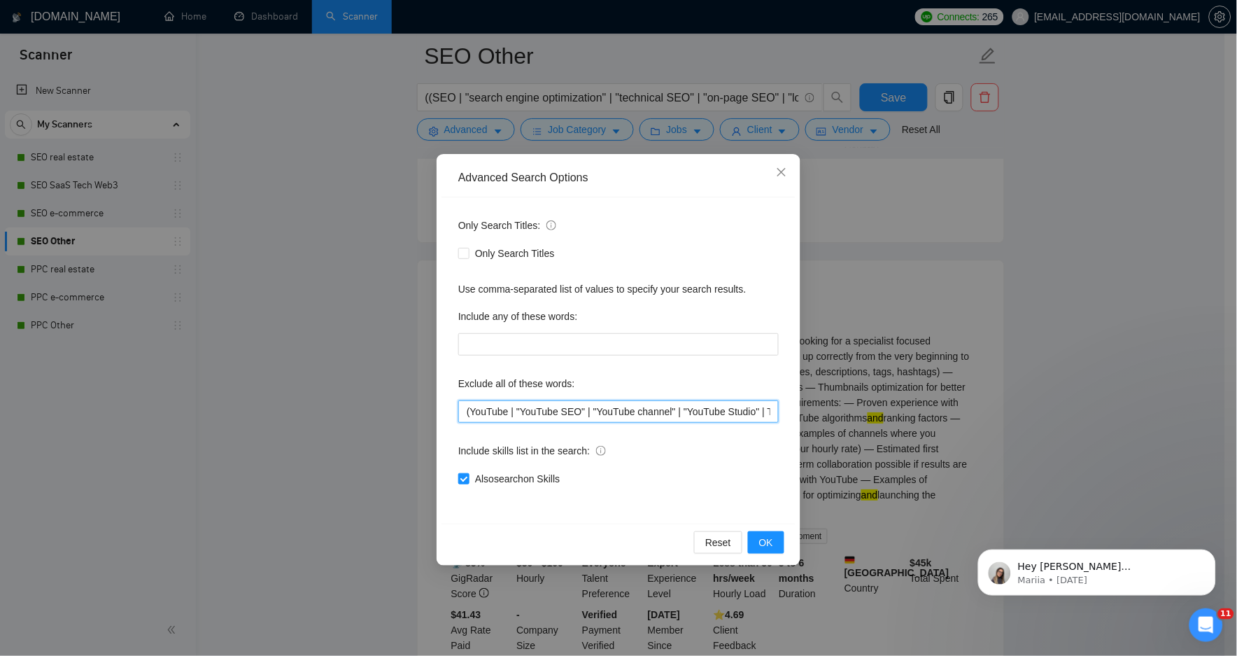
click at [524, 415] on input "(YouTube | "YouTube SEO" | "YouTube channel" | "YouTube Studio" | TubeBuddy | V…" at bounding box center [618, 411] width 321 height 22
paste input "YouTube, YouTube SEO, YouTube channel, YouTube Studio, TubeBuddy, VidIQ, video …"
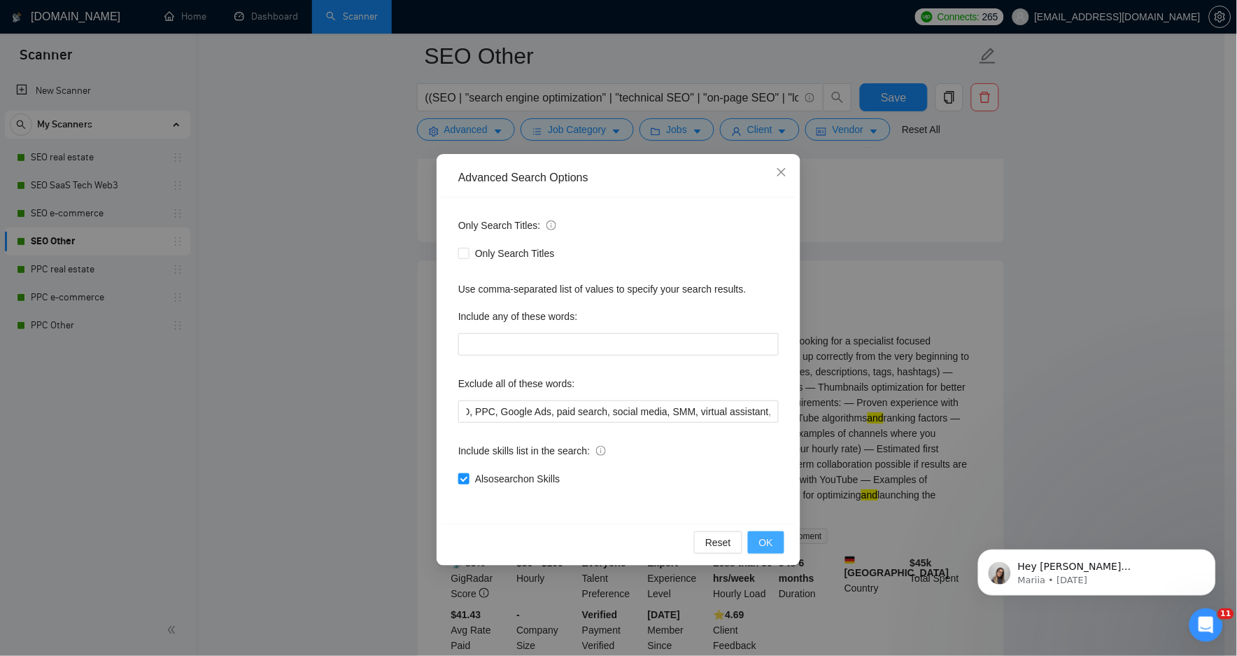
click at [757, 547] on button "OK" at bounding box center [766, 542] width 36 height 22
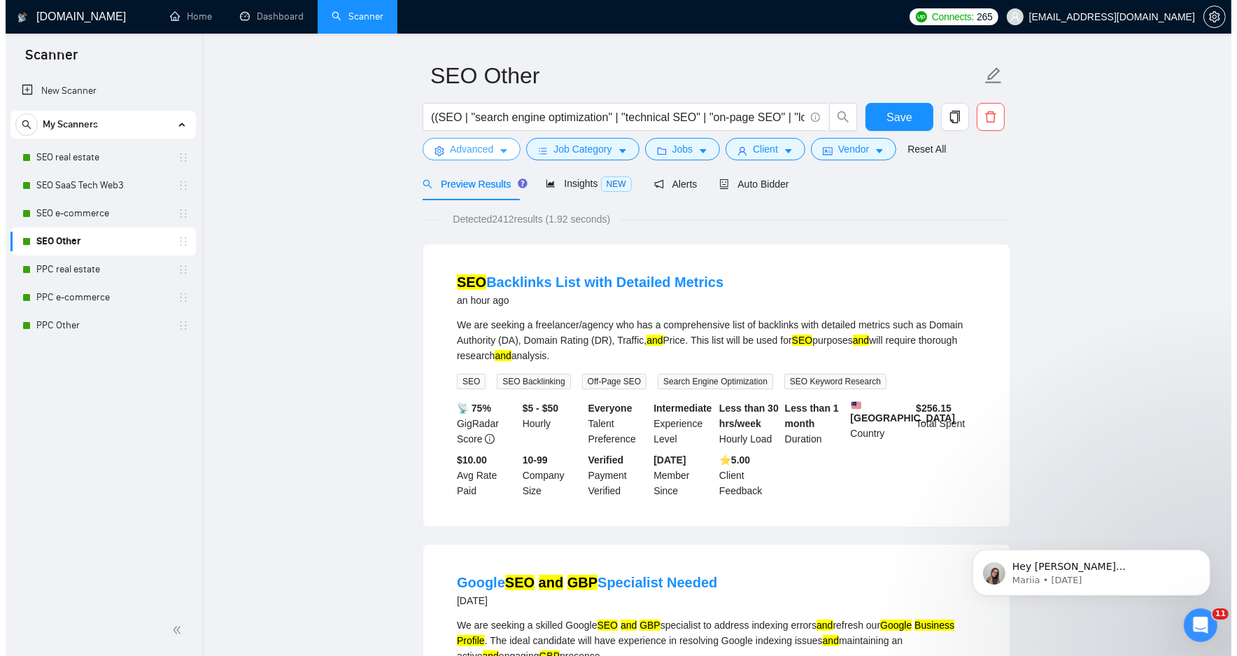
scroll to position [0, 0]
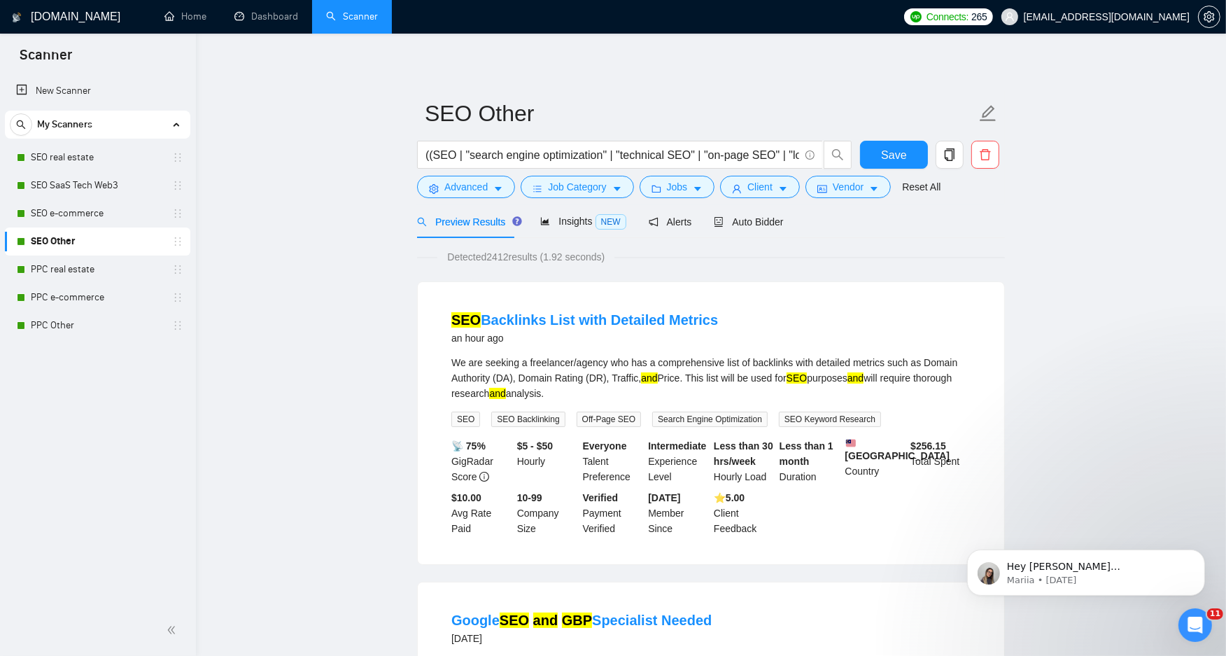
click at [470, 204] on form "SEO Other ((SEO | "search engine optimization" | "technical SEO" | "on-page SEO…" at bounding box center [711, 148] width 588 height 114
click at [476, 187] on span "Advanced" at bounding box center [465, 186] width 43 height 15
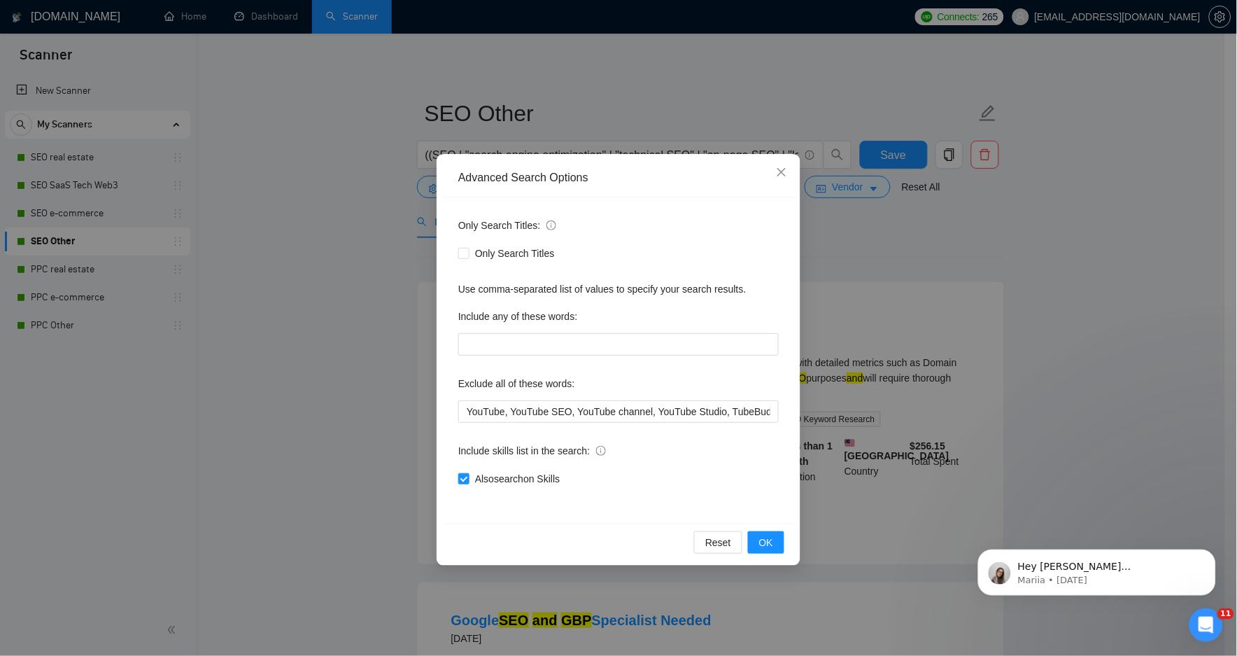
click at [598, 395] on div "Exclude all of these words:" at bounding box center [618, 386] width 321 height 28
drag, startPoint x: 598, startPoint y: 396, endPoint x: 589, endPoint y: 407, distance: 14.4
click at [598, 397] on div "Exclude all of these words:" at bounding box center [618, 386] width 321 height 28
click at [589, 407] on input "YouTube, YouTube SEO, YouTube channel, YouTube Studio, TubeBuddy, VidIQ, video …" at bounding box center [618, 411] width 321 height 22
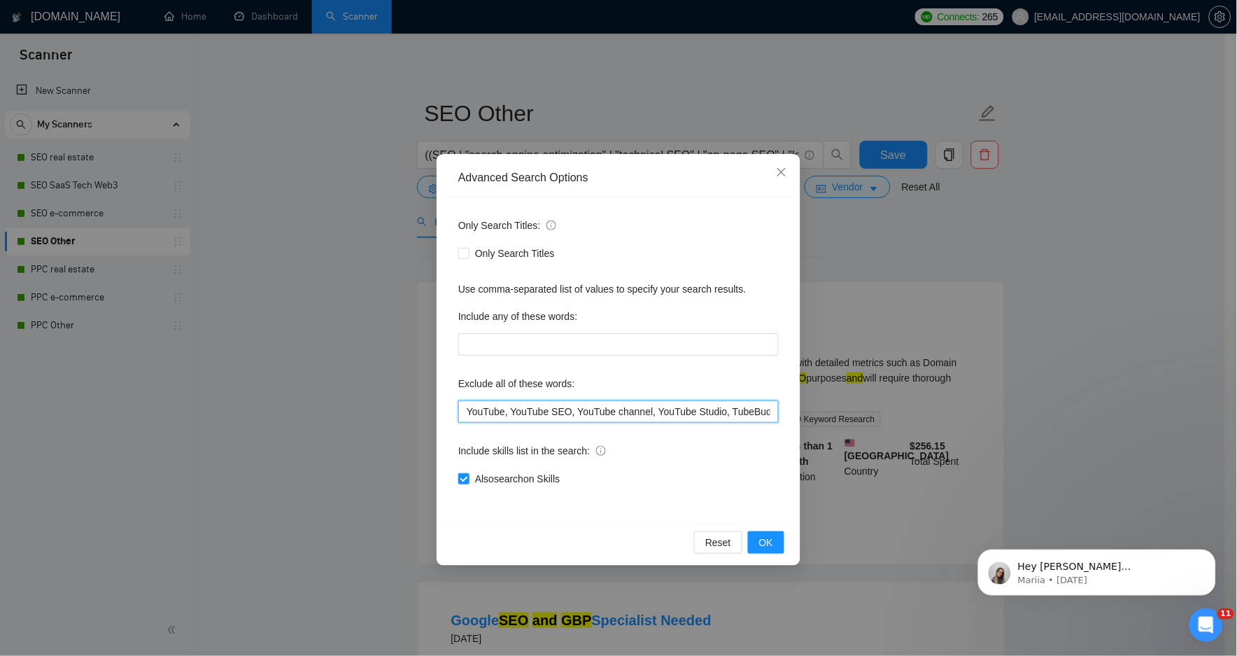
click at [589, 407] on input "YouTube, YouTube SEO, YouTube channel, YouTube Studio, TubeBuddy, VidIQ, video …" at bounding box center [618, 411] width 321 height 22
paste input "channel, video rankings, ASO, App Store Optimization, App Store Optimisation, G…"
type input "YouTube, YouTube SEO, channel, video rankings, ASO, App Store Optimization, App…"
click at [754, 542] on button "OK" at bounding box center [766, 542] width 36 height 22
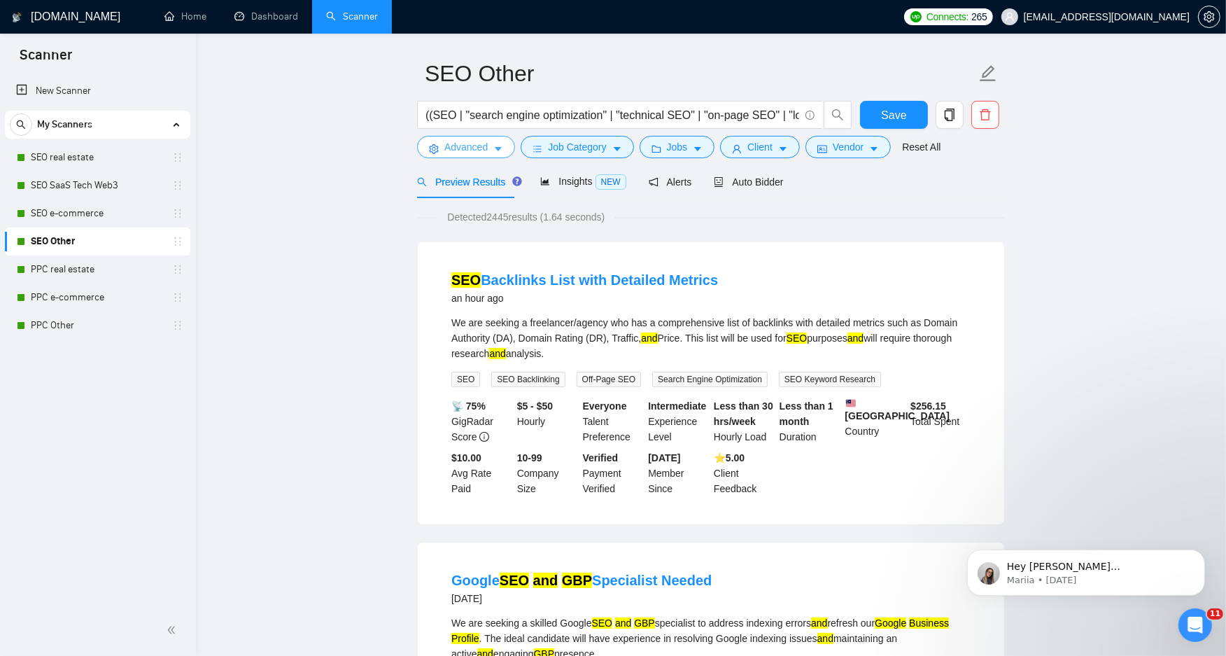
scroll to position [78, 0]
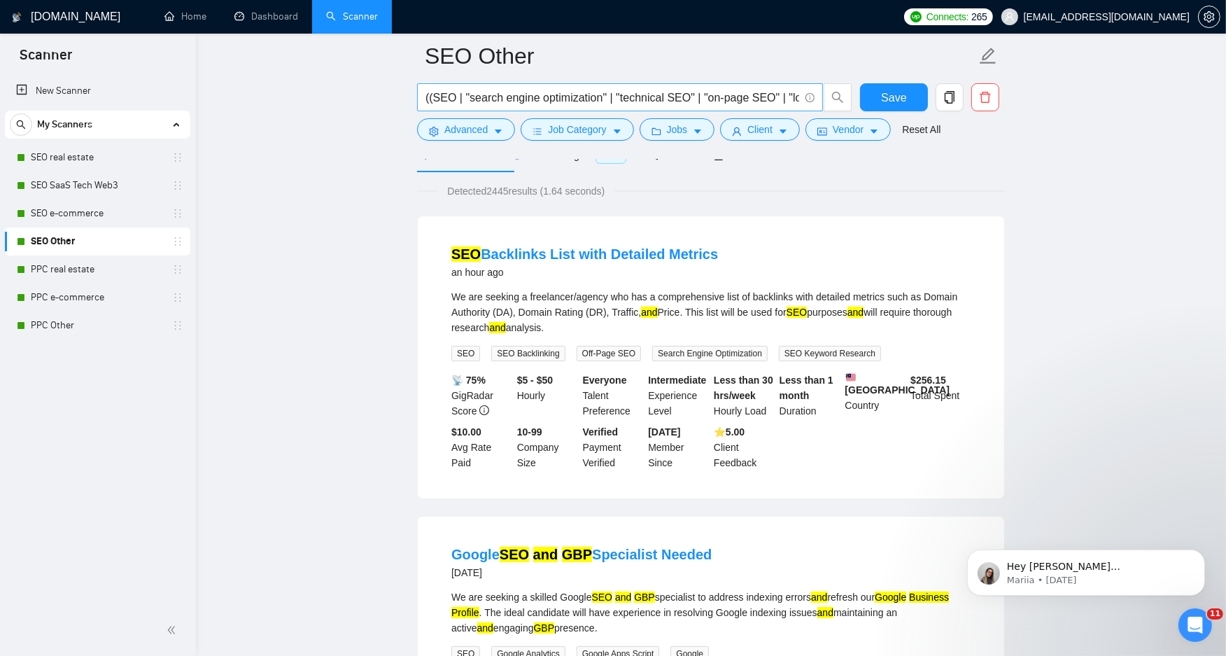
click at [472, 103] on input "((SEO | "search engine optimization" | "technical SEO" | "on-page SEO" | "local…" at bounding box center [613, 97] width 374 height 17
click at [451, 127] on span "Advanced" at bounding box center [465, 129] width 43 height 15
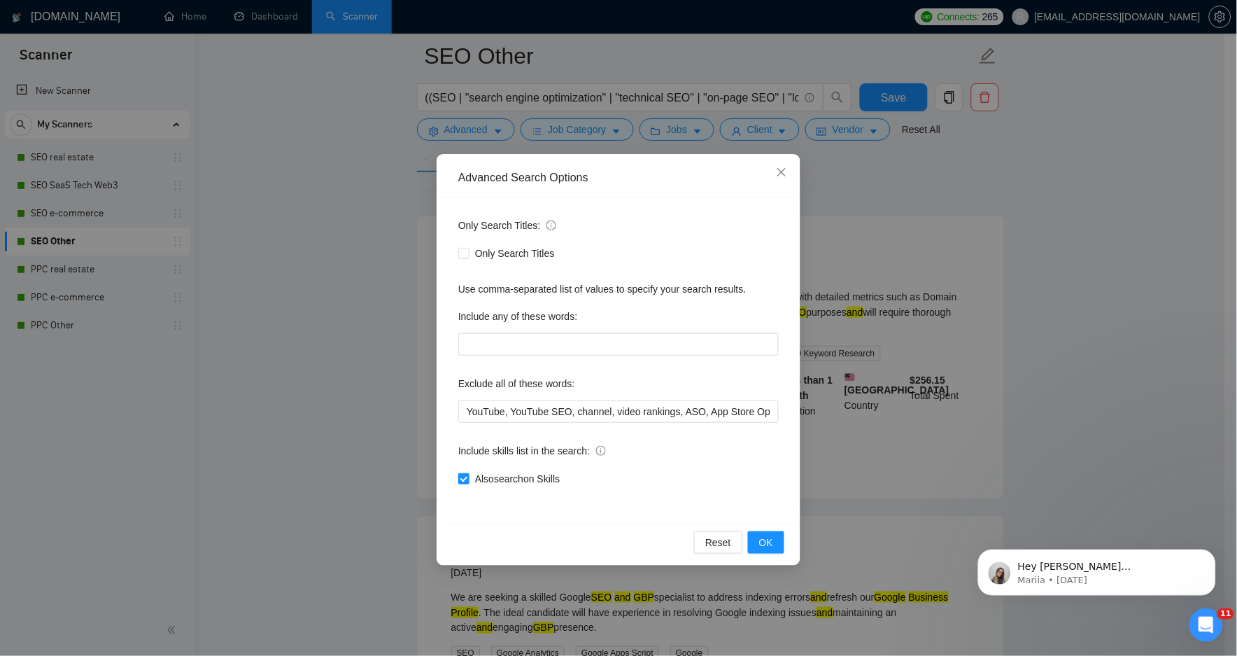
click at [345, 173] on div "Advanced Search Options Only Search Titles: Only Search Titles Use comma-separa…" at bounding box center [618, 328] width 1237 height 656
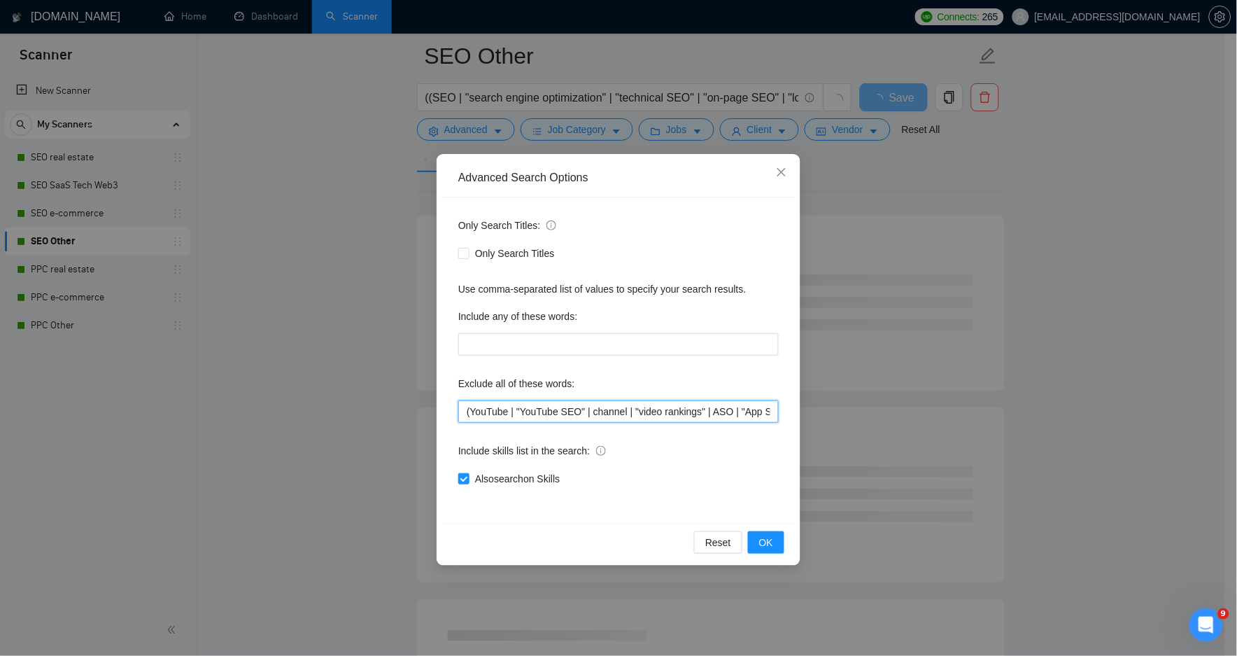
click at [556, 416] on input "(YouTube | "YouTube SEO" | channel | "video rankings" | ASO | "App Store Optimi…" at bounding box center [618, 411] width 321 height 22
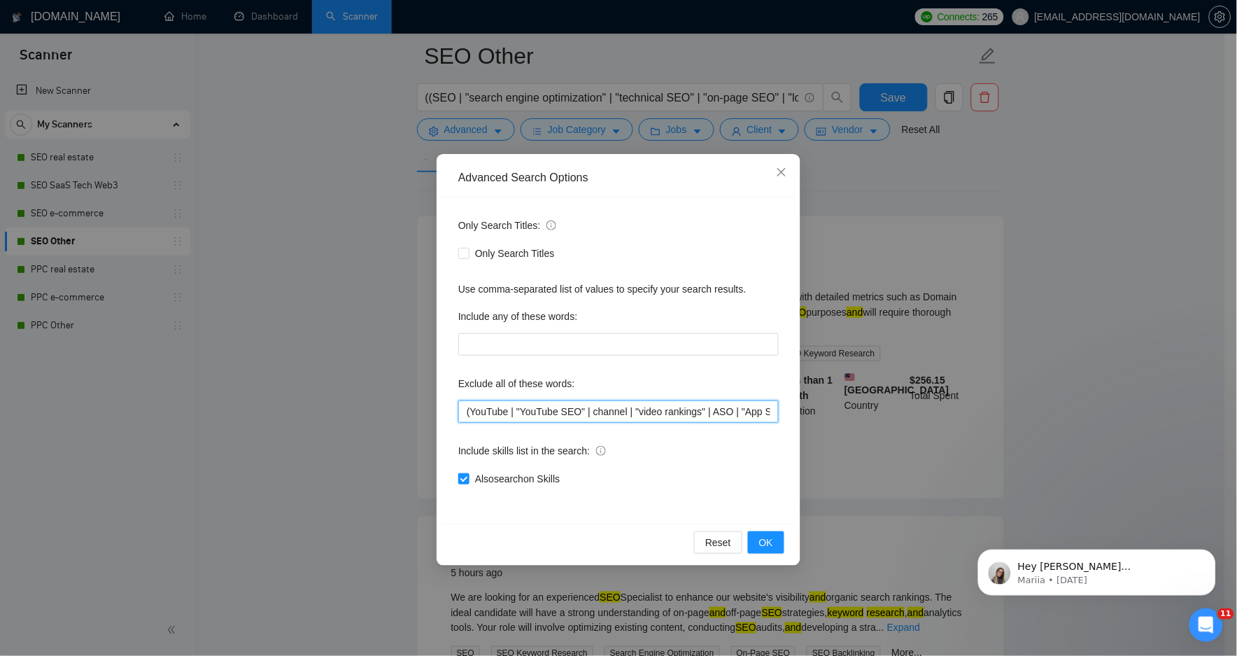
click at [553, 418] on input "(YouTube | "YouTube SEO" | channel | "video rankings" | ASO | "App Store Optimi…" at bounding box center [618, 411] width 321 height 22
paste input "( YouTube | "YouTube SEO" | channel | "video rankings" | ASO | "App Store Optim…"
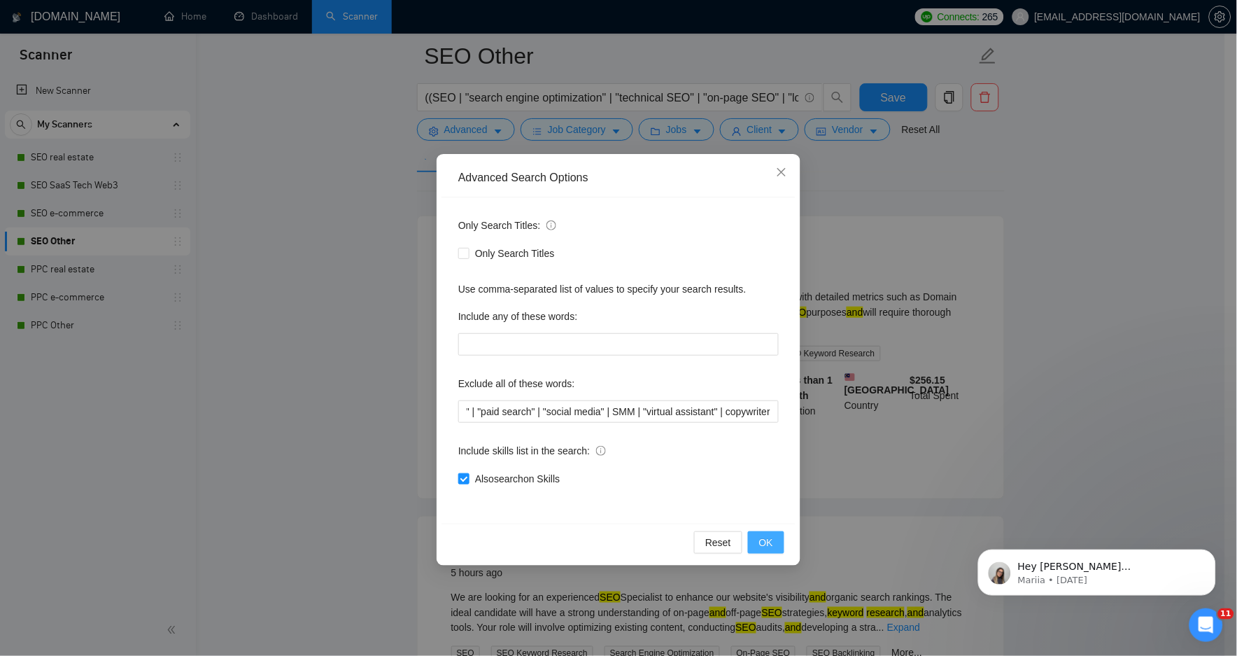
click at [770, 543] on span "OK" at bounding box center [766, 542] width 14 height 15
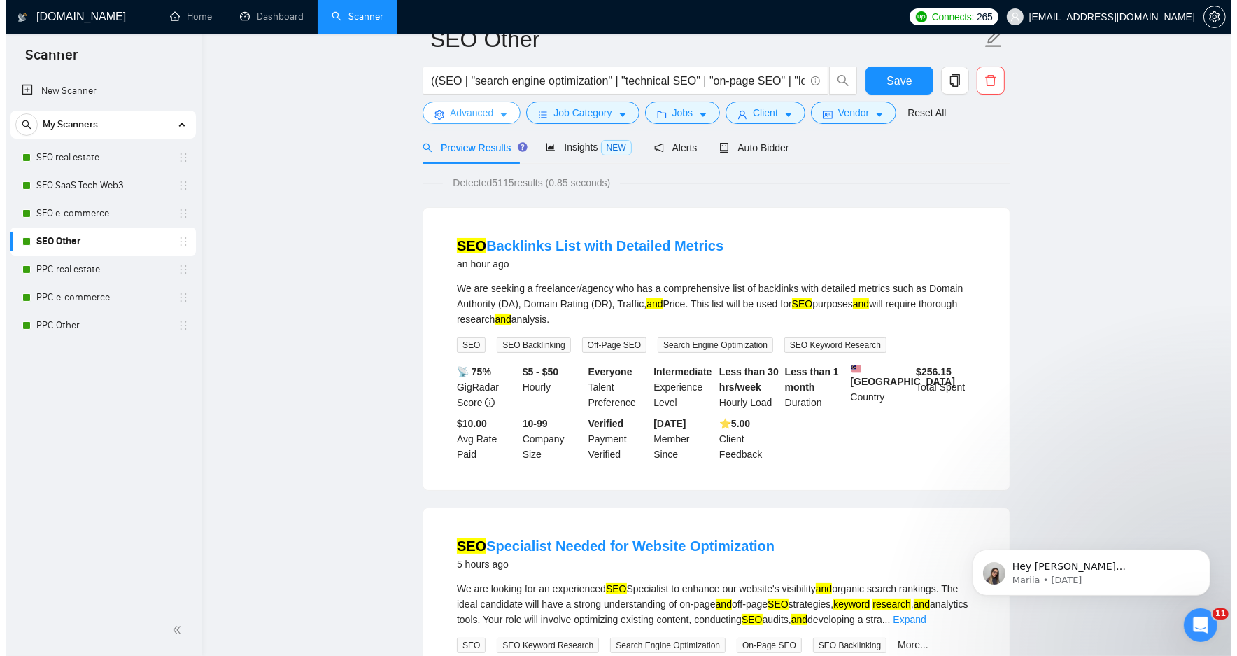
scroll to position [0, 0]
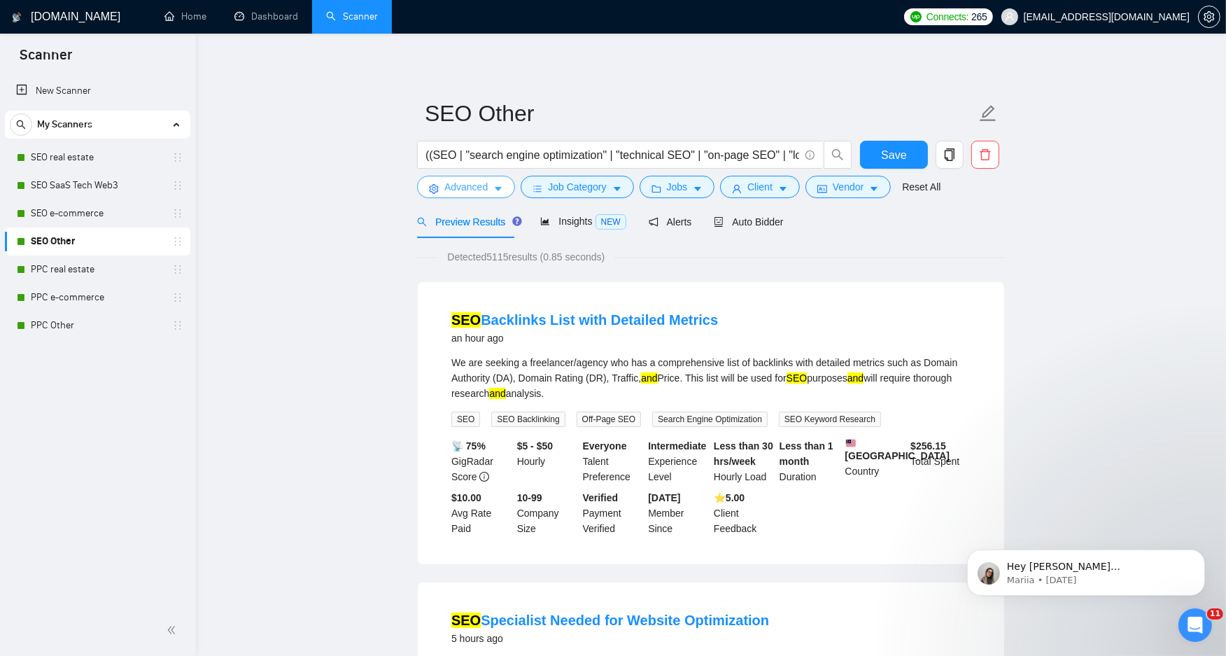
drag, startPoint x: 477, startPoint y: 189, endPoint x: 473, endPoint y: 180, distance: 9.7
click at [477, 189] on span "Advanced" at bounding box center [465, 186] width 43 height 15
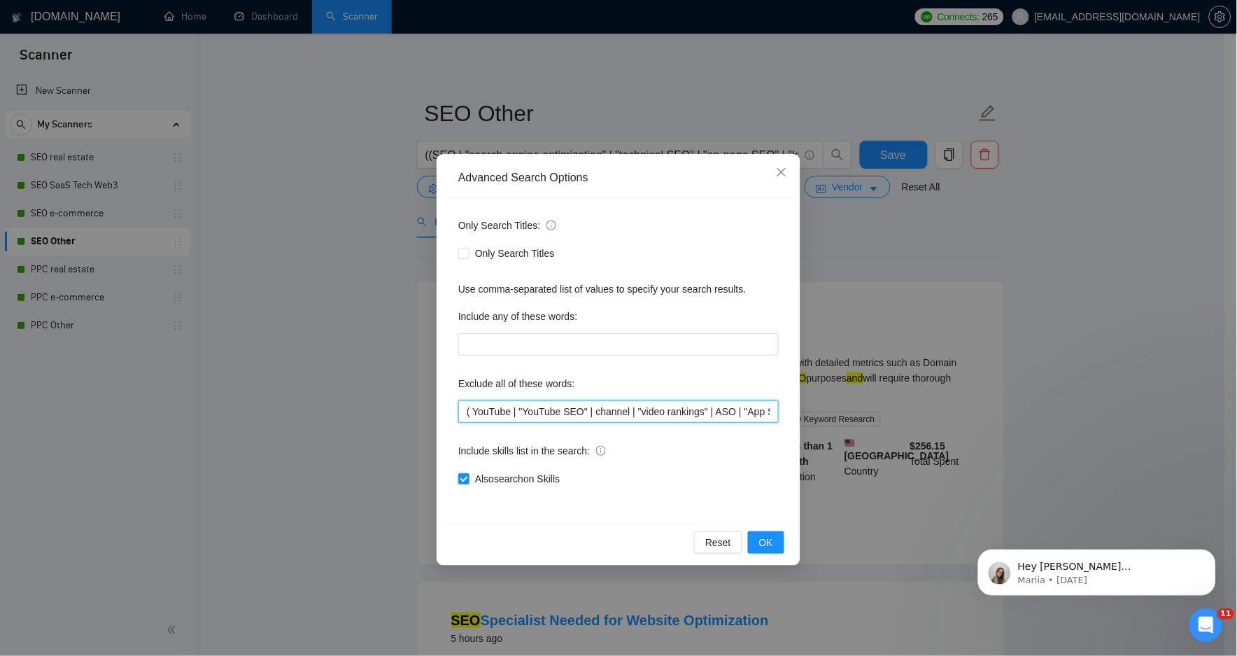
click at [567, 416] on input "( YouTube | "YouTube SEO" | channel | "video rankings" | ASO | "App Store Optim…" at bounding box center [618, 411] width 321 height 22
paste input "( YouTube | Yout"
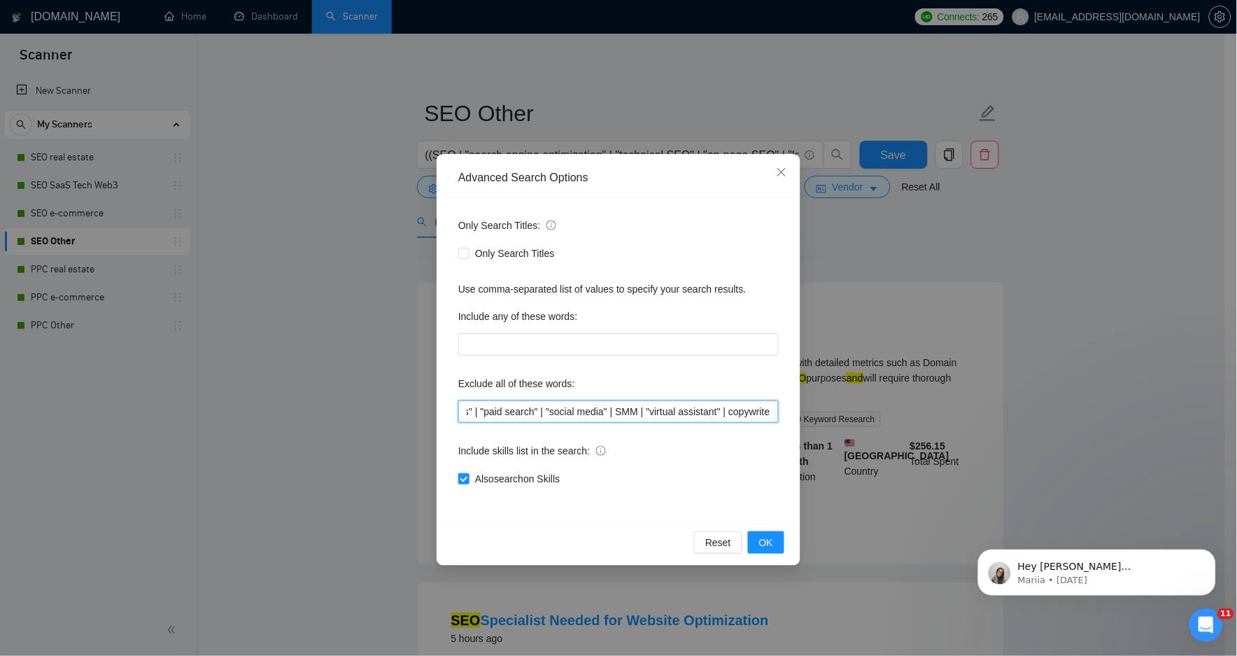
click at [563, 409] on input "( YouTube | Youtube | "YouTube SEO" | channel | "video rankings" | ASO | "App S…" at bounding box center [618, 411] width 321 height 22
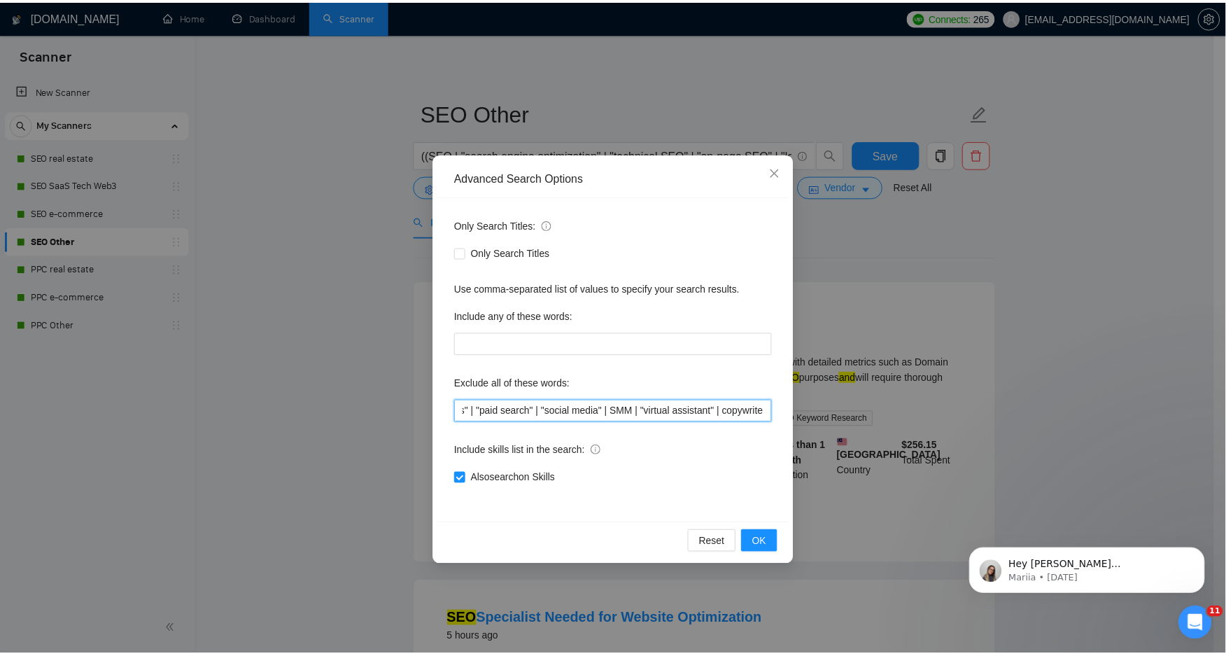
scroll to position [0, 0]
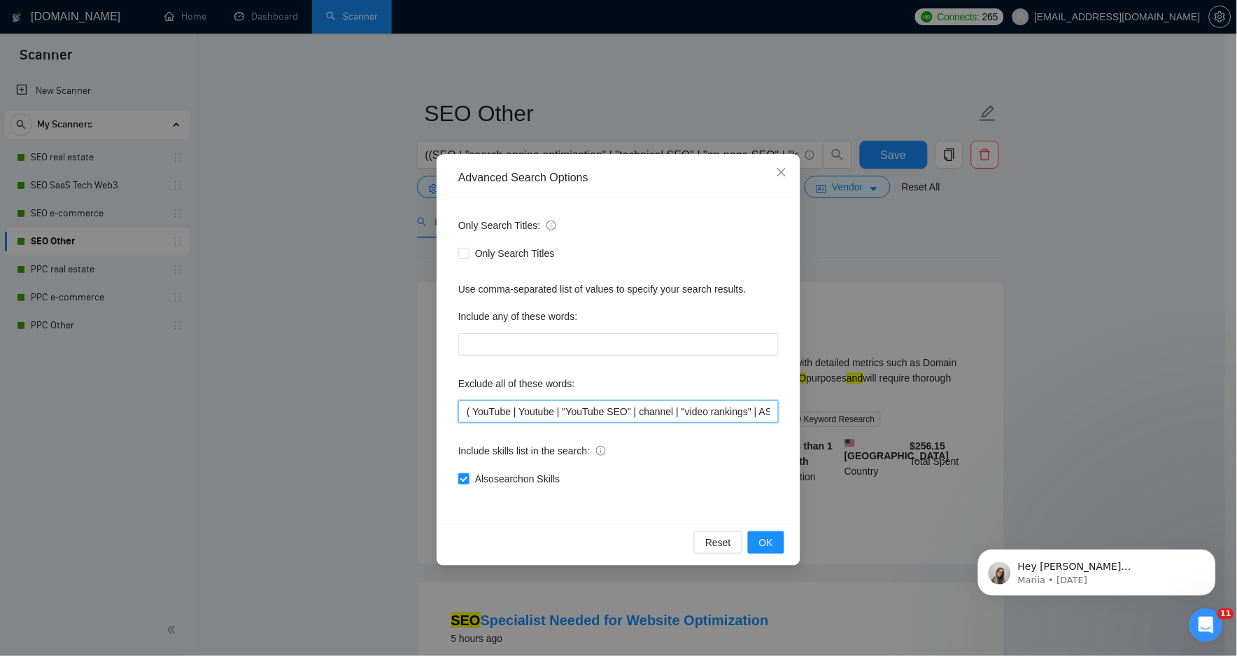
drag, startPoint x: 563, startPoint y: 409, endPoint x: 204, endPoint y: 418, distance: 359.2
click at [204, 418] on div "Advanced Search Options Only Search Titles: Only Search Titles Use comma-separa…" at bounding box center [618, 328] width 1237 height 656
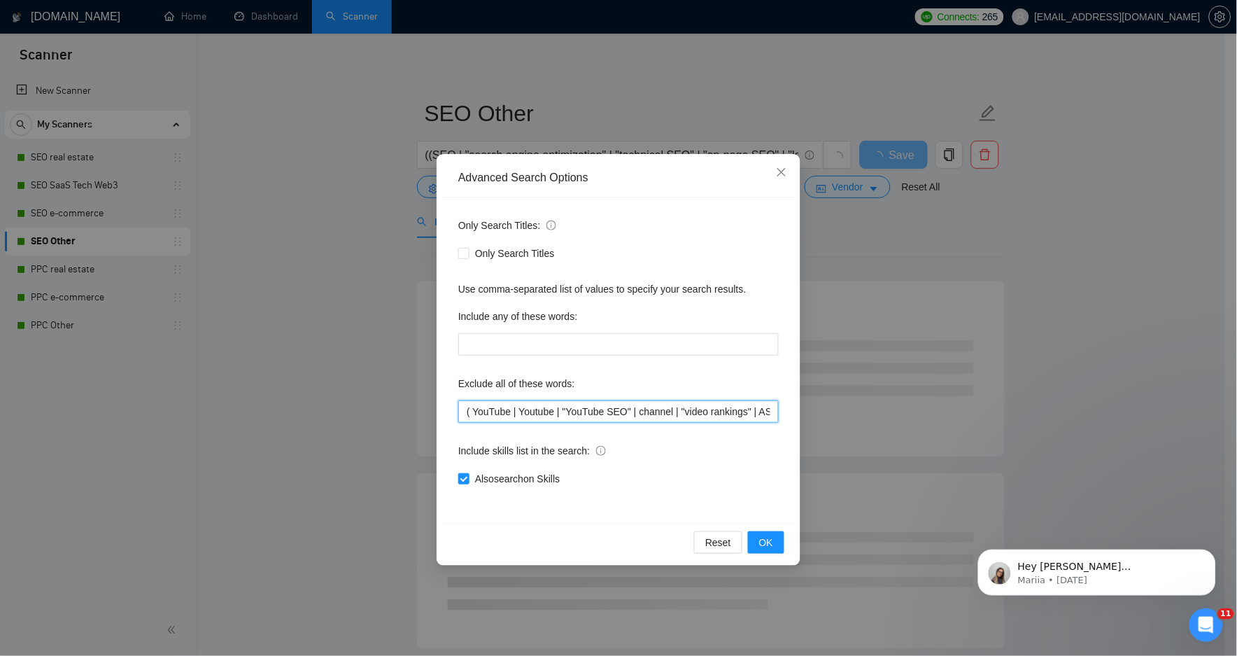
click at [668, 400] on input "( YouTube | Youtube | "YouTube SEO" | channel | "video rankings" | ASO | "App S…" at bounding box center [618, 411] width 321 height 22
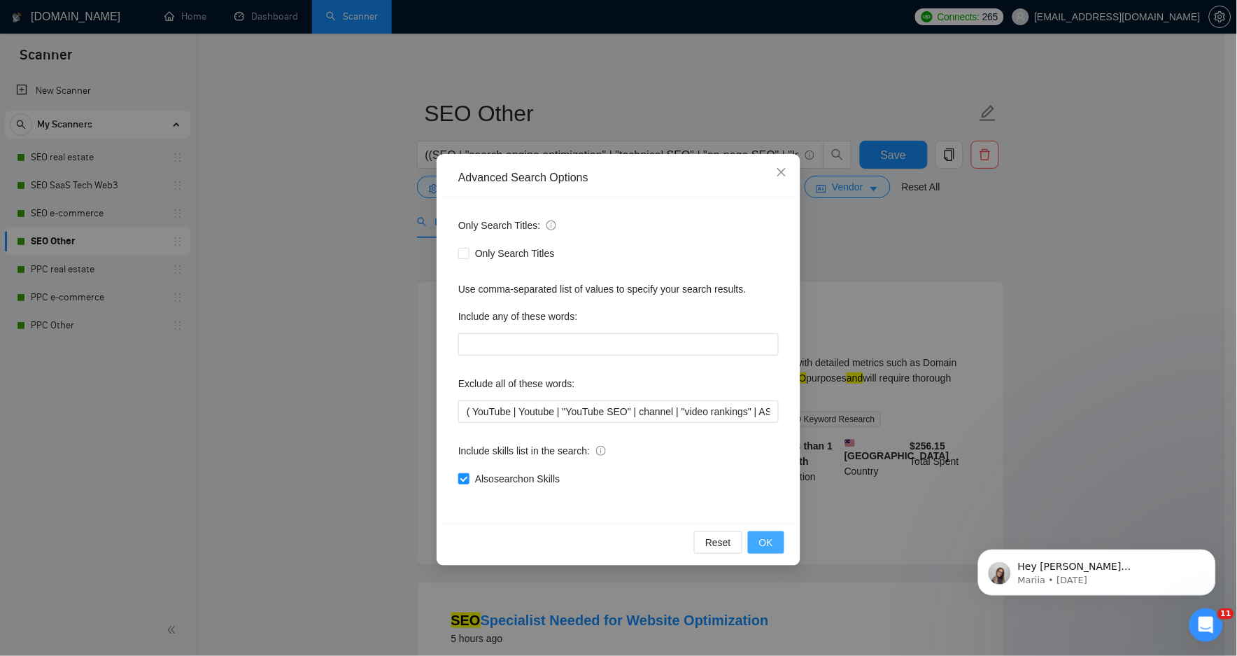
click at [753, 543] on button "OK" at bounding box center [766, 542] width 36 height 22
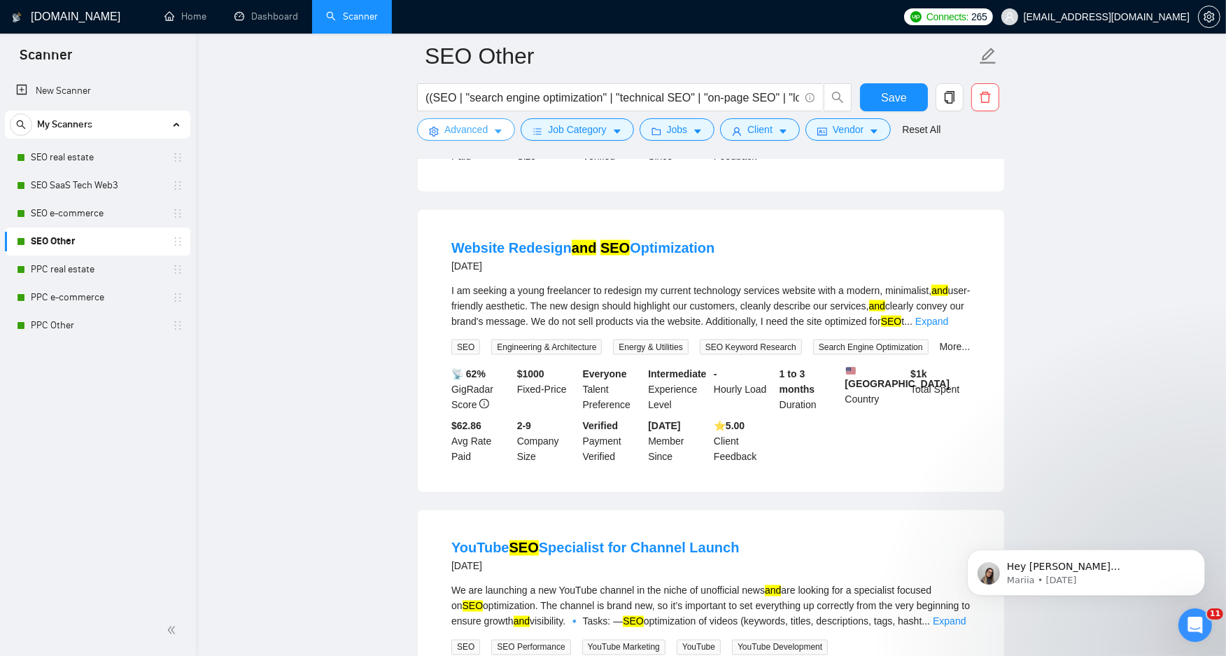
scroll to position [2488, 0]
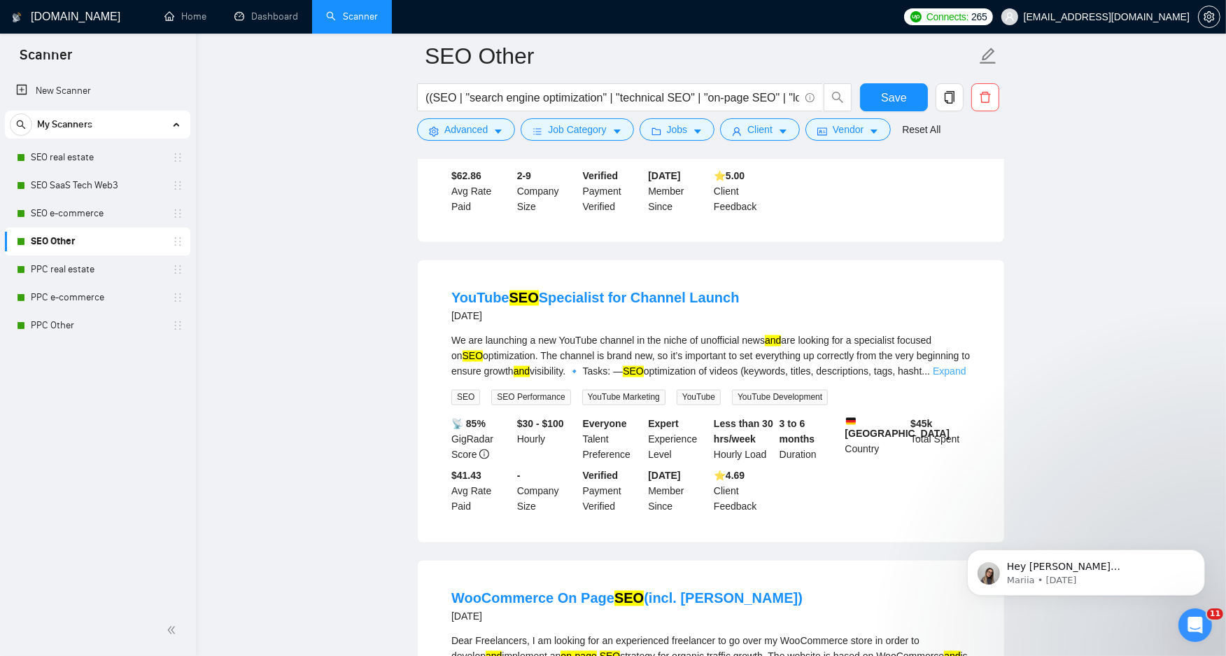
click at [943, 377] on link "Expand" at bounding box center [949, 371] width 33 height 11
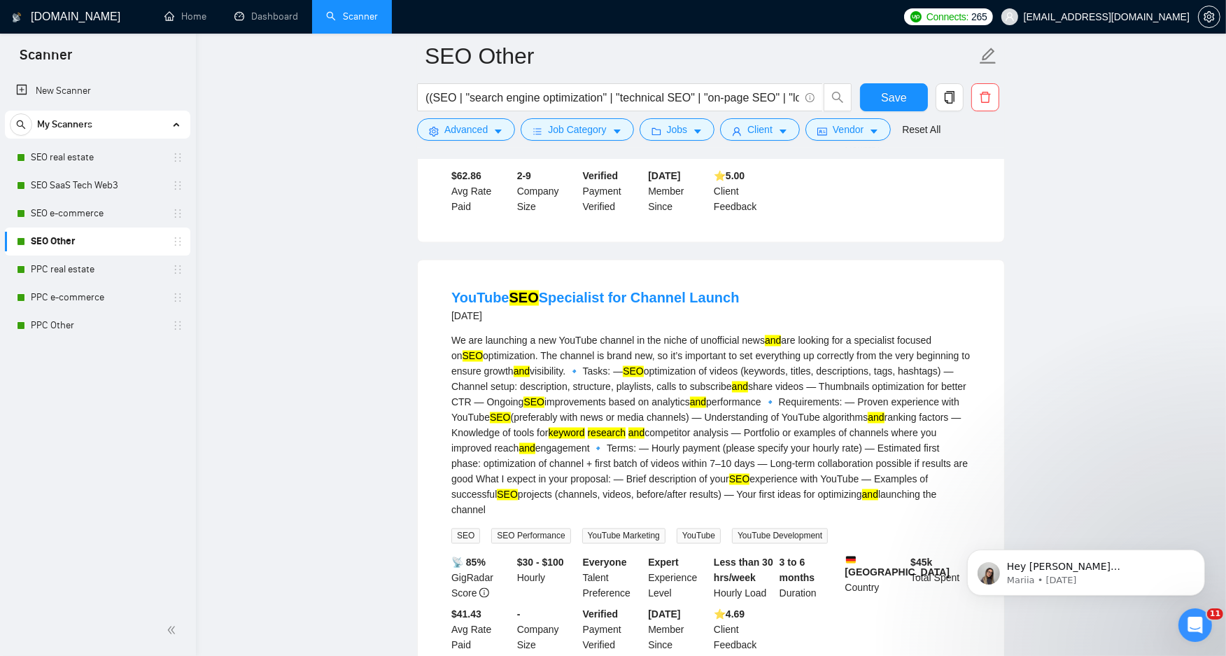
click at [577, 359] on div "We are launching a new YouTube channel in the niche of unofficial news and are …" at bounding box center [710, 425] width 519 height 185
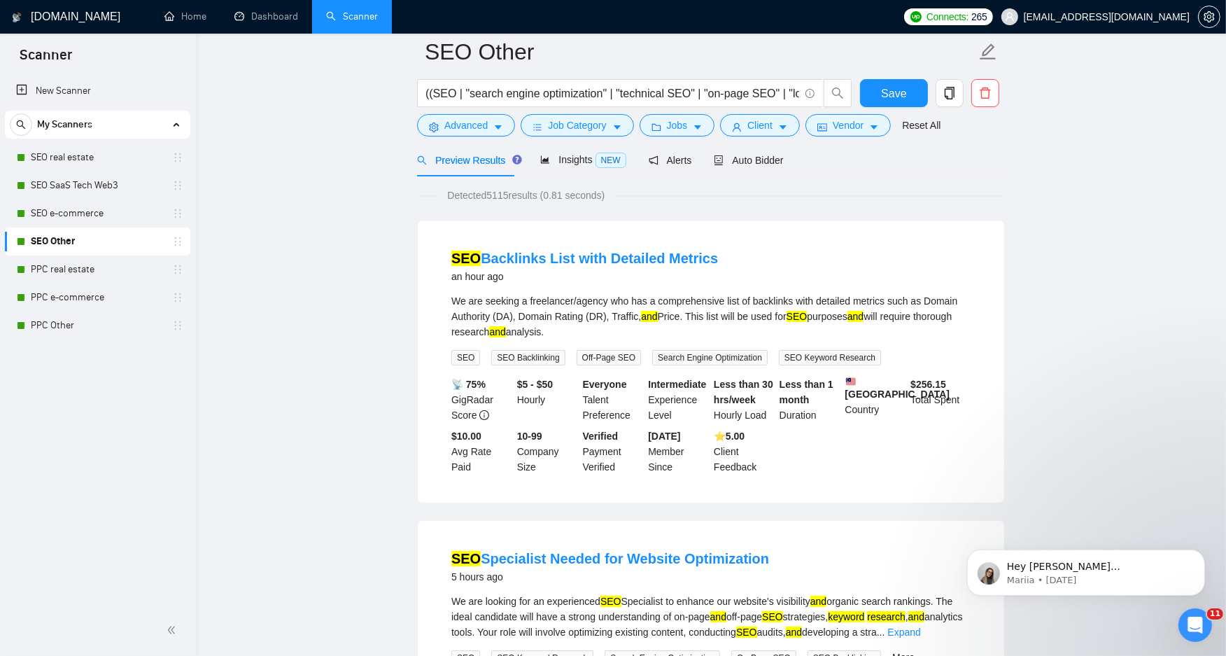
scroll to position [0, 0]
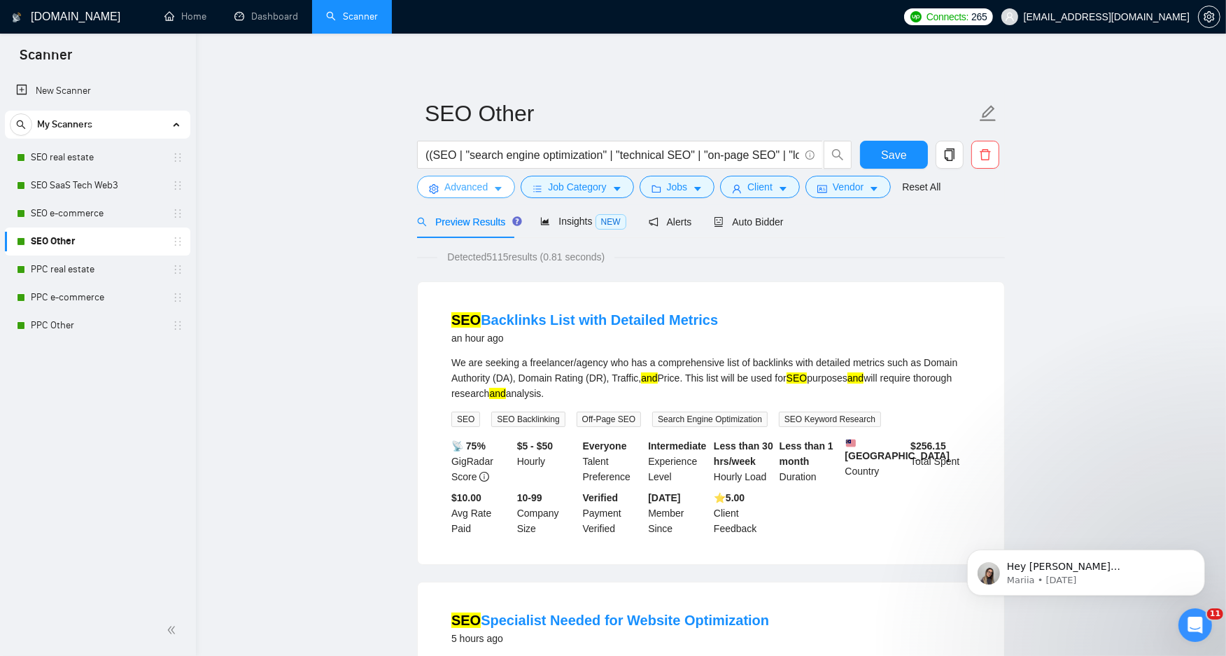
click at [478, 189] on span "Advanced" at bounding box center [465, 186] width 43 height 15
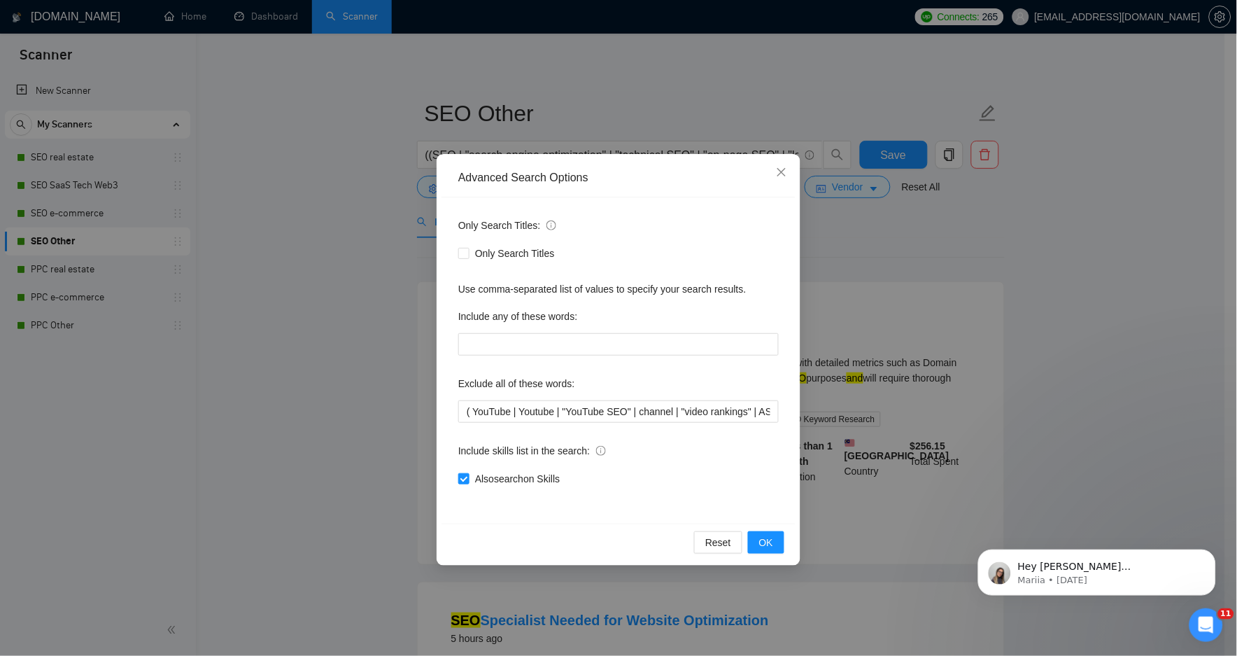
click at [399, 183] on div "Advanced Search Options Only Search Titles: Only Search Titles Use comma-separa…" at bounding box center [618, 328] width 1237 height 656
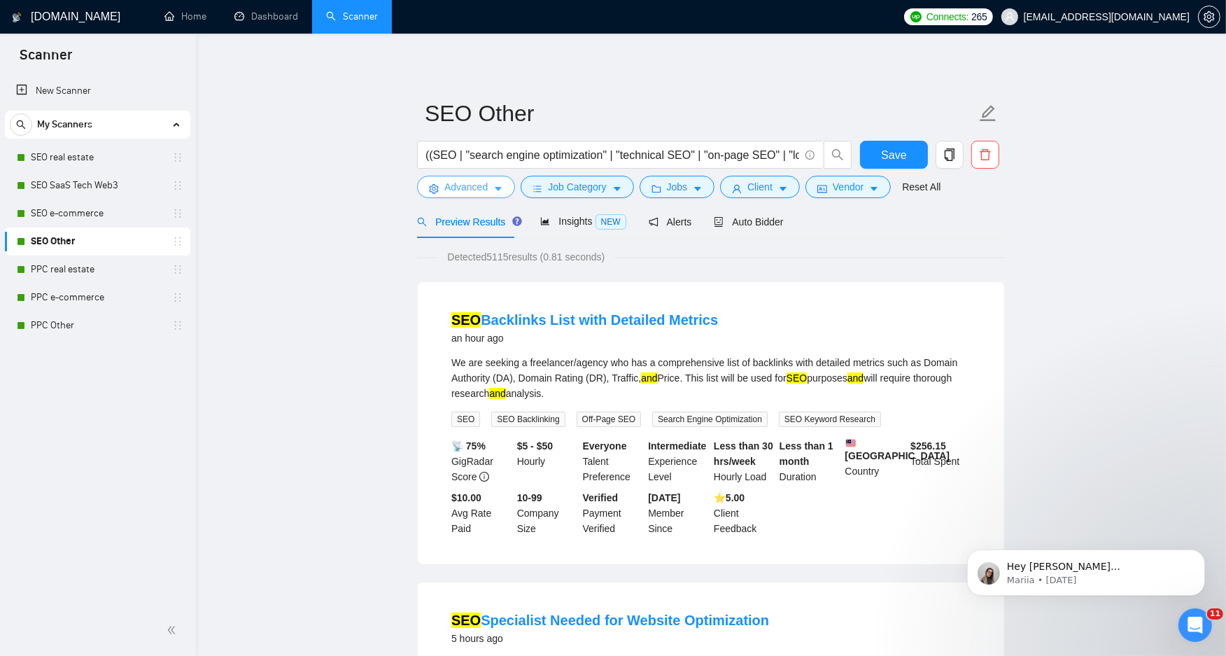
click at [484, 190] on span "Advanced" at bounding box center [465, 186] width 43 height 15
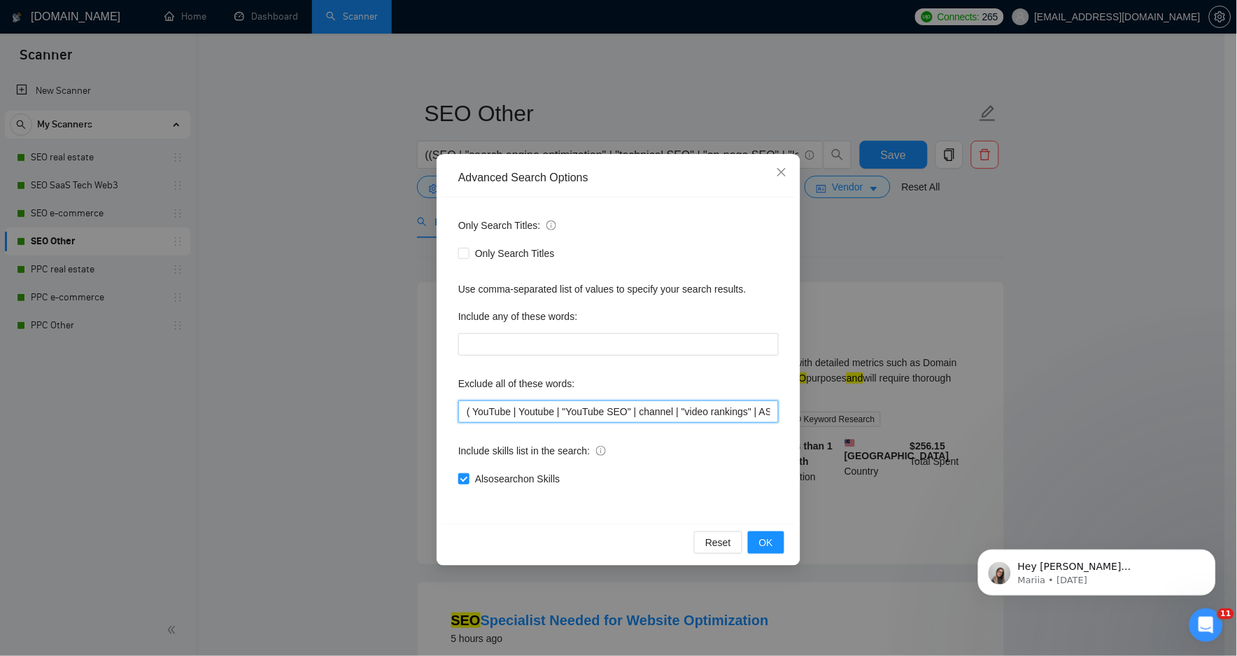
drag, startPoint x: 533, startPoint y: 414, endPoint x: 568, endPoint y: 430, distance: 38.2
click at [534, 414] on input "( YouTube | Youtube | "YouTube SEO" | channel | "video rankings" | ASO | "App S…" at bounding box center [618, 411] width 321 height 22
click at [536, 411] on input "( YouTube | Youtube | "YouTube SEO" | channel | "video rankings" | ASO | "App S…" at bounding box center [618, 411] width 321 height 22
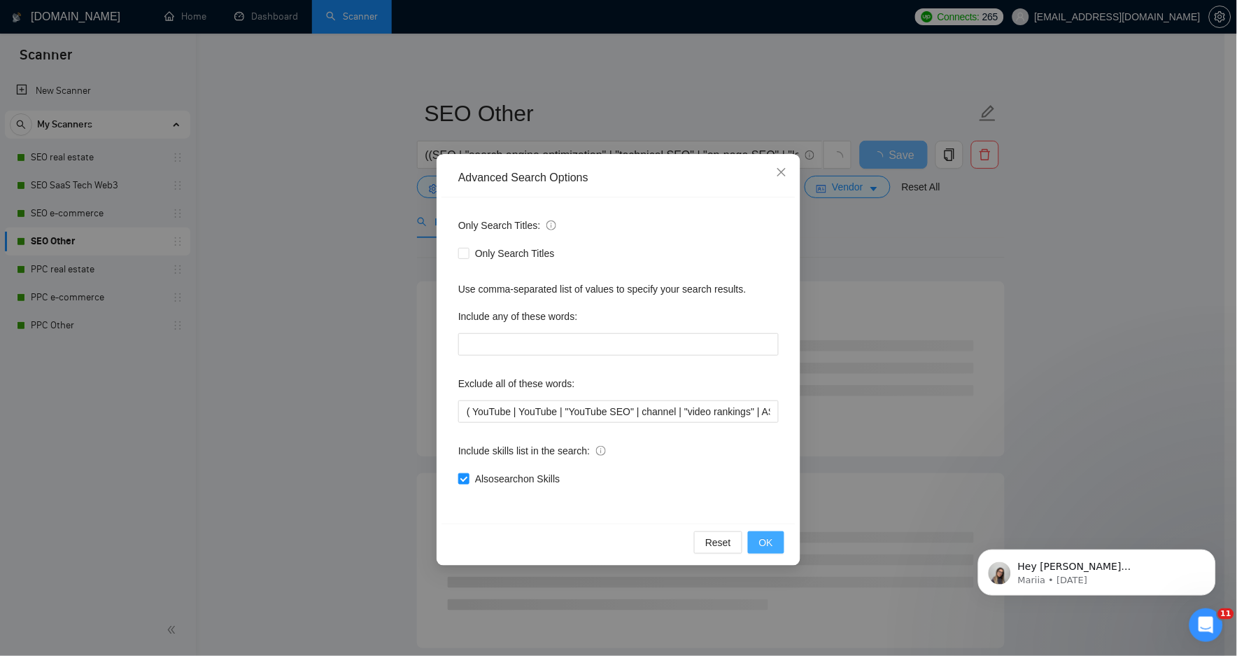
click at [773, 549] on span "OK" at bounding box center [766, 542] width 14 height 15
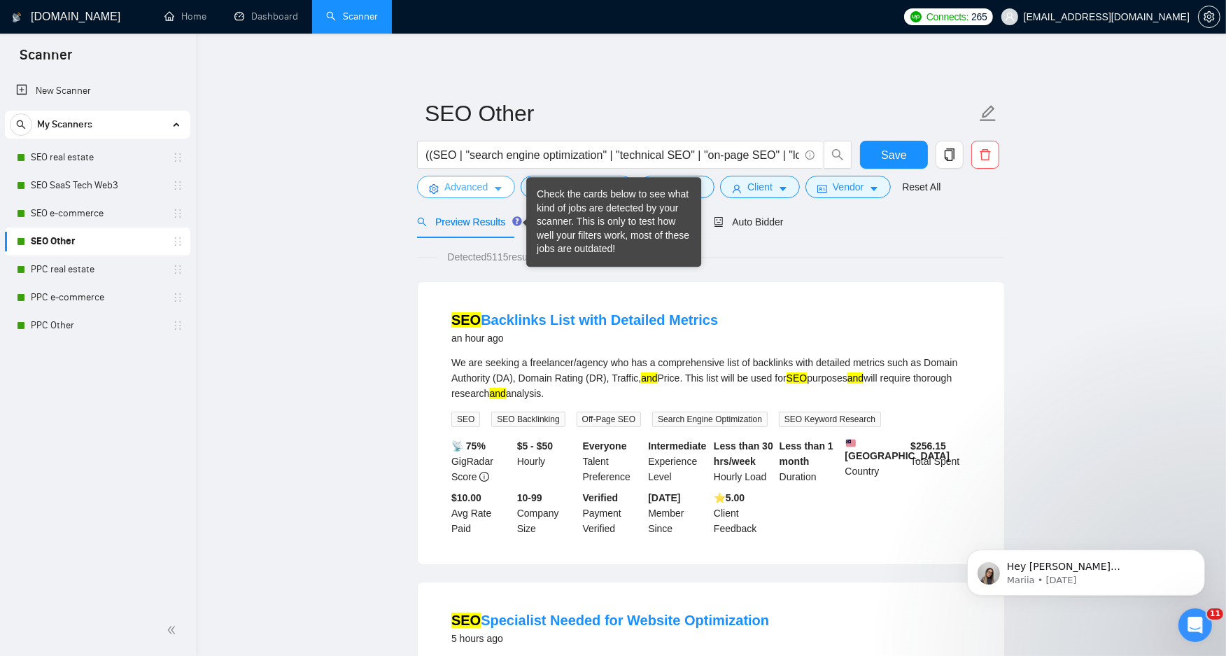
click at [498, 192] on icon "caret-down" at bounding box center [498, 190] width 7 height 4
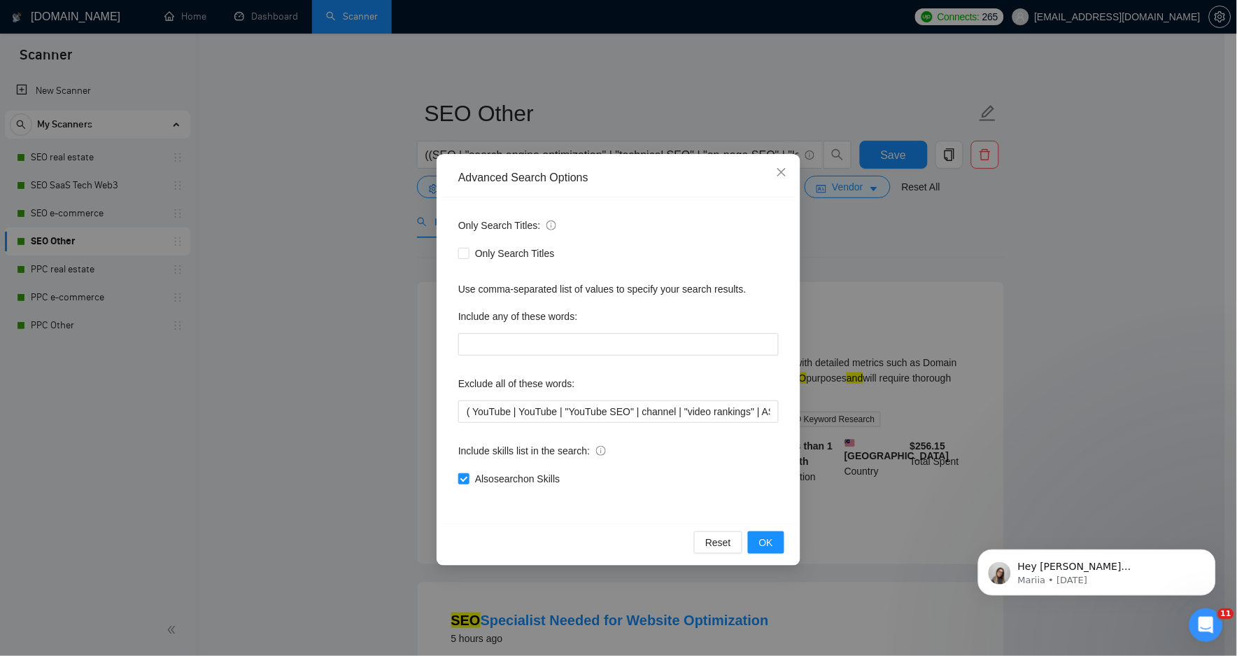
click at [601, 285] on div "Use comma-separated list of values to specify your search results." at bounding box center [618, 288] width 321 height 15
drag, startPoint x: 601, startPoint y: 285, endPoint x: 514, endPoint y: 285, distance: 86.8
click at [514, 285] on div "Use comma-separated list of values to specify your search results." at bounding box center [618, 288] width 321 height 15
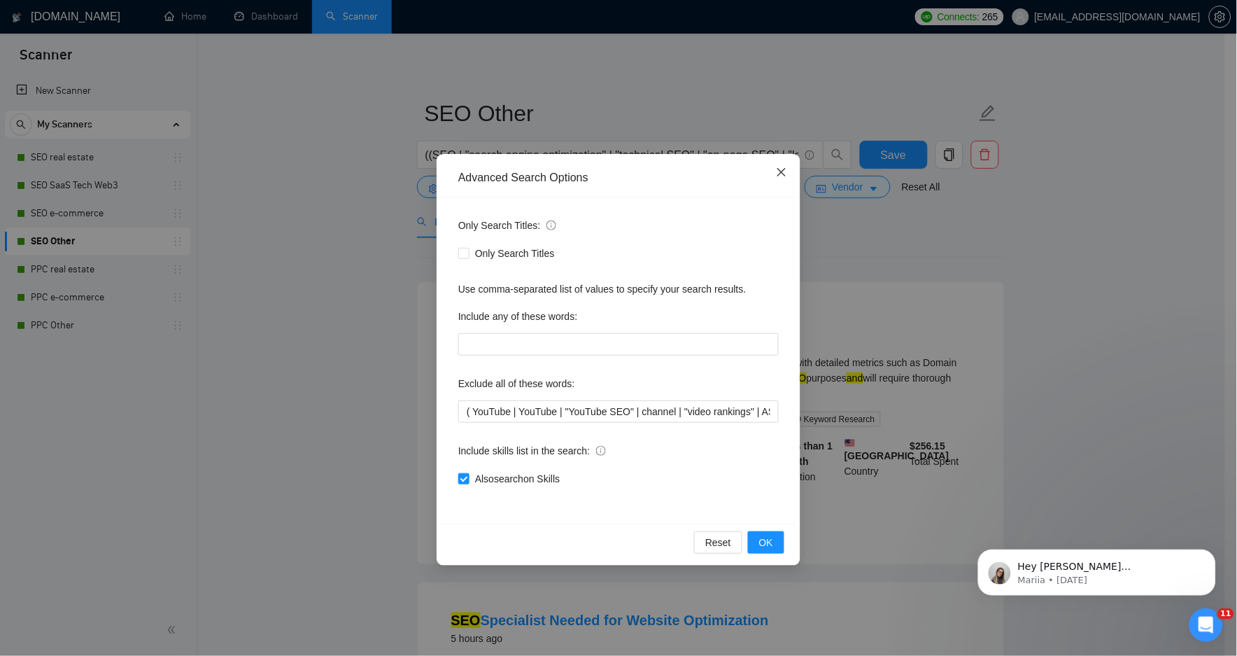
click at [773, 171] on span "Close" at bounding box center [782, 173] width 38 height 38
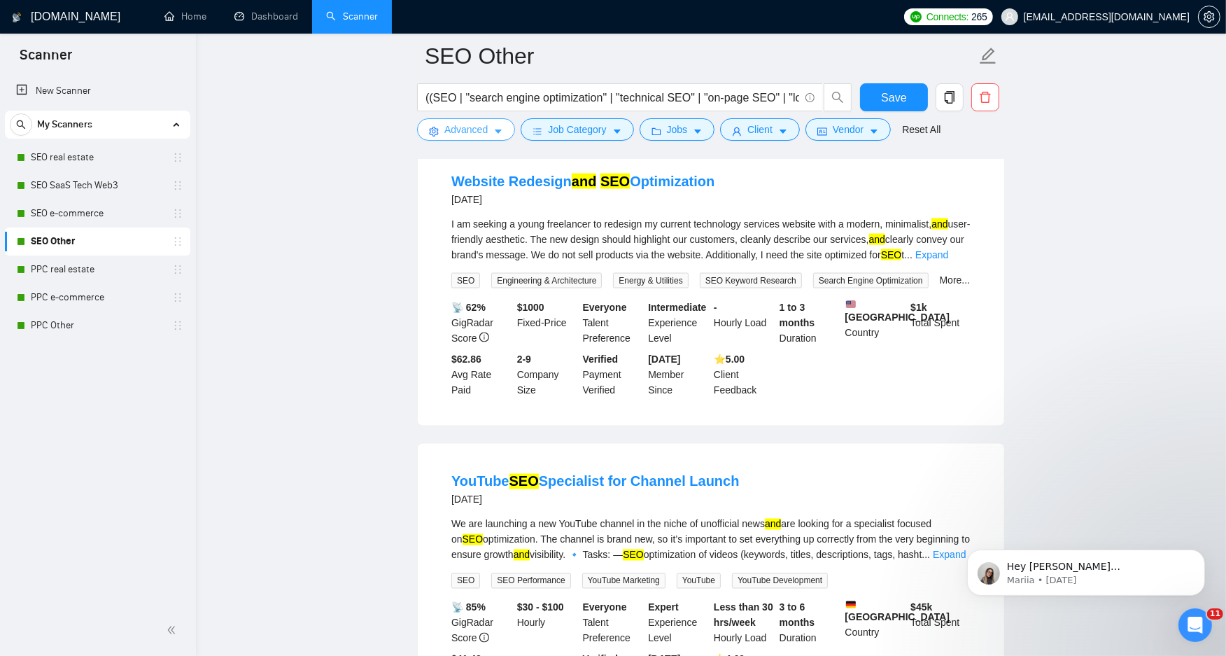
scroll to position [2333, 0]
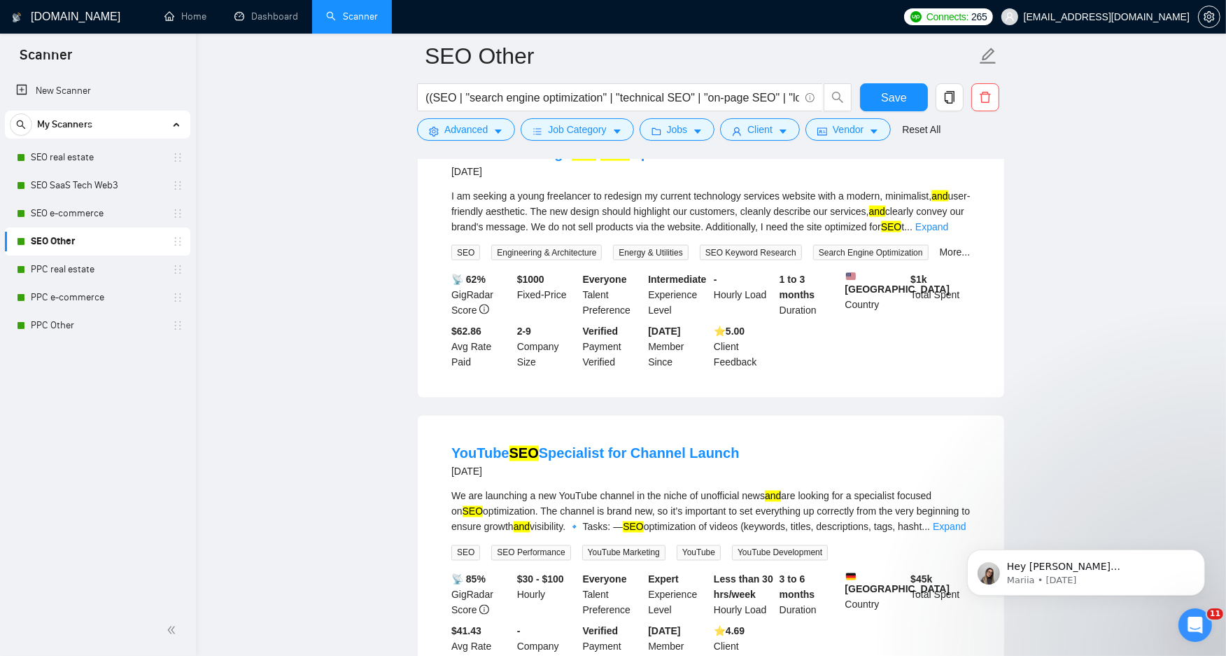
click at [605, 516] on div "We are launching a new YouTube channel in the niche of unofficial news and are …" at bounding box center [710, 512] width 519 height 46
copy div "channel"
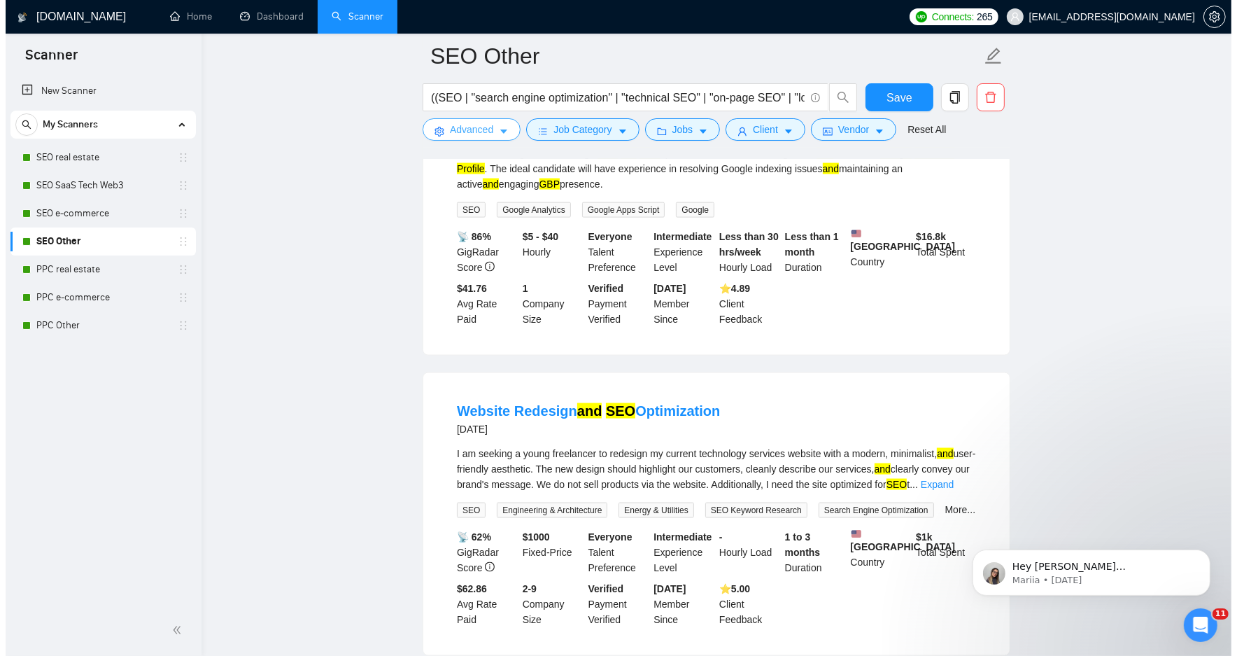
scroll to position [2021, 0]
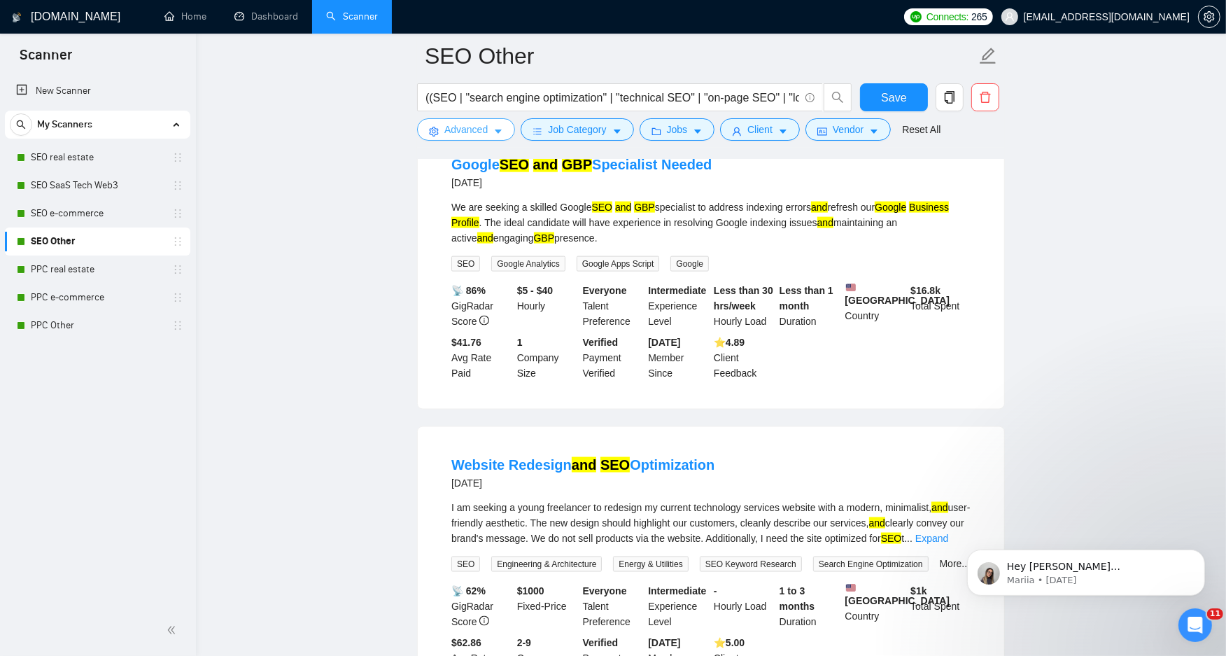
click at [489, 132] on button "Advanced" at bounding box center [466, 129] width 98 height 22
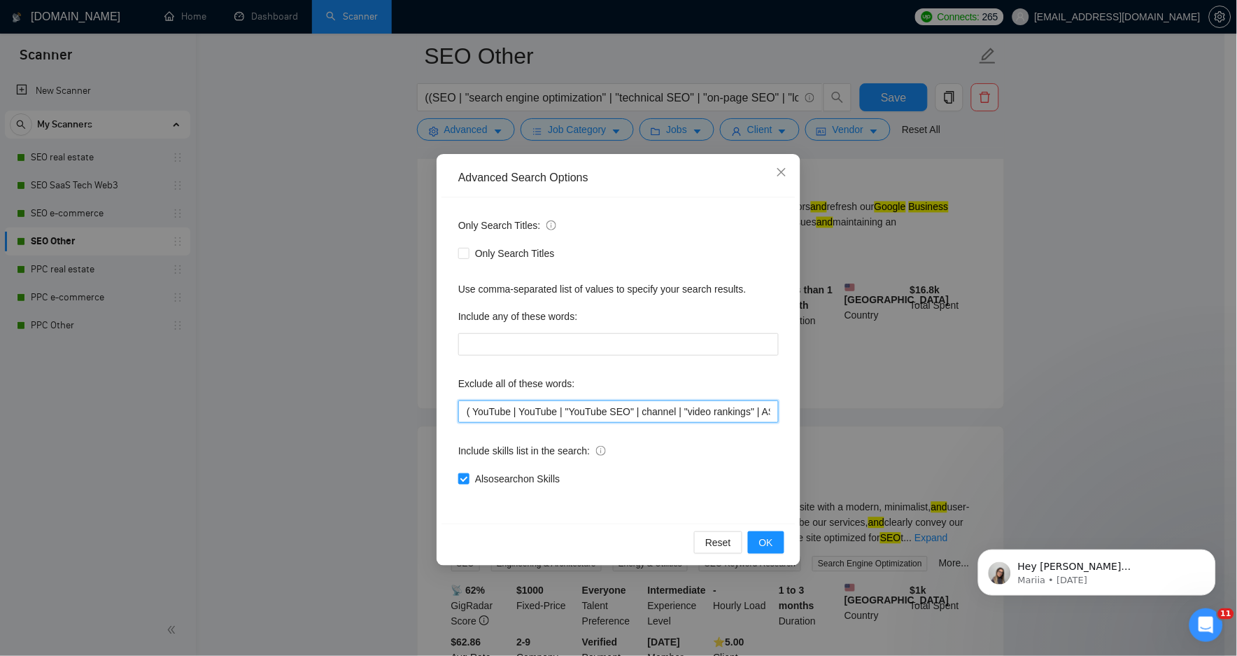
click at [539, 412] on input "( YouTube | YouTube | "YouTube SEO" | channel | "video rankings" | ASO | "App S…" at bounding box center [618, 411] width 321 height 22
paste input "channel"
click at [761, 542] on span "OK" at bounding box center [766, 542] width 14 height 15
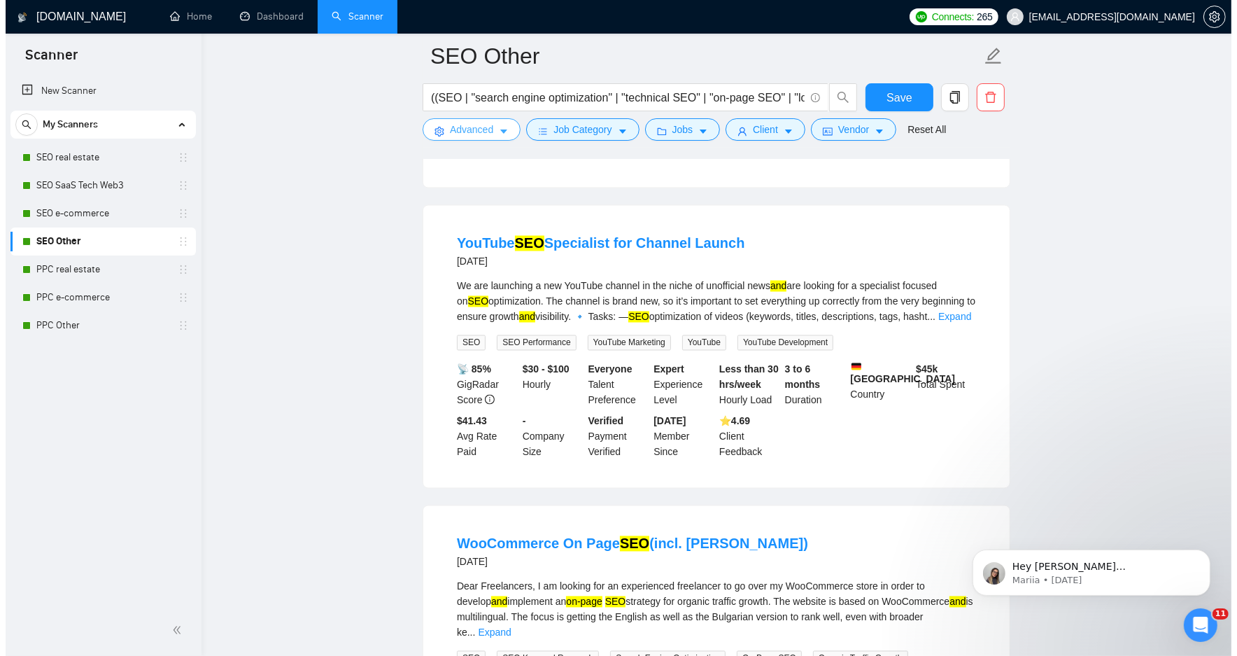
scroll to position [2566, 0]
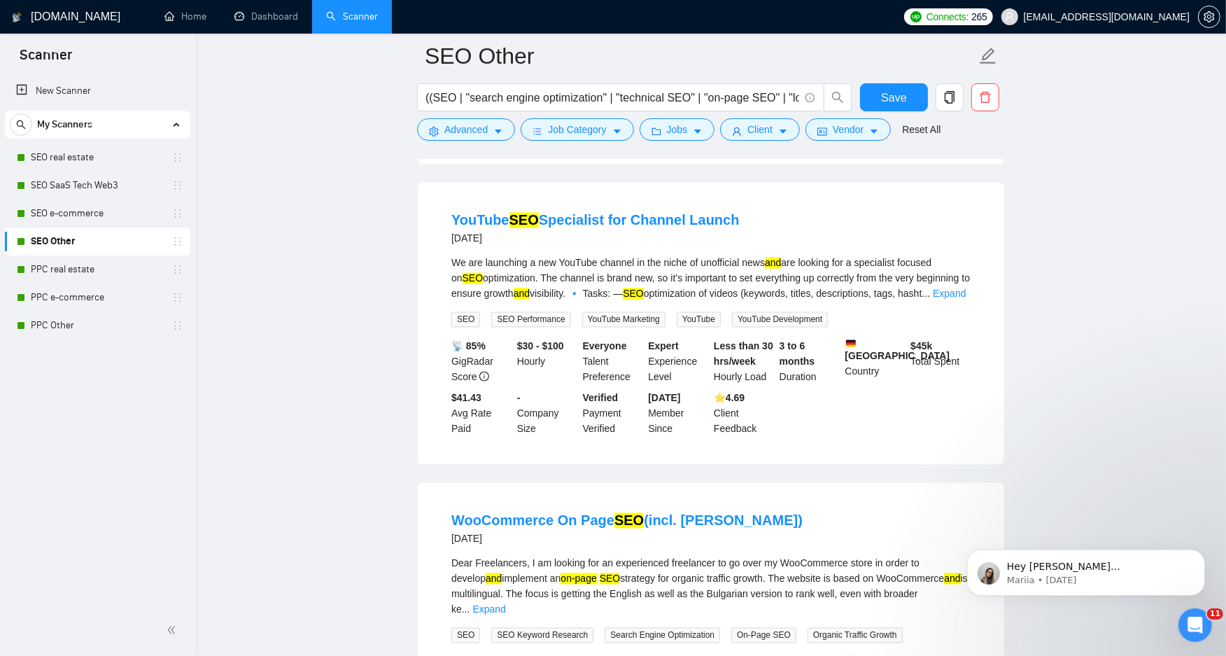
click at [942, 321] on div "We are launching a new YouTube channel in the niche of unofficial news and are …" at bounding box center [710, 291] width 519 height 72
click at [946, 300] on link "Expand" at bounding box center [949, 293] width 33 height 11
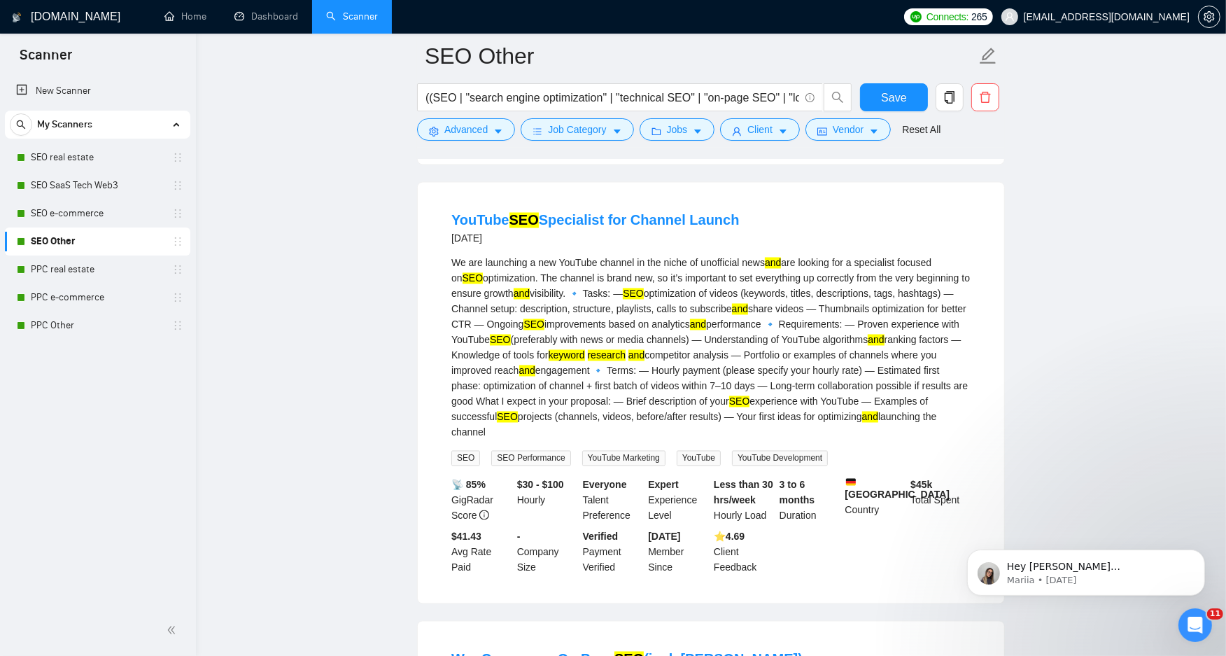
click at [781, 357] on div "We are launching a new YouTube channel in the niche of unofficial news and are …" at bounding box center [710, 347] width 519 height 185
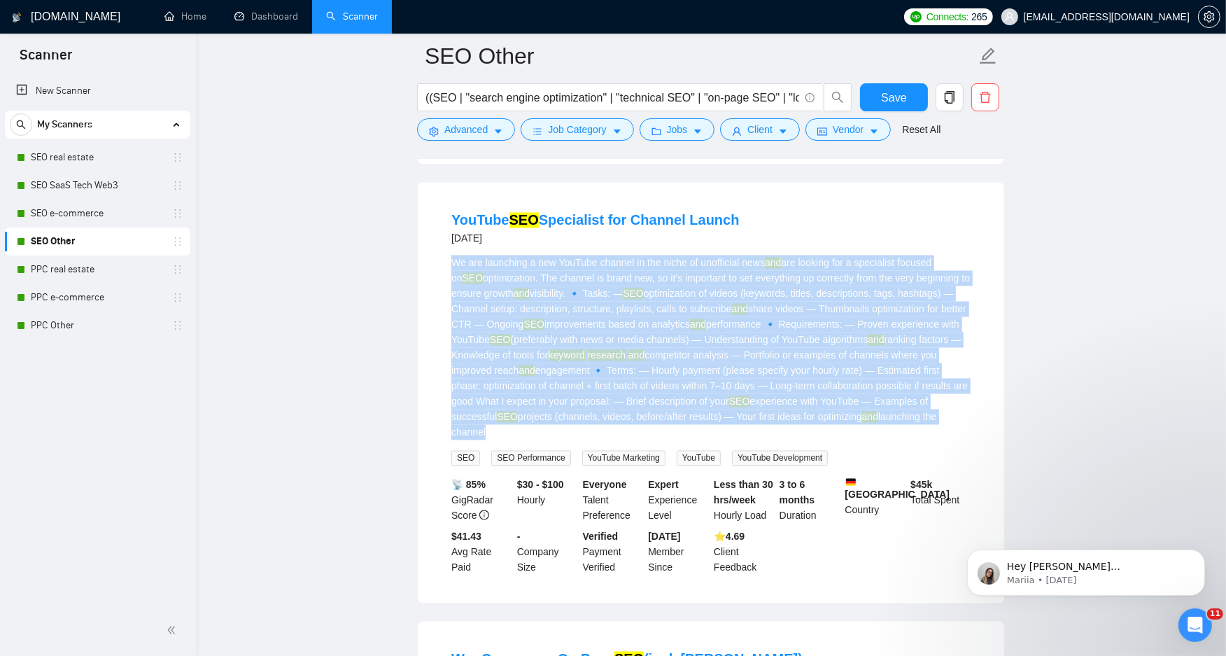
click at [781, 357] on div "We are launching a new YouTube channel in the niche of unofficial news and are …" at bounding box center [710, 347] width 519 height 185
drag, startPoint x: 781, startPoint y: 357, endPoint x: 707, endPoint y: 389, distance: 80.9
click at [707, 389] on div "We are launching a new YouTube channel in the niche of unofficial news and are …" at bounding box center [710, 347] width 519 height 185
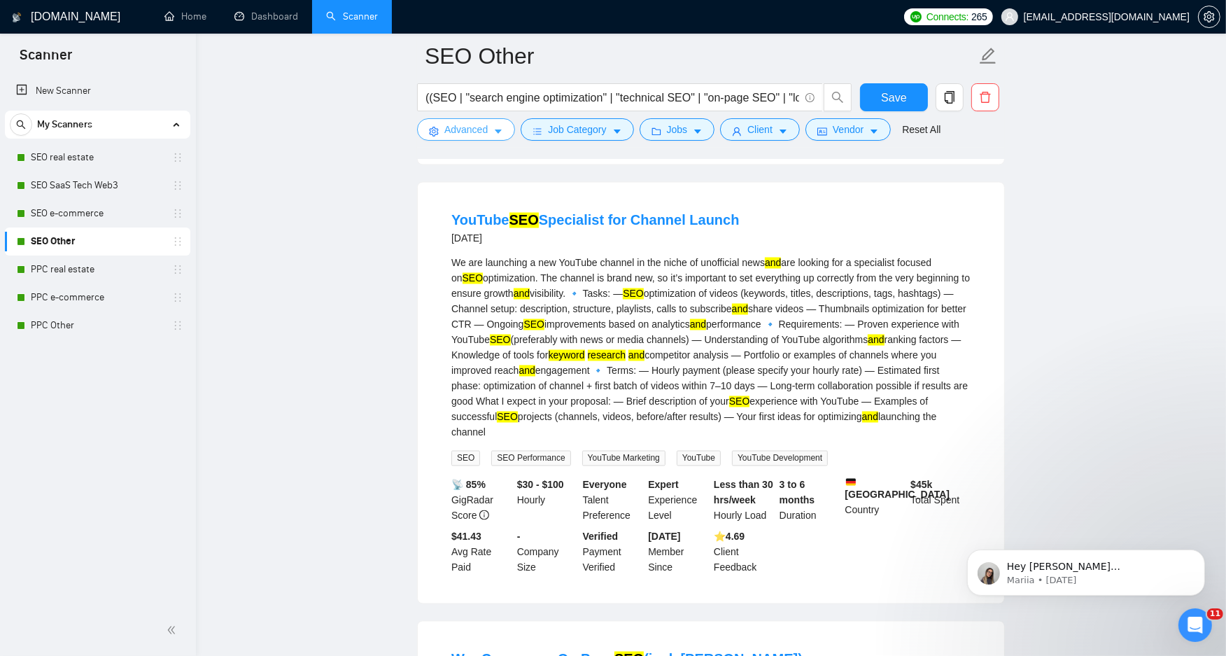
click at [495, 132] on icon "caret-down" at bounding box center [498, 132] width 10 height 10
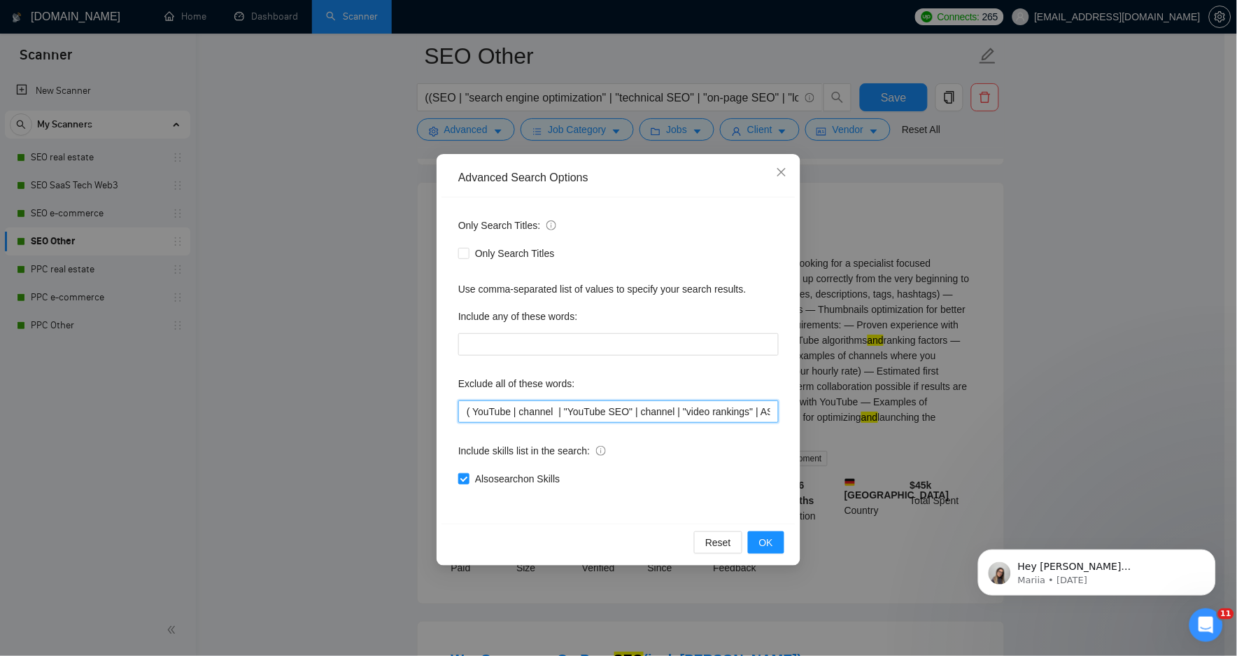
click at [556, 404] on input "( YouTube | channel | "YouTube SEO" | channel | "video rankings" | ASO | "App S…" at bounding box center [618, 411] width 321 height 22
paste input "YouTube, Youtube, YouTube SEO, channel, video rankings, ASO, App Store Optimiza…"
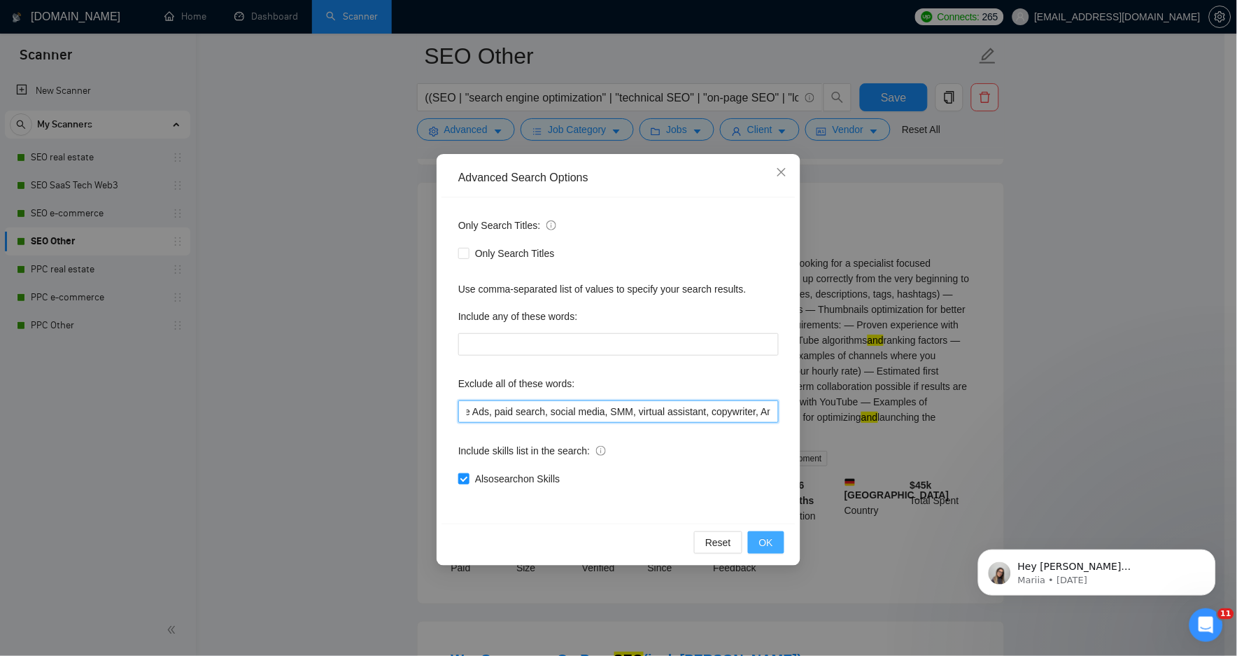
type input "YouTube, Youtube, YouTube SEO, channel, video rankings, ASO, App Store Optimiza…"
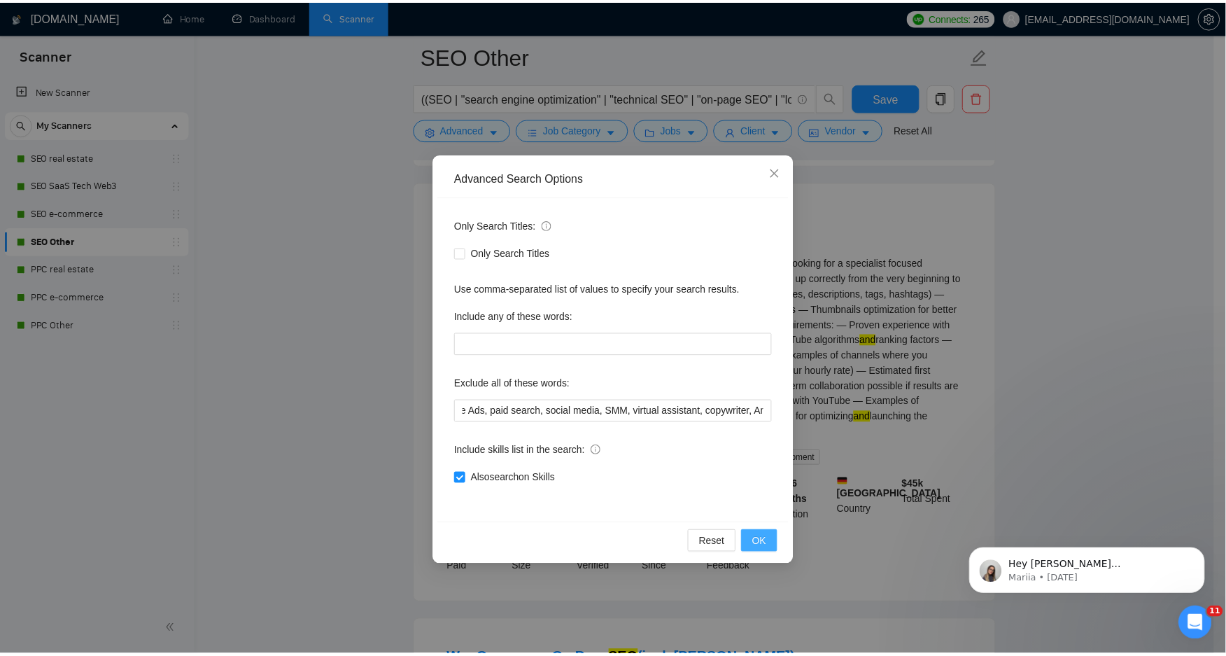
scroll to position [0, 0]
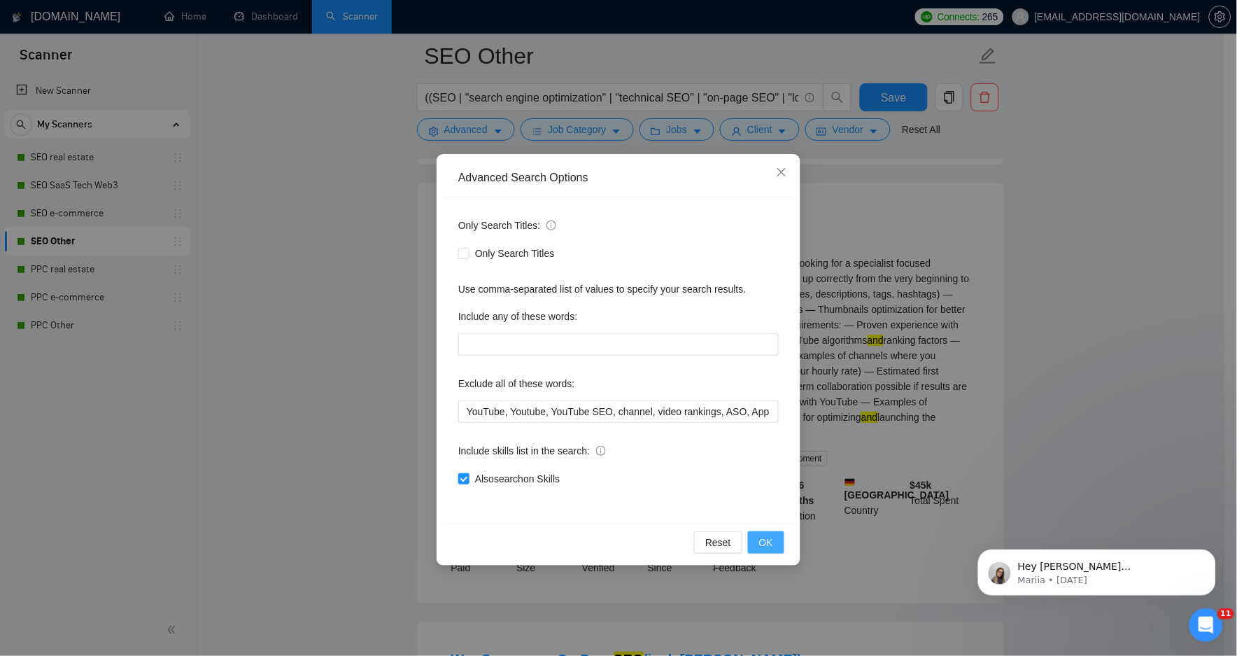
click at [759, 543] on button "OK" at bounding box center [766, 542] width 36 height 22
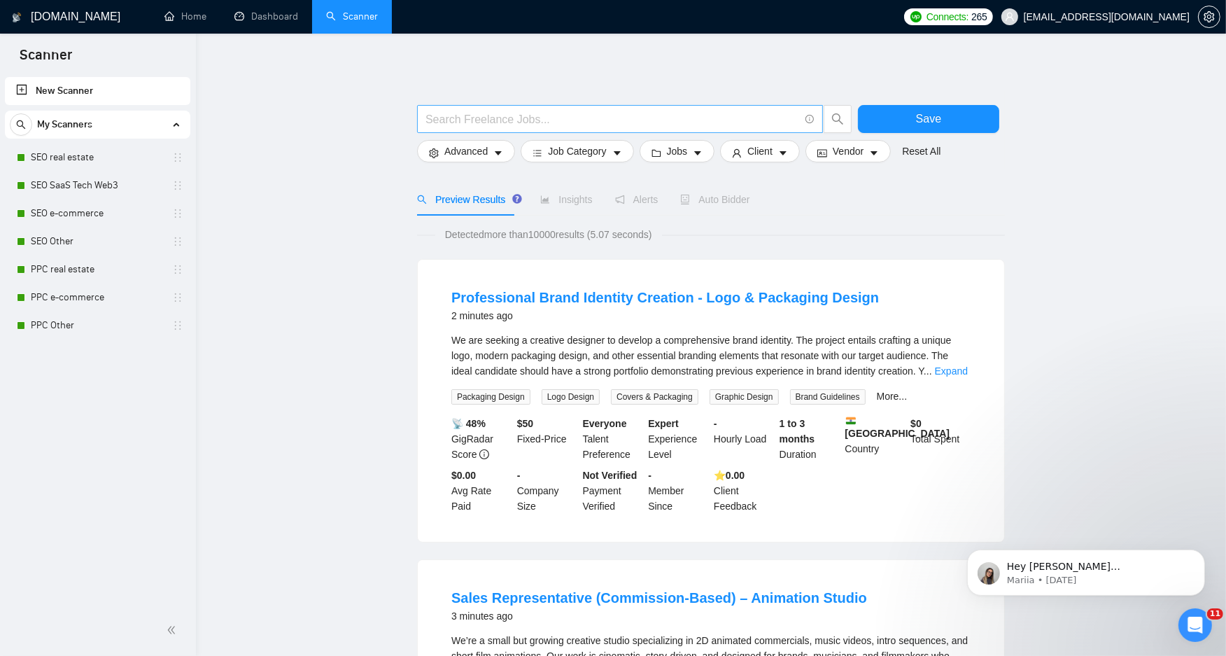
click at [554, 119] on input "text" at bounding box center [613, 119] width 374 height 17
paste input "((SEO | "search engine optimization" | "technical SEO" | "on-page SEO" | "local…"
type input "((SEO | "search engine optimization" | "technical SEO" | "on-page SEO" | "local…"
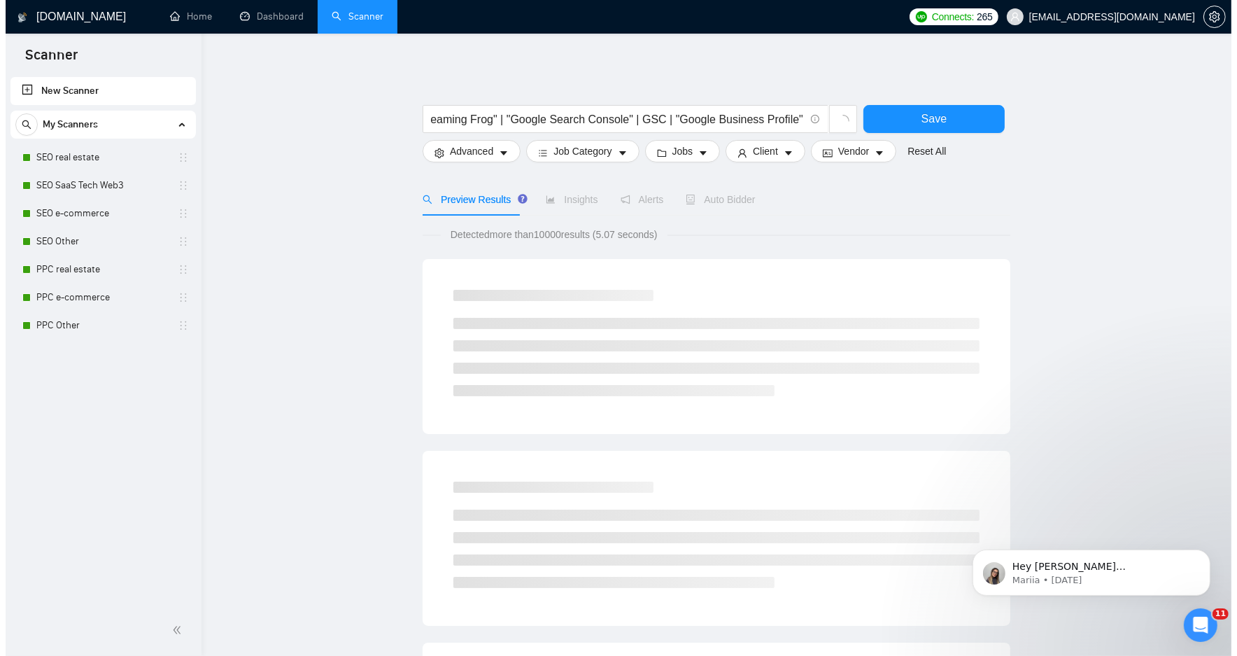
scroll to position [0, 0]
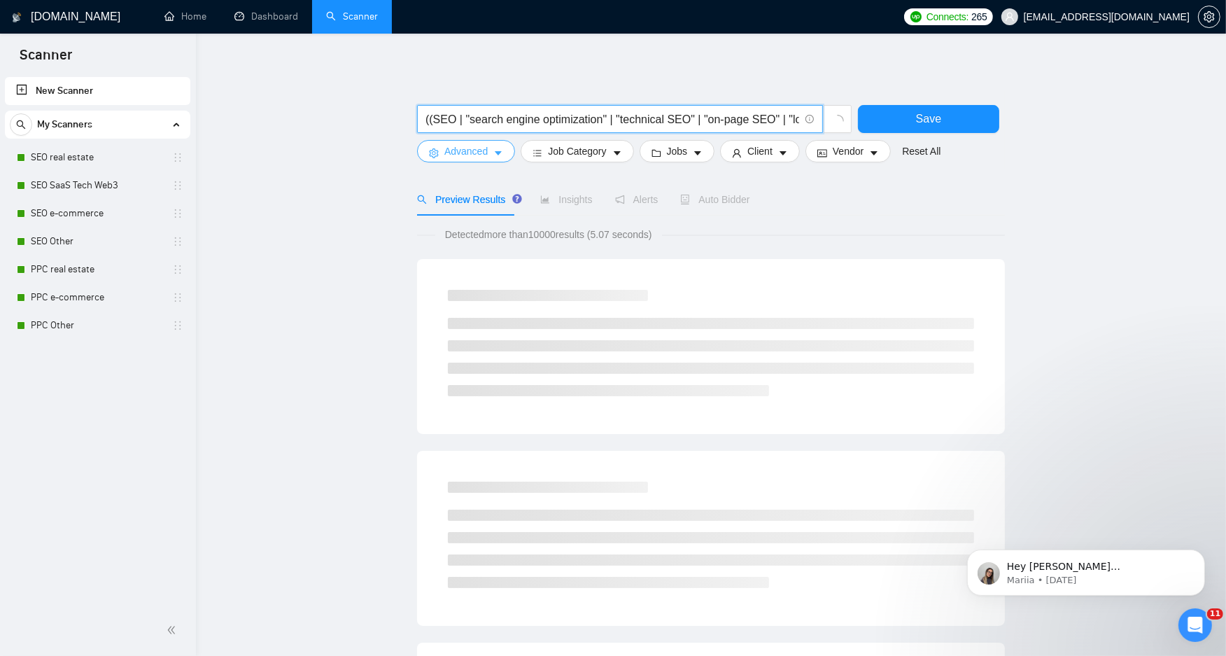
click at [451, 149] on span "Advanced" at bounding box center [465, 150] width 43 height 15
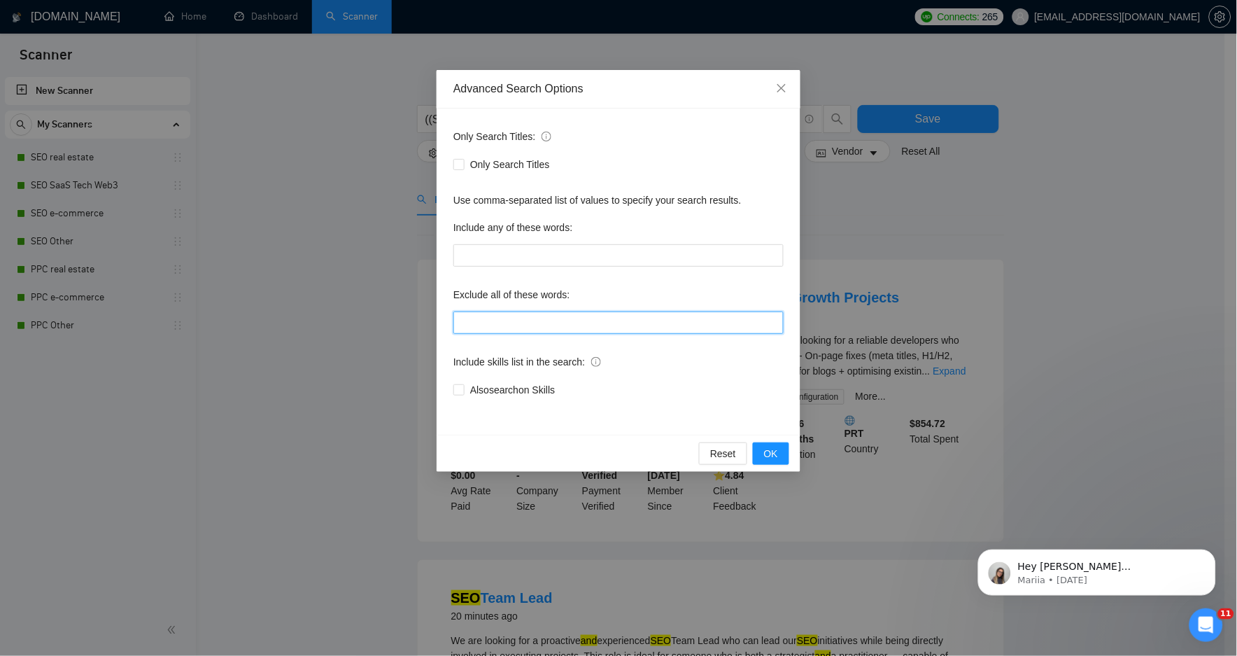
drag, startPoint x: 515, startPoint y: 318, endPoint x: 532, endPoint y: 328, distance: 19.1
click at [515, 318] on input "text" at bounding box center [619, 322] width 330 height 22
paste input "(YouTube | "YouTube SEO" | channel | "video rankings" | ASO | "App Store Optimi…"
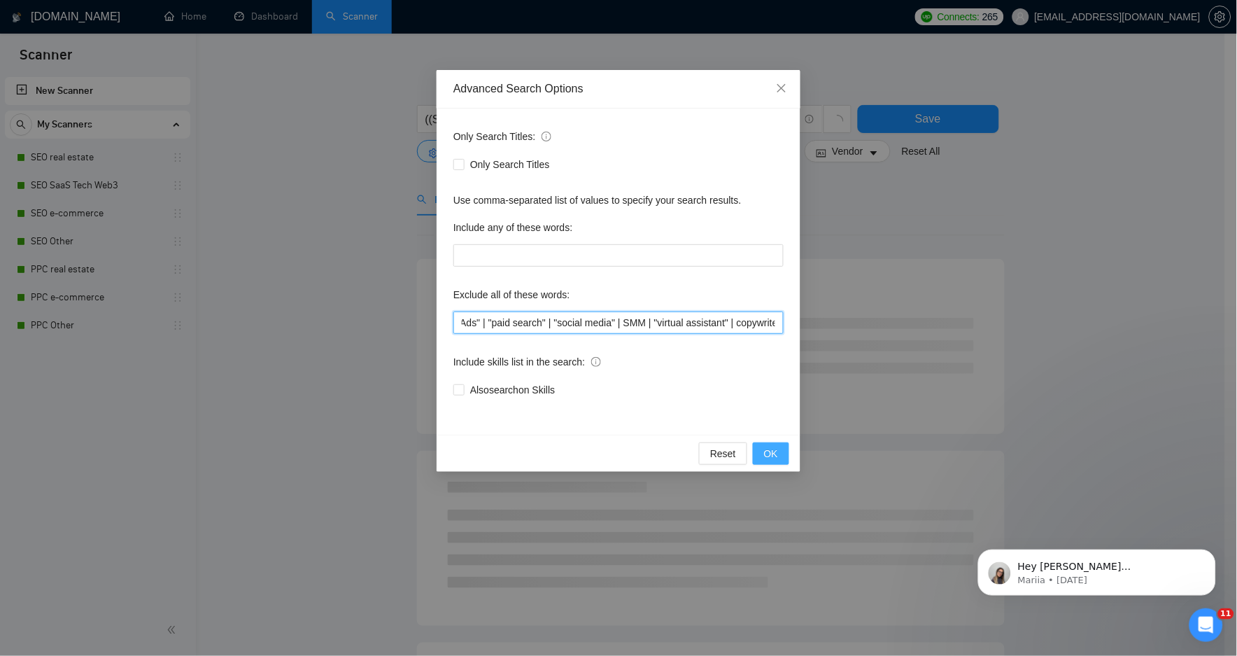
type input "(YouTube | "YouTube SEO" | channel | "video rankings" | ASO | "App Store Optimi…"
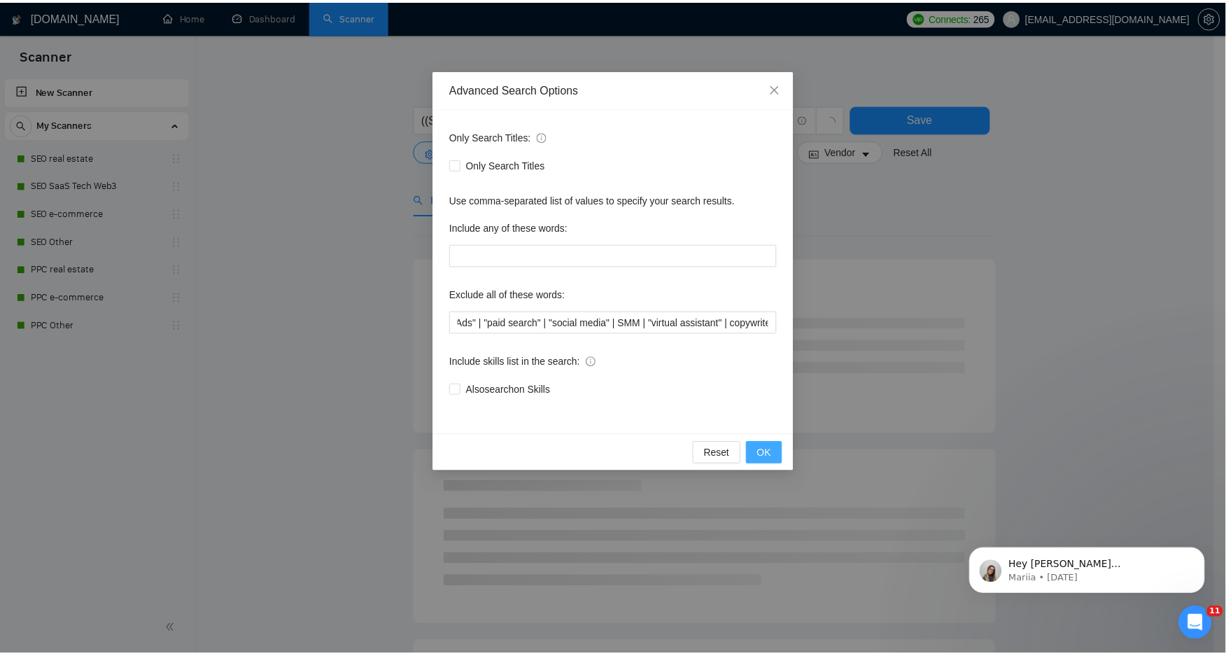
scroll to position [0, 0]
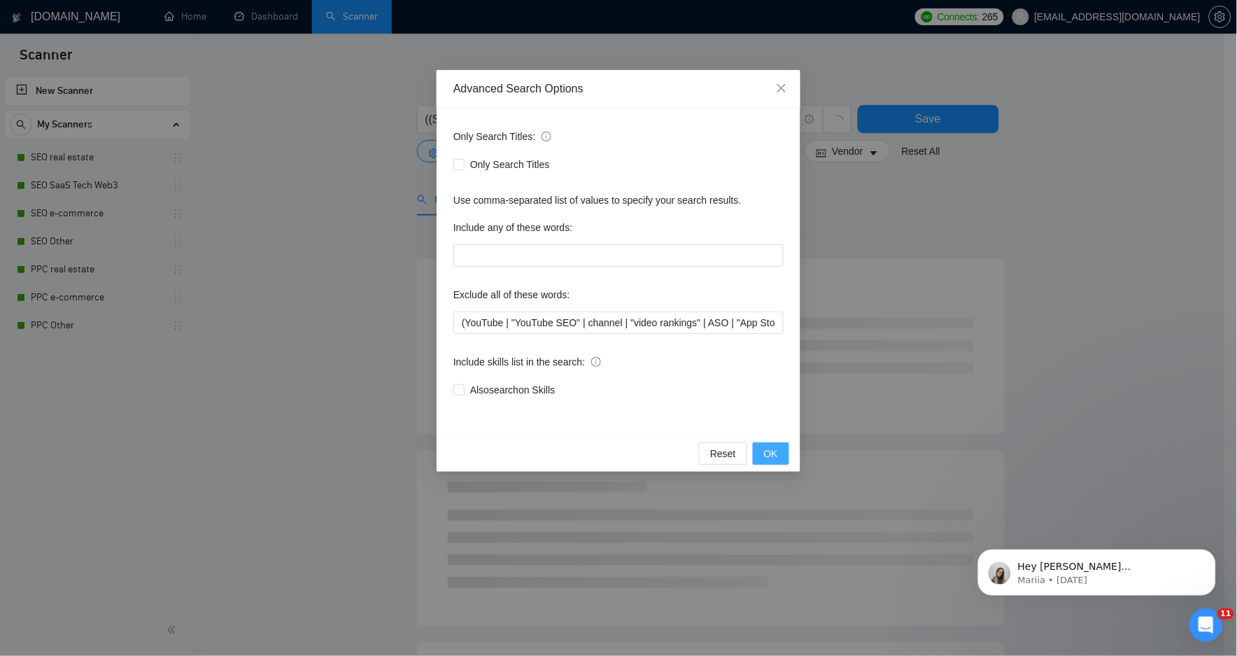
click at [775, 451] on span "OK" at bounding box center [771, 453] width 14 height 15
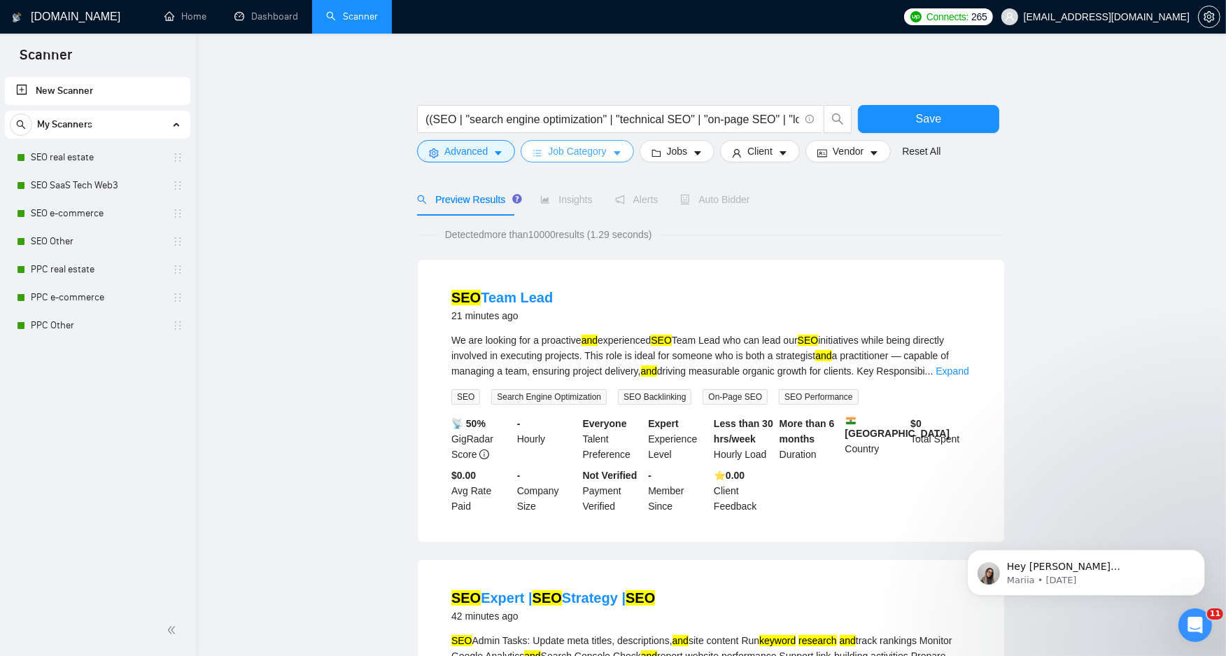
click at [565, 144] on span "Job Category" at bounding box center [577, 150] width 58 height 15
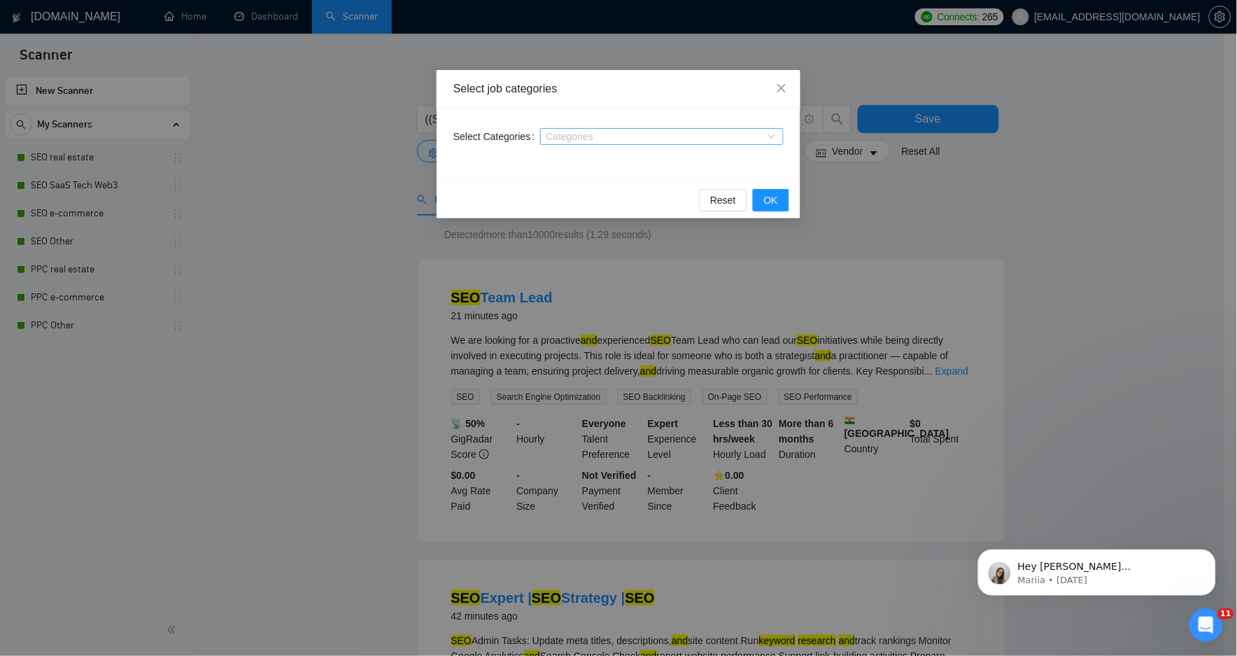
click at [724, 132] on div at bounding box center [655, 136] width 223 height 11
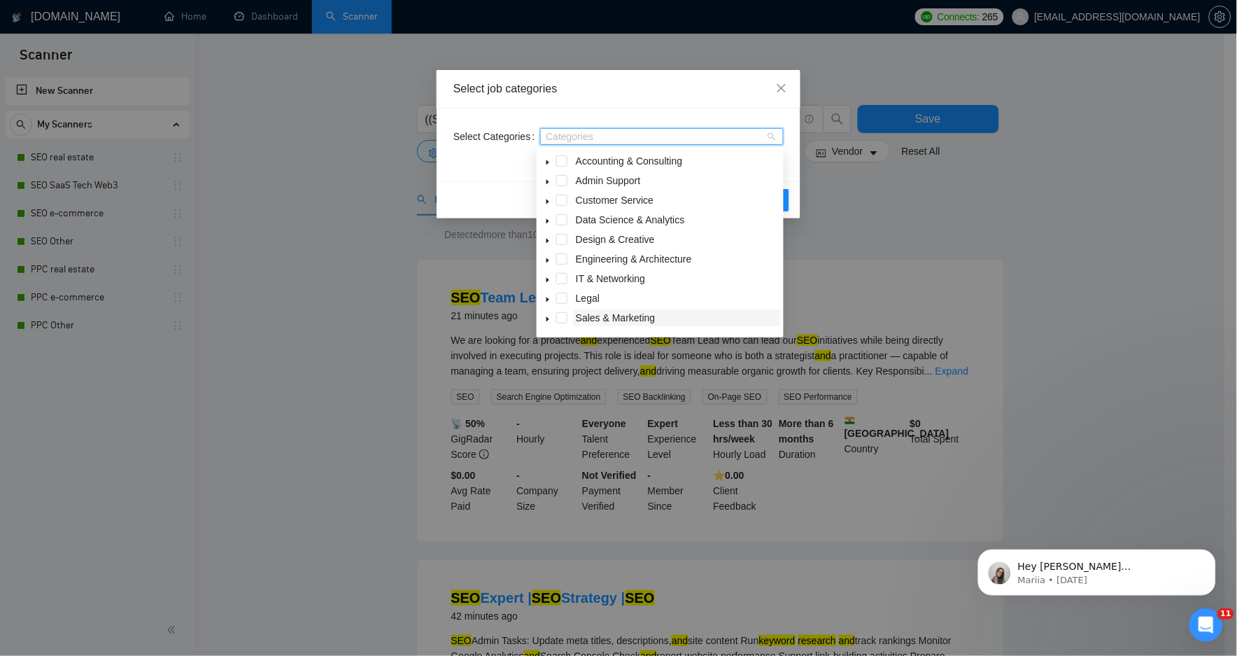
click at [619, 323] on span "Sales & Marketing" at bounding box center [616, 317] width 80 height 11
click at [784, 85] on icon "close" at bounding box center [781, 88] width 11 height 11
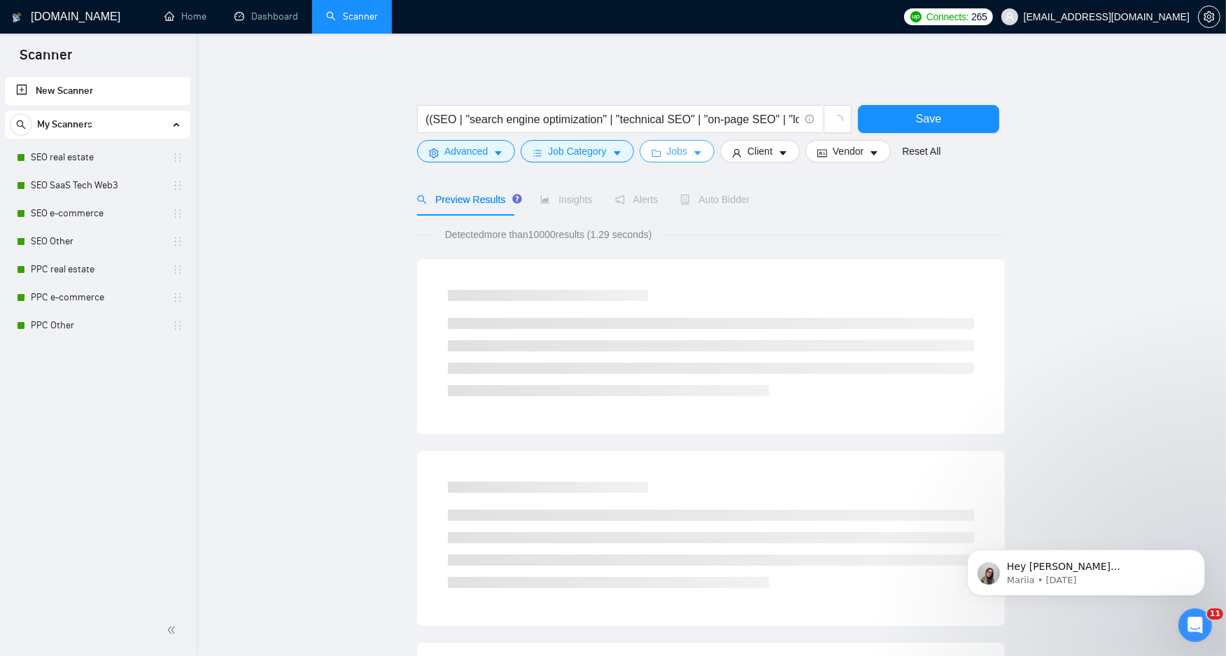
click at [698, 149] on icon "caret-down" at bounding box center [698, 153] width 10 height 10
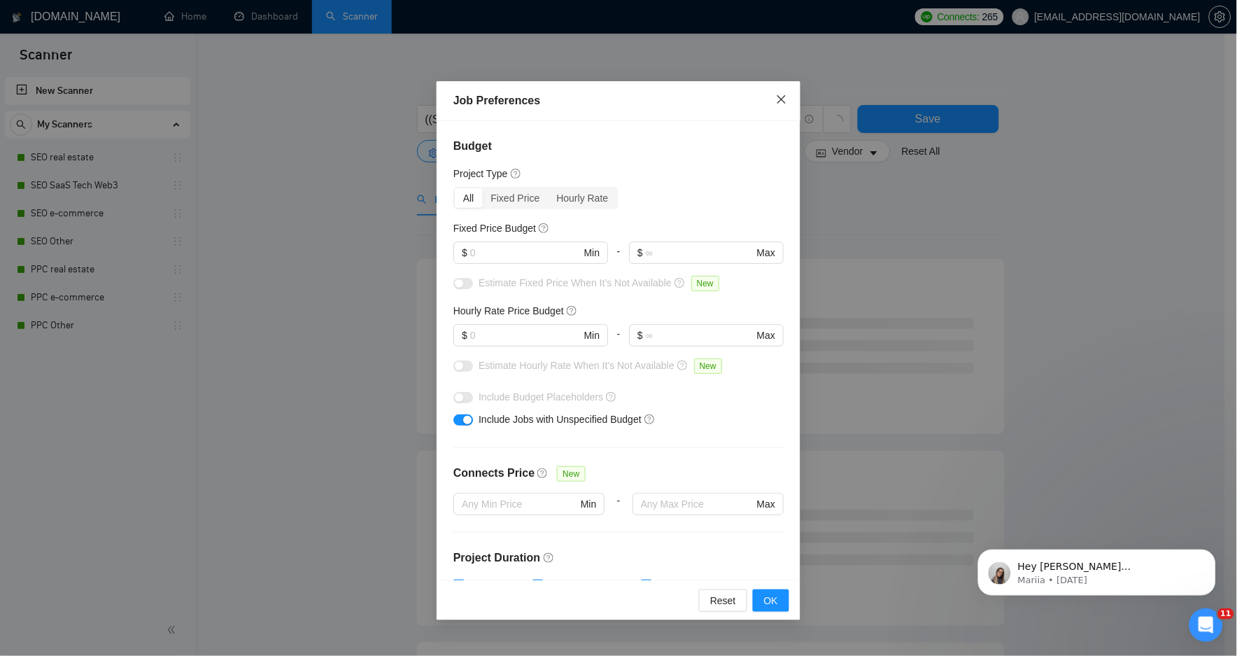
click at [786, 98] on icon "close" at bounding box center [781, 99] width 11 height 11
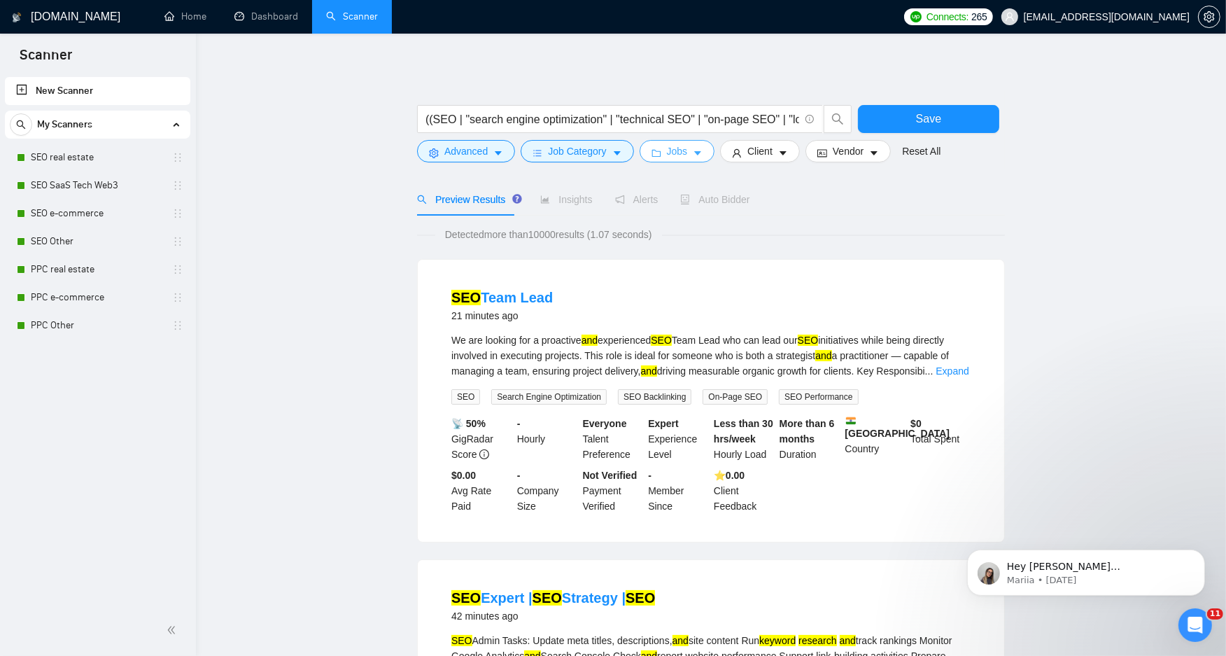
click at [683, 155] on span "Jobs" at bounding box center [677, 150] width 21 height 15
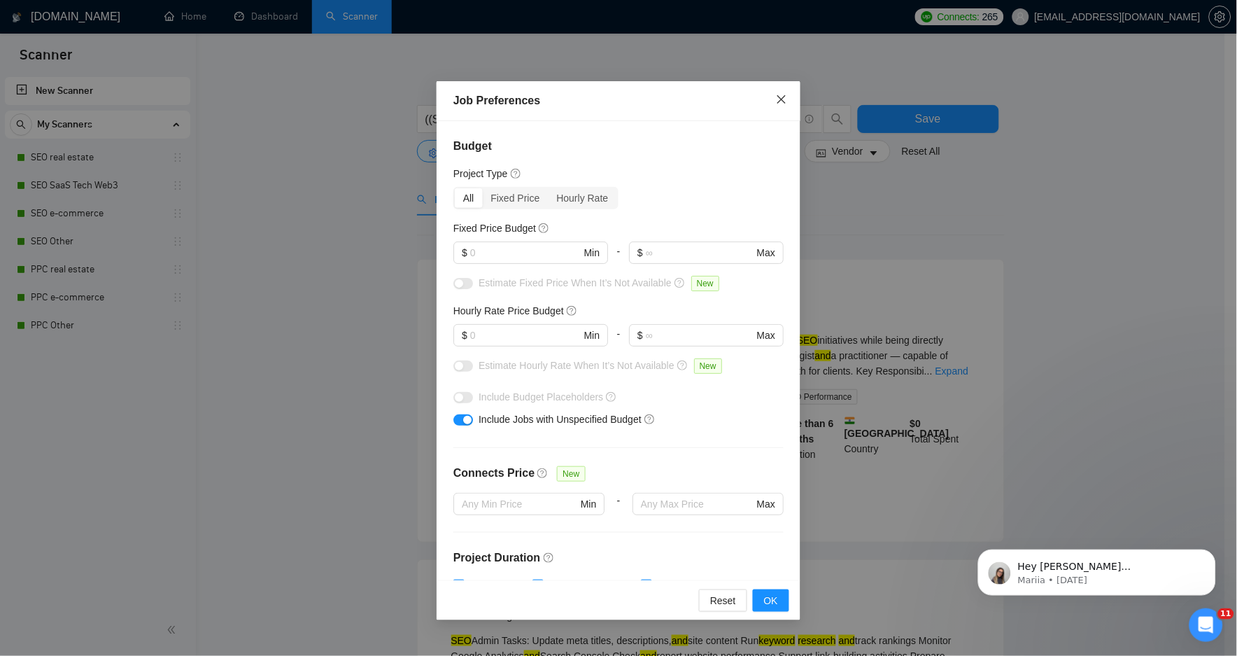
click at [782, 106] on span "Close" at bounding box center [782, 100] width 38 height 38
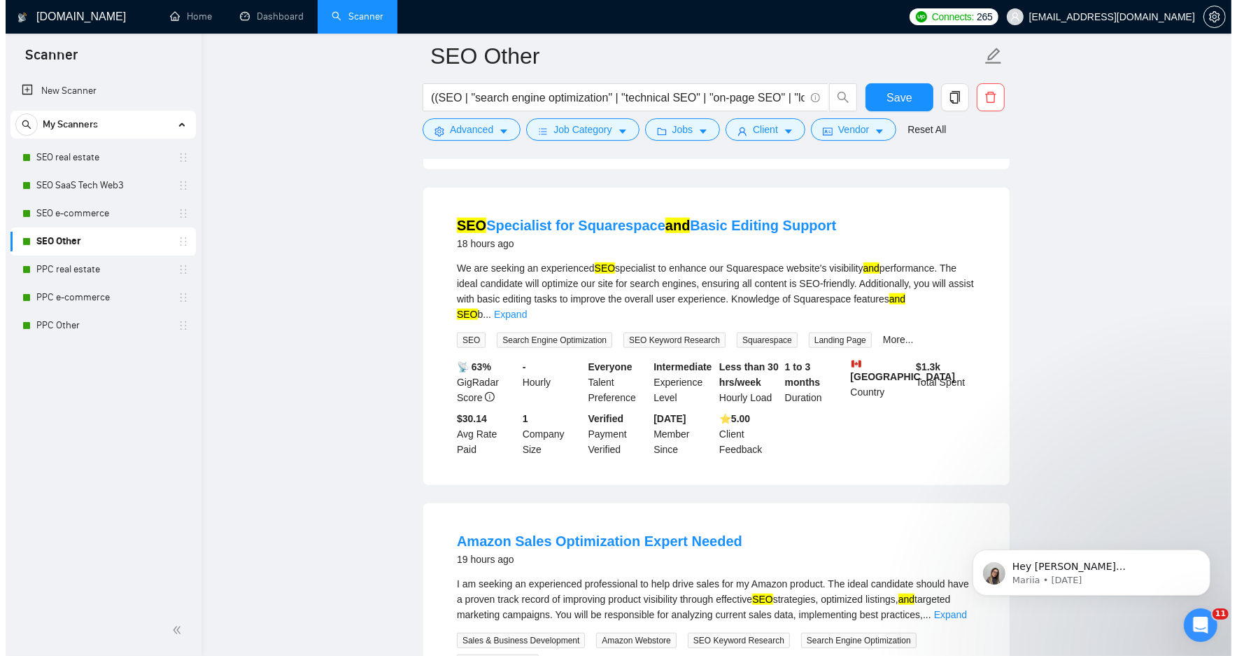
scroll to position [1321, 0]
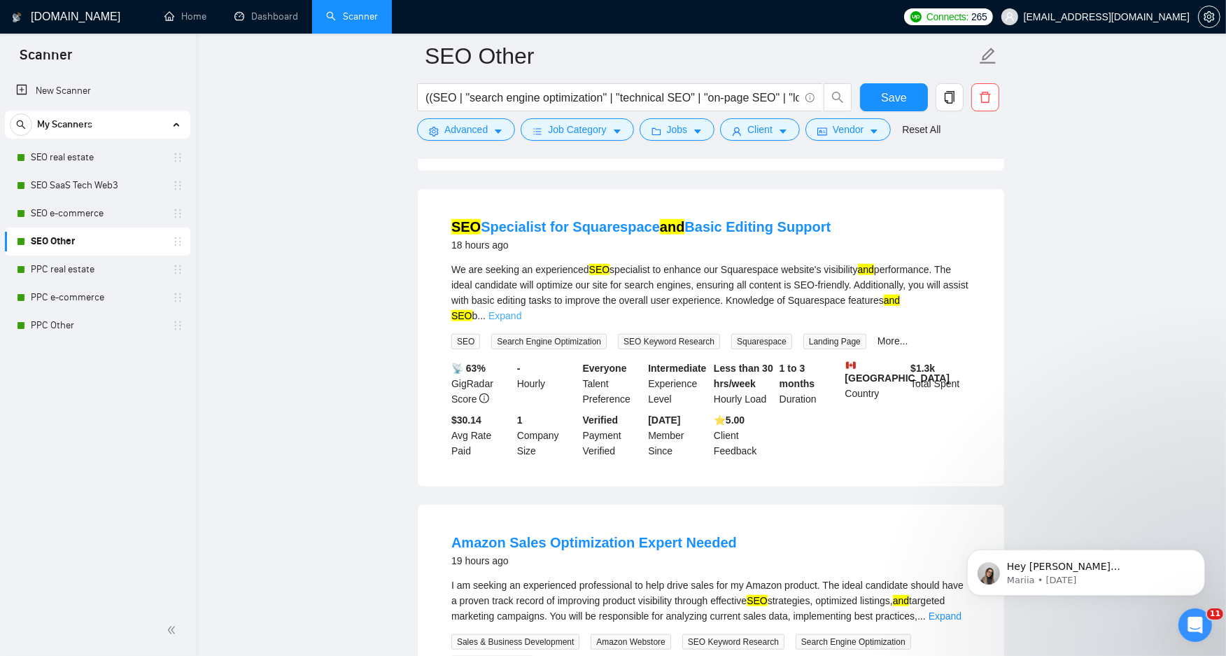
click at [521, 310] on link "Expand" at bounding box center [505, 315] width 33 height 11
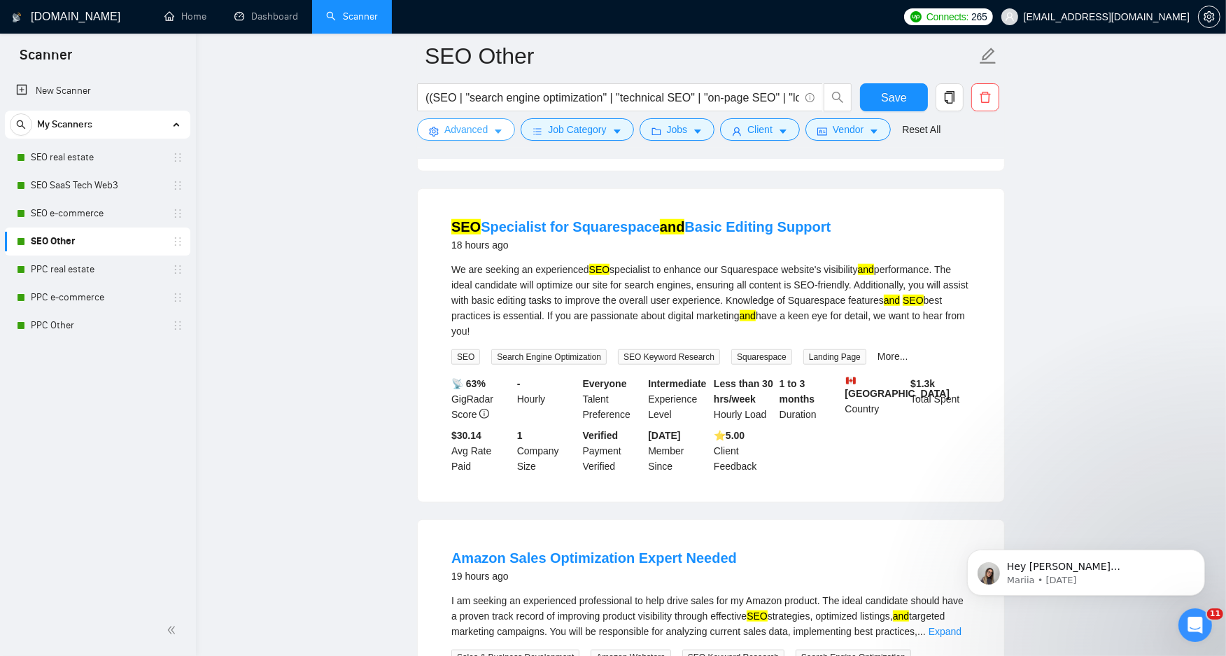
click at [471, 130] on span "Advanced" at bounding box center [465, 129] width 43 height 15
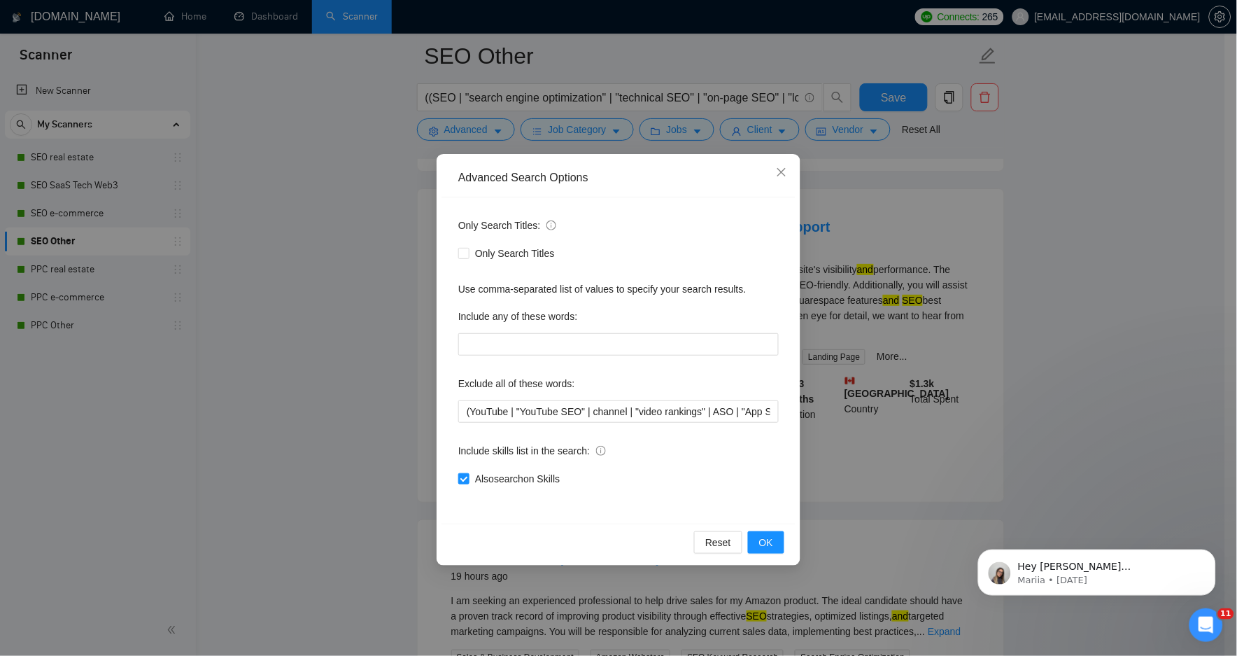
click at [572, 423] on div "Only Search Titles: Only Search Titles Use comma-separated list of values to sp…" at bounding box center [619, 360] width 354 height 326
click at [574, 414] on input "(YouTube | "YouTube SEO" | channel | "video rankings" | ASO | "App Store Optimi…" at bounding box center [618, 411] width 321 height 22
paste input "YouTube, Youtube, YouTube SEO, channel, video rankings, ASO, App Store Optimiza…"
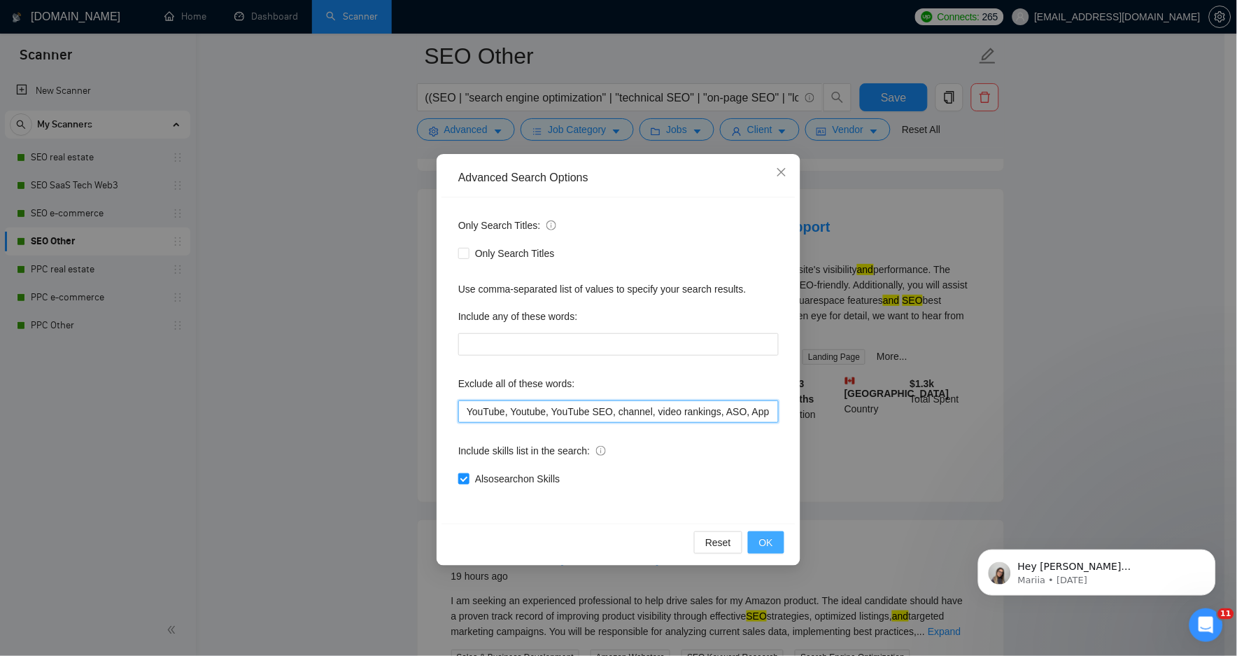
scroll to position [0, 1512]
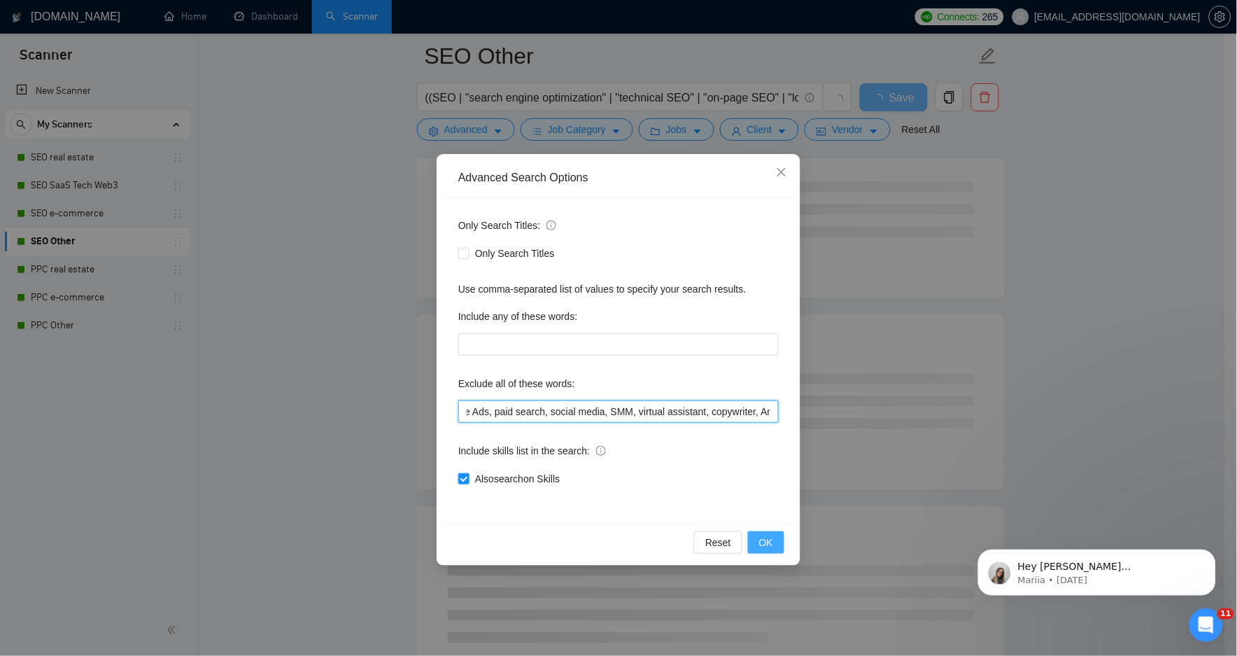
type input "YouTube, Youtube, YouTube SEO, channel, video rankings, ASO, App Store Optimiza…"
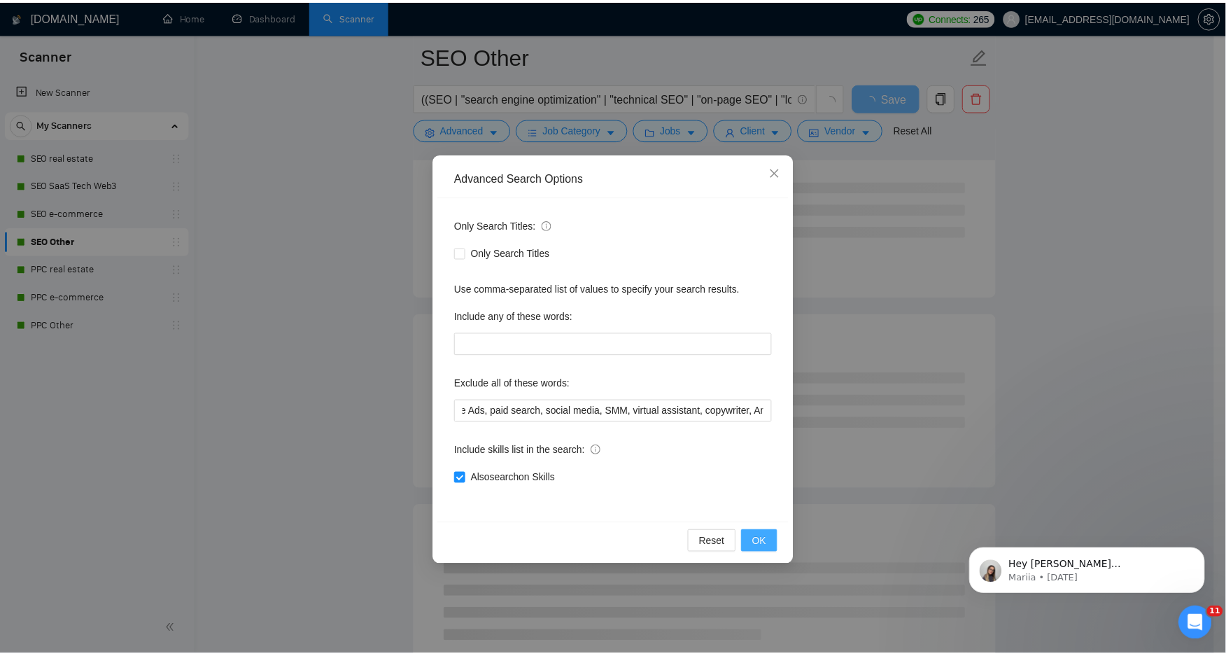
scroll to position [0, 0]
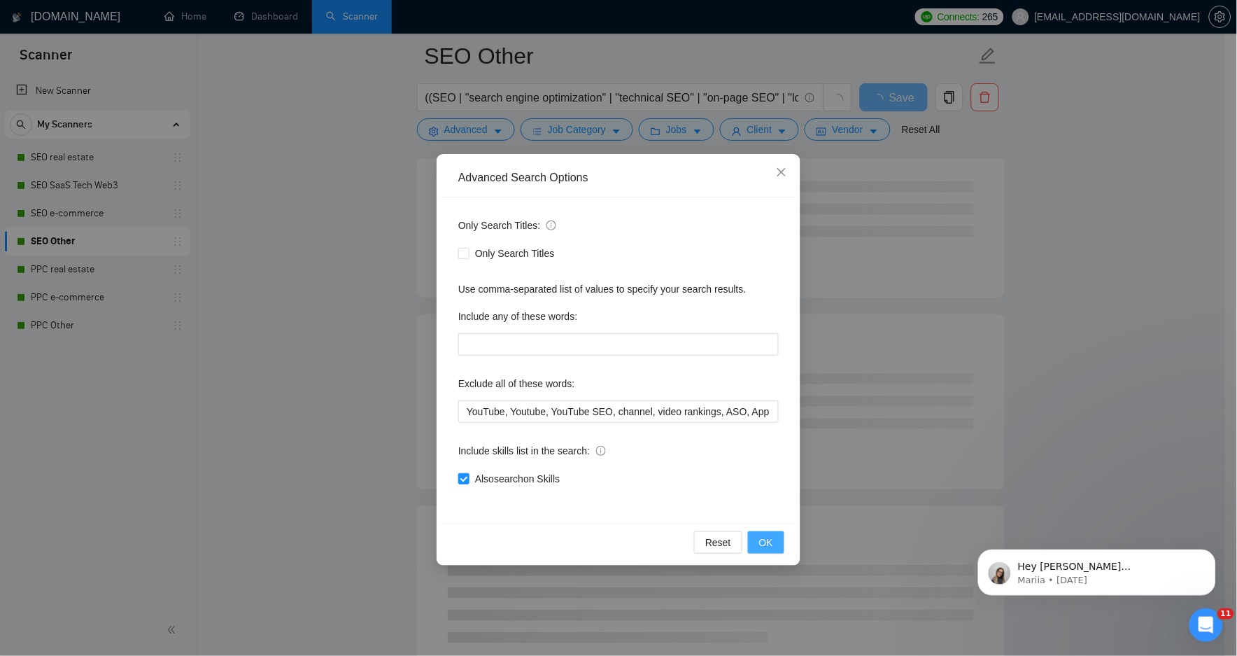
click at [766, 544] on span "OK" at bounding box center [766, 542] width 14 height 15
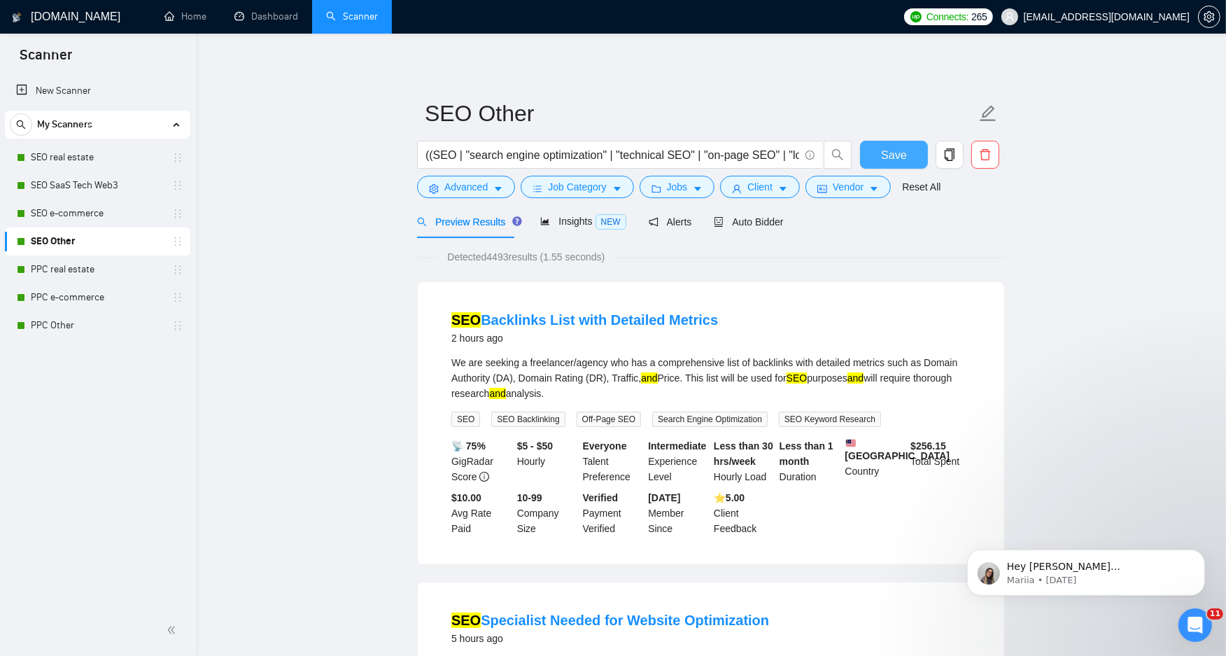
click at [910, 156] on button "Save" at bounding box center [894, 155] width 68 height 28
click at [754, 217] on span "Auto Bidder" at bounding box center [748, 221] width 69 height 11
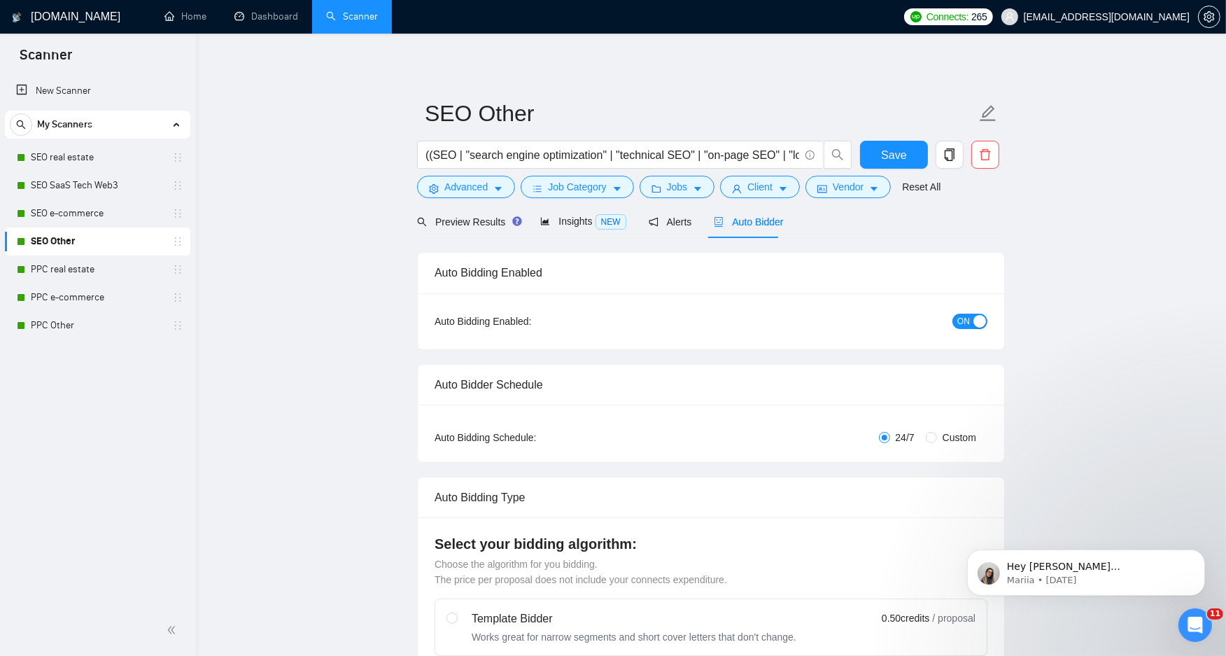
checkbox input "true"
click at [978, 320] on div "button" at bounding box center [980, 321] width 13 height 13
click at [899, 154] on span "Save" at bounding box center [893, 154] width 25 height 17
checkbox input "true"
click at [668, 187] on span "Jobs" at bounding box center [677, 186] width 21 height 15
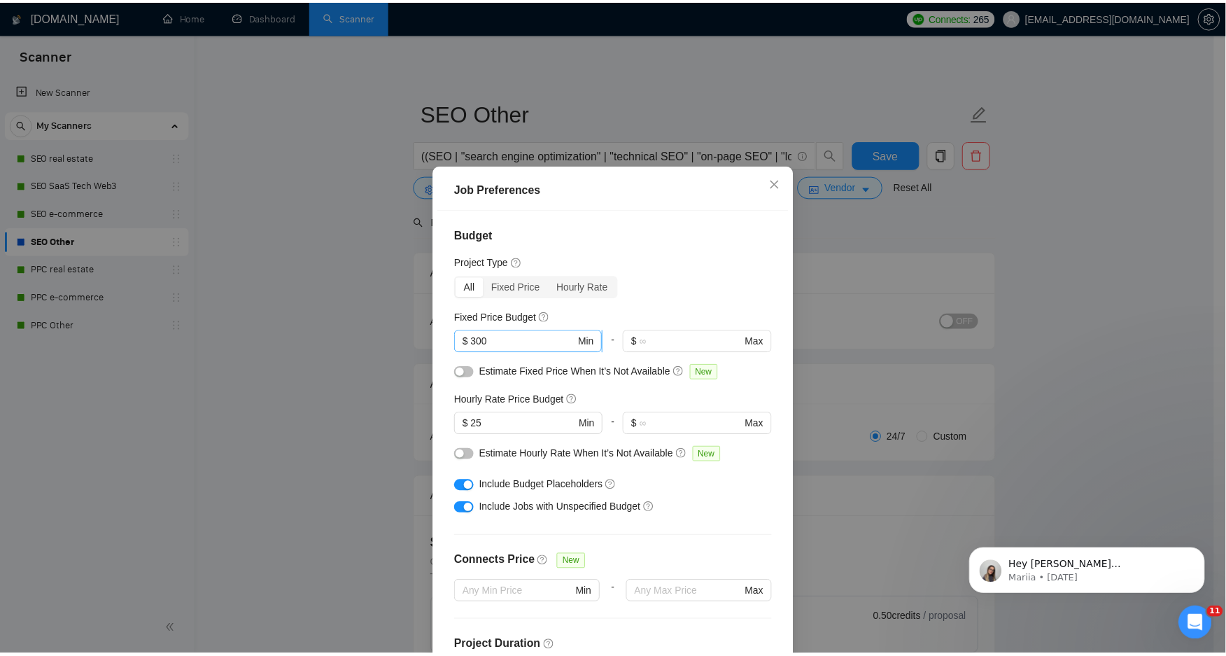
scroll to position [78, 0]
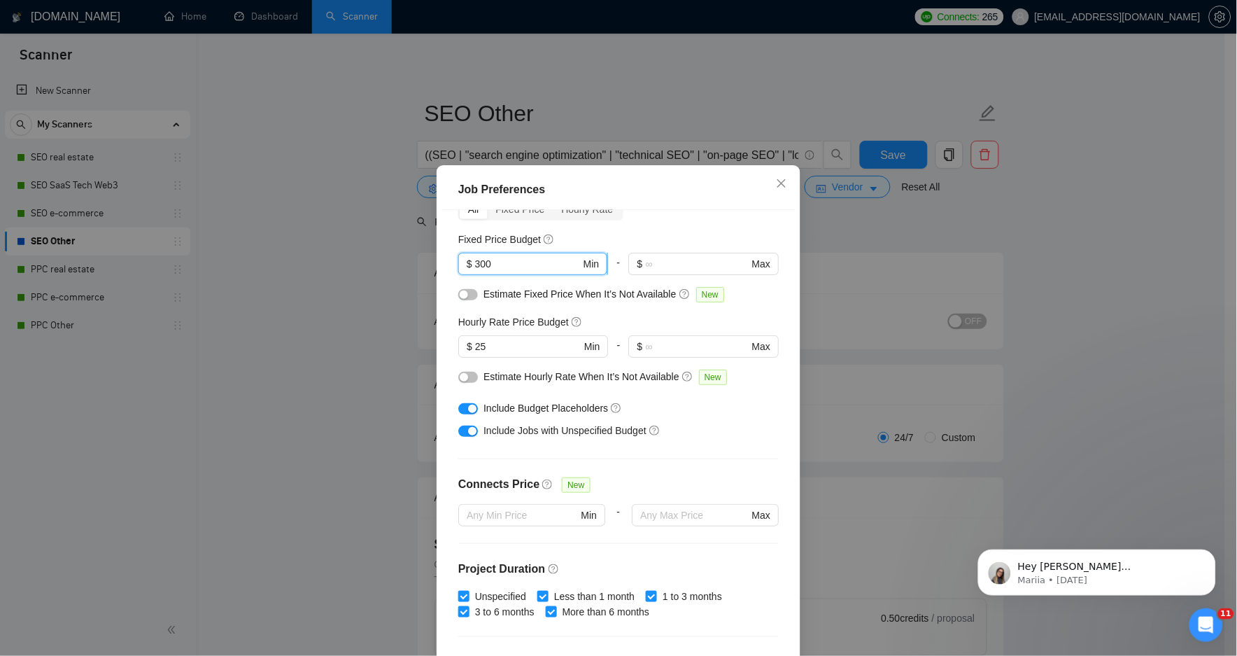
click at [545, 264] on input "300" at bounding box center [528, 263] width 106 height 15
click at [544, 265] on input "300" at bounding box center [528, 263] width 106 height 15
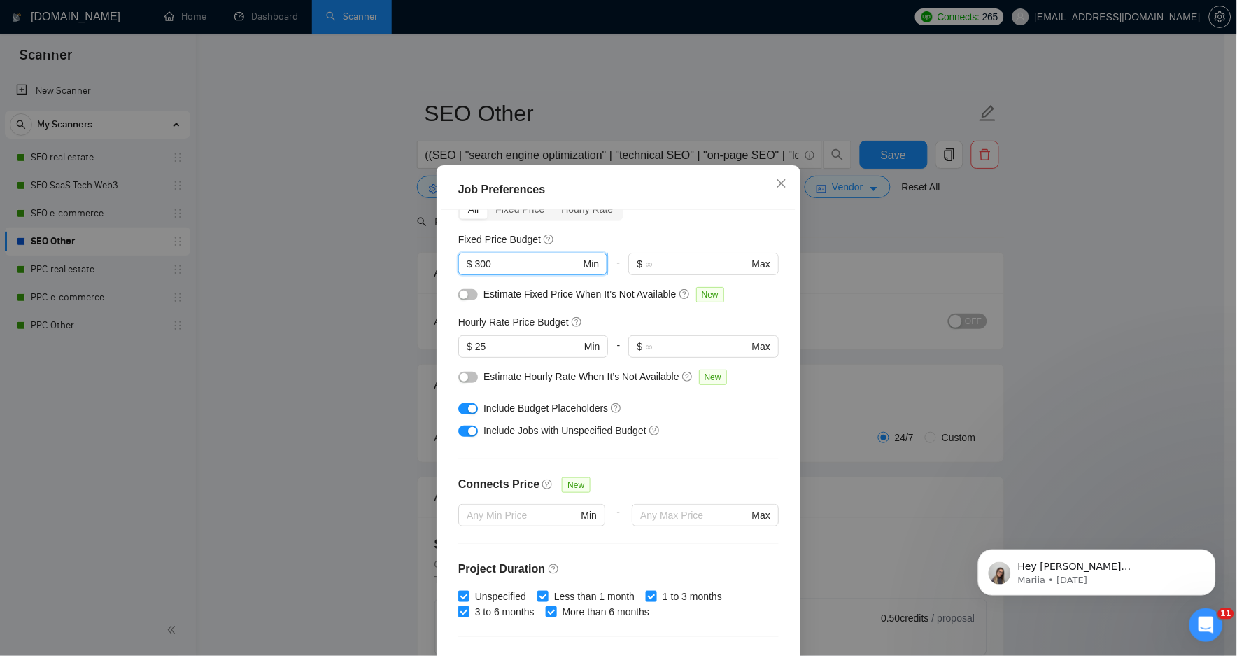
click at [543, 267] on input "300" at bounding box center [528, 263] width 106 height 15
drag, startPoint x: 386, startPoint y: 38, endPoint x: 371, endPoint y: 40, distance: 14.8
click at [386, 39] on div "Job Preferences Budget Project Type All Fixed Price Hourly Rate Fixed Price Bud…" at bounding box center [618, 328] width 1237 height 656
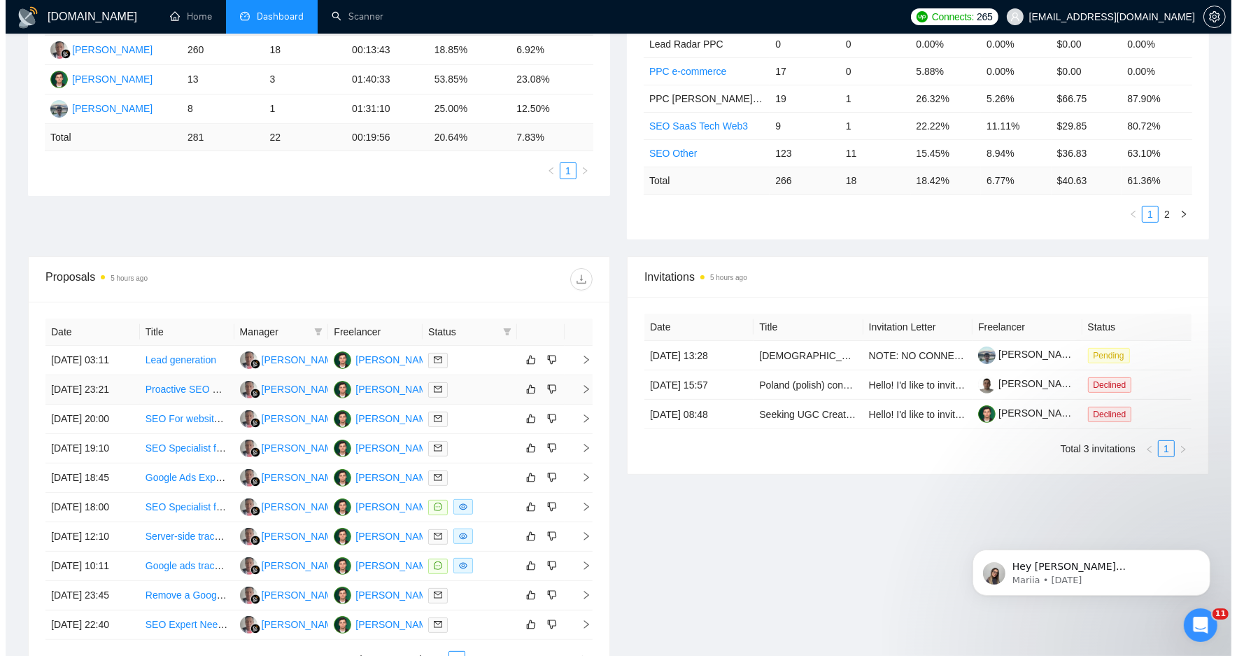
scroll to position [388, 0]
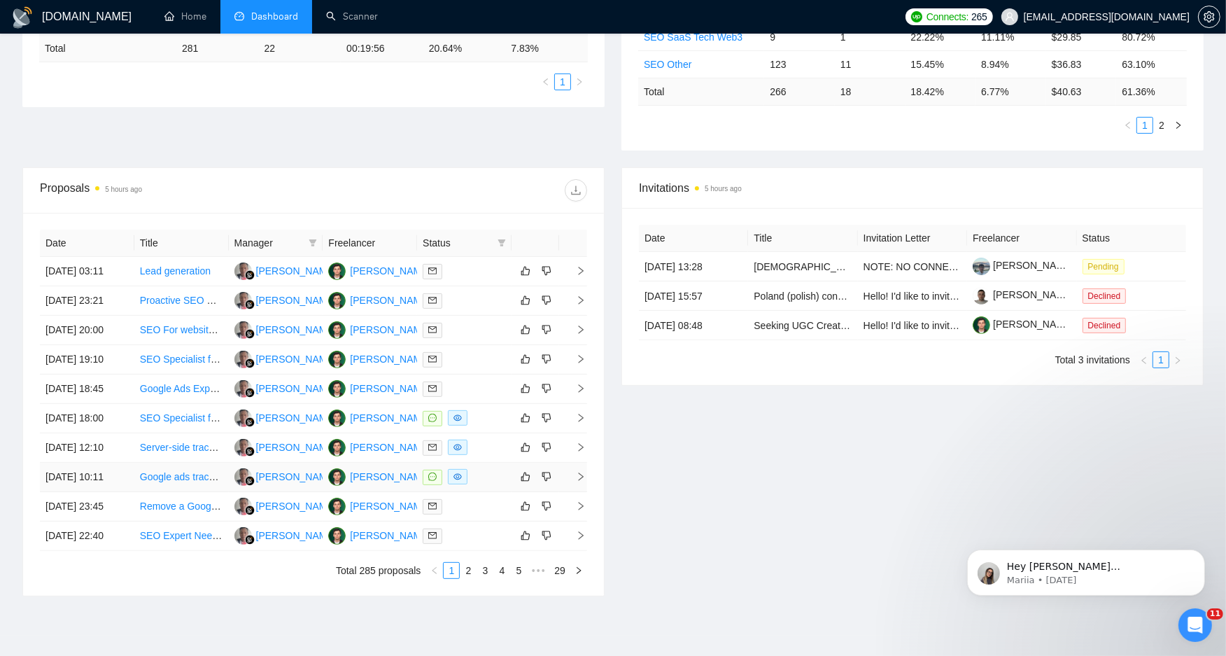
click at [432, 479] on icon "message" at bounding box center [432, 476] width 8 height 8
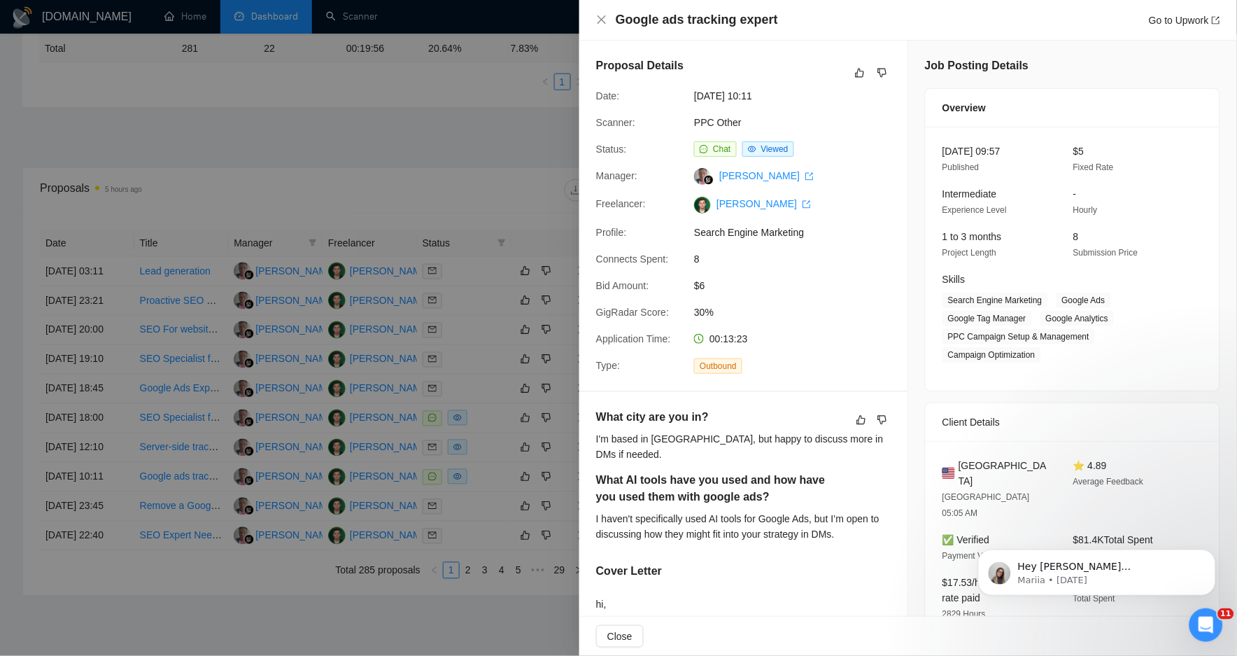
click at [533, 234] on div at bounding box center [618, 328] width 1237 height 656
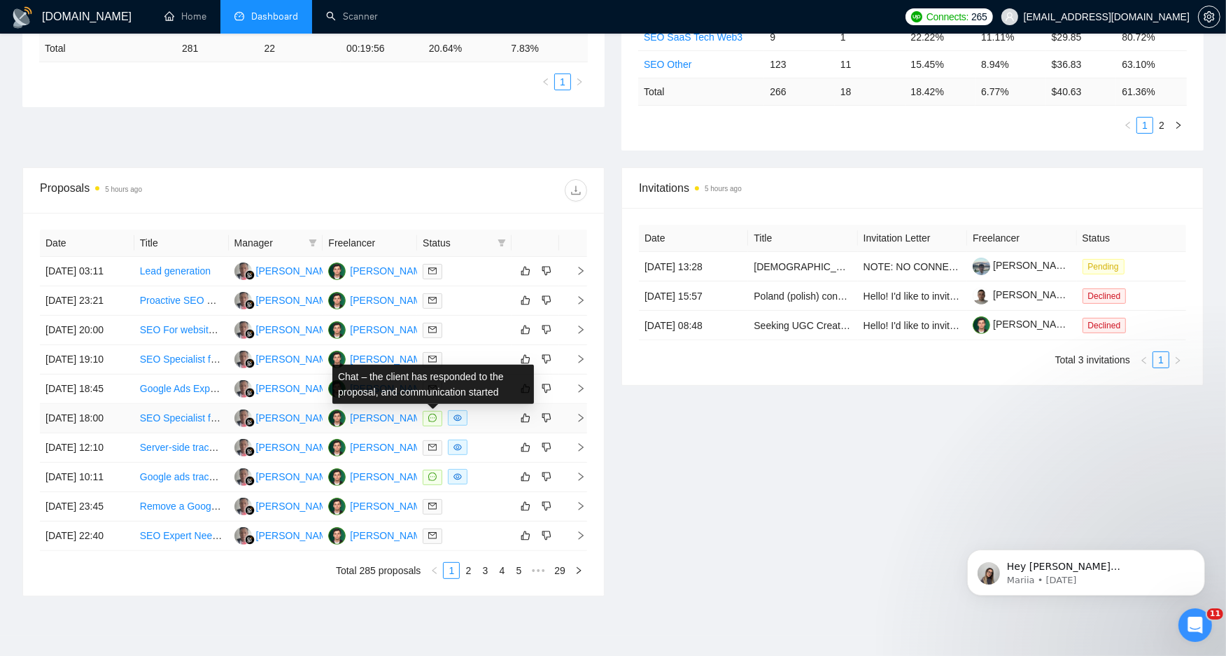
click at [425, 424] on span at bounding box center [433, 418] width 20 height 15
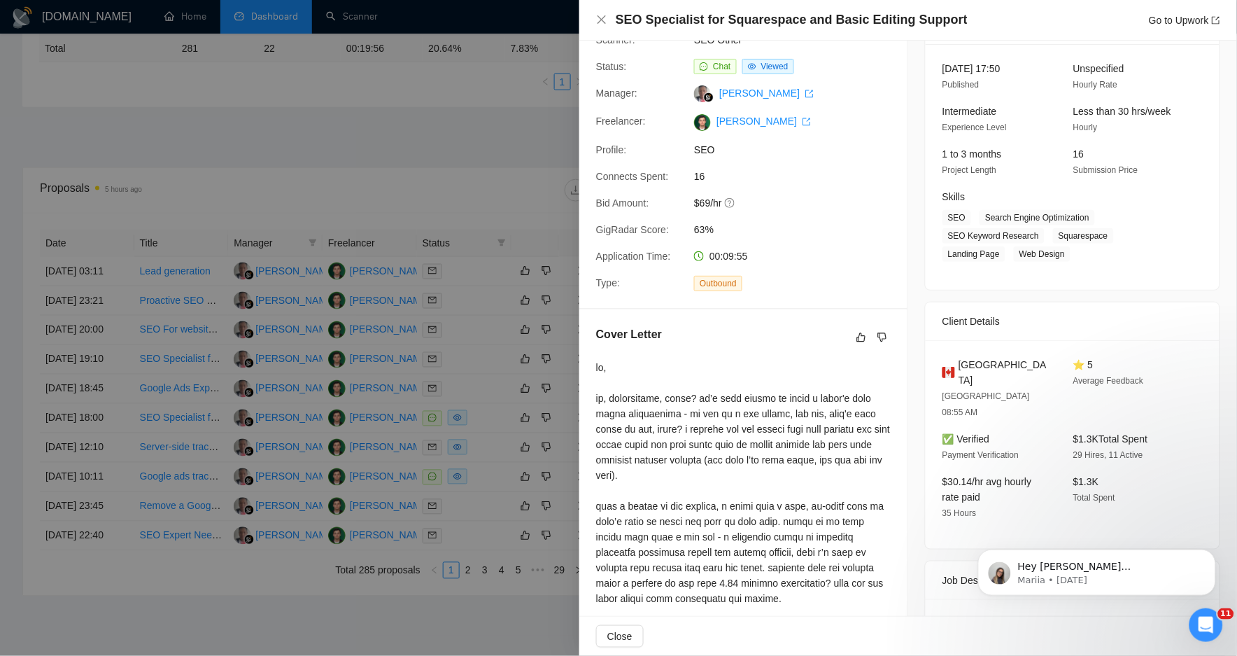
scroll to position [0, 0]
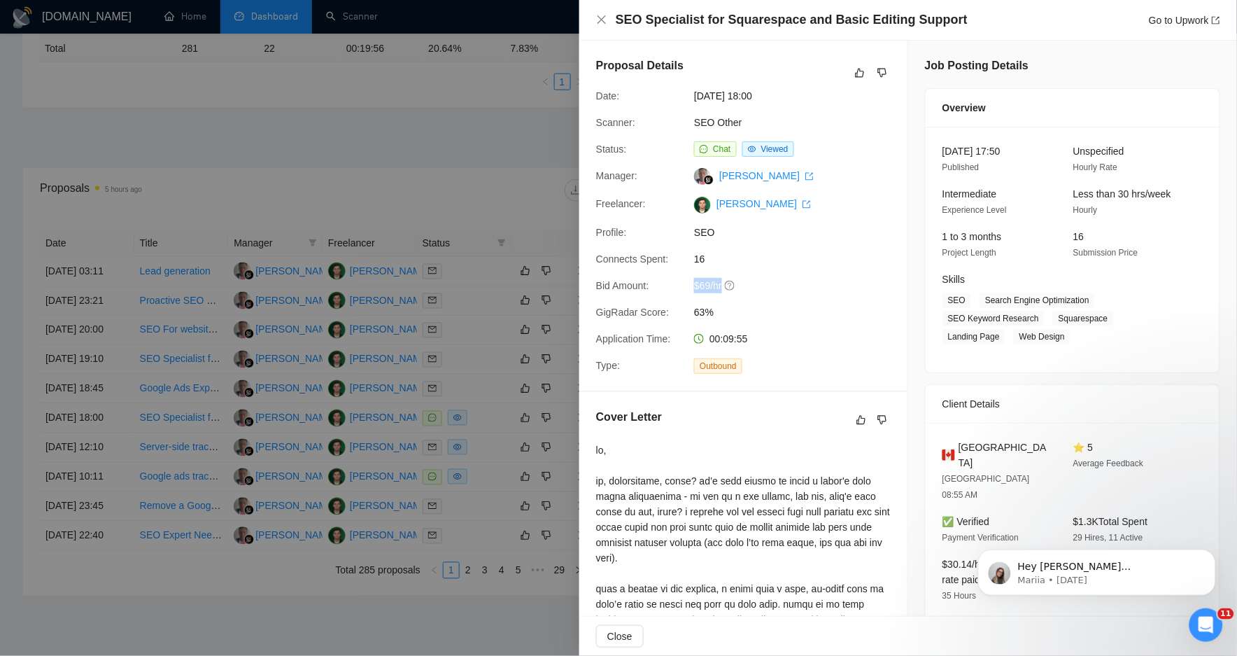
drag, startPoint x: 684, startPoint y: 284, endPoint x: 745, endPoint y: 282, distance: 60.9
click at [745, 282] on div "Bid Amount: $69/hr" at bounding box center [738, 285] width 295 height 15
drag, startPoint x: 745, startPoint y: 282, endPoint x: 859, endPoint y: 282, distance: 113.4
click at [859, 282] on span "$69/hr" at bounding box center [799, 285] width 210 height 15
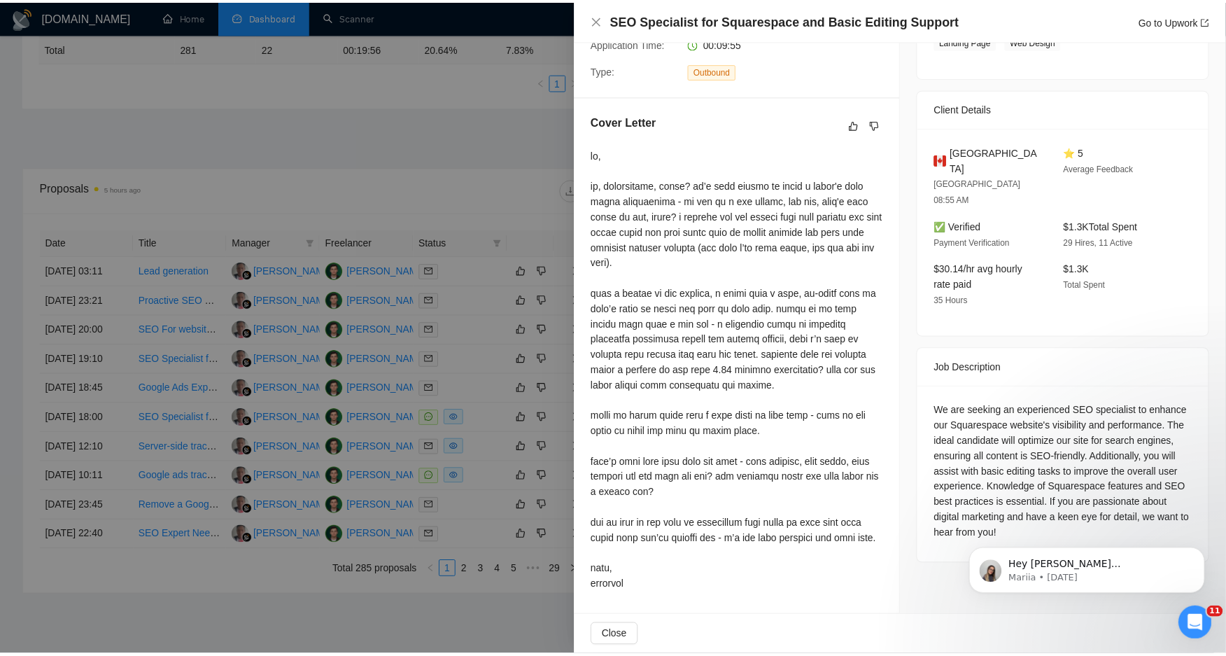
scroll to position [311, 0]
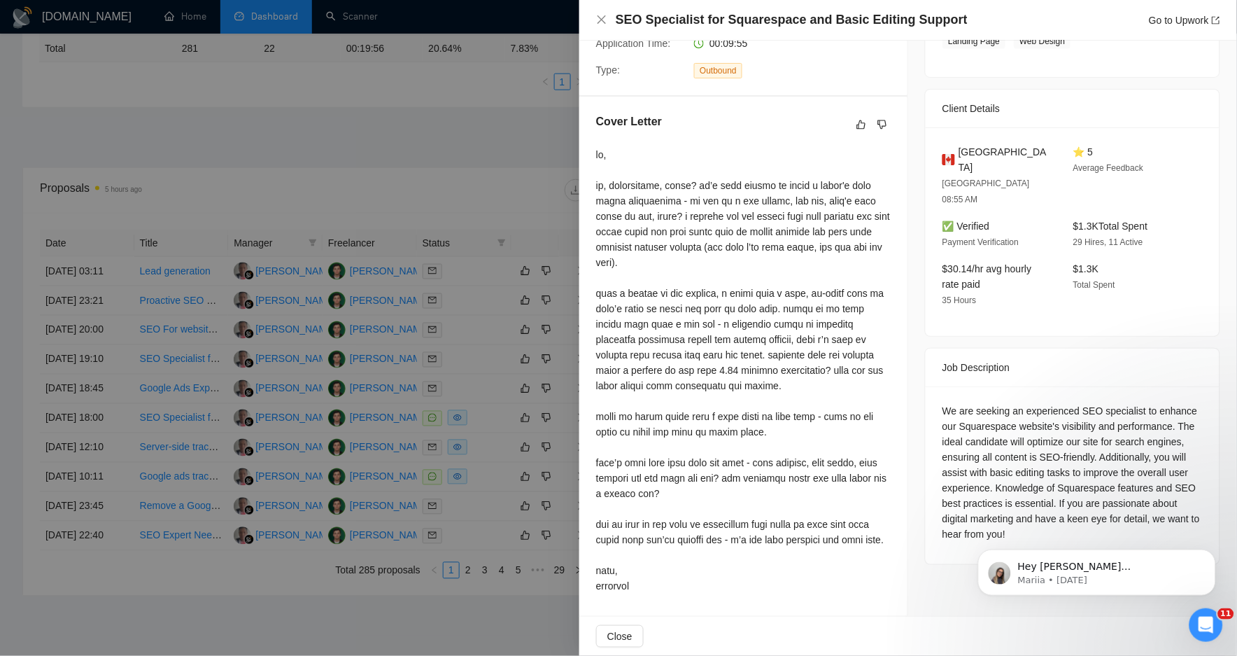
click at [556, 192] on div at bounding box center [618, 328] width 1237 height 656
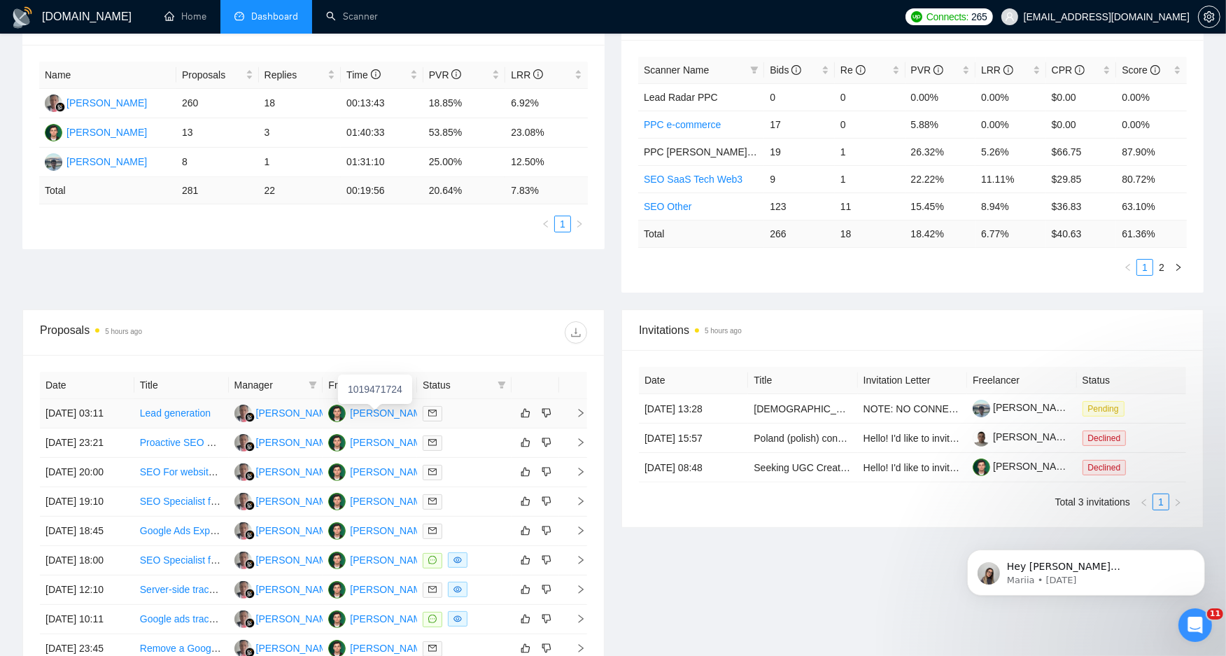
scroll to position [0, 0]
